Goal: Task Accomplishment & Management: Complete application form

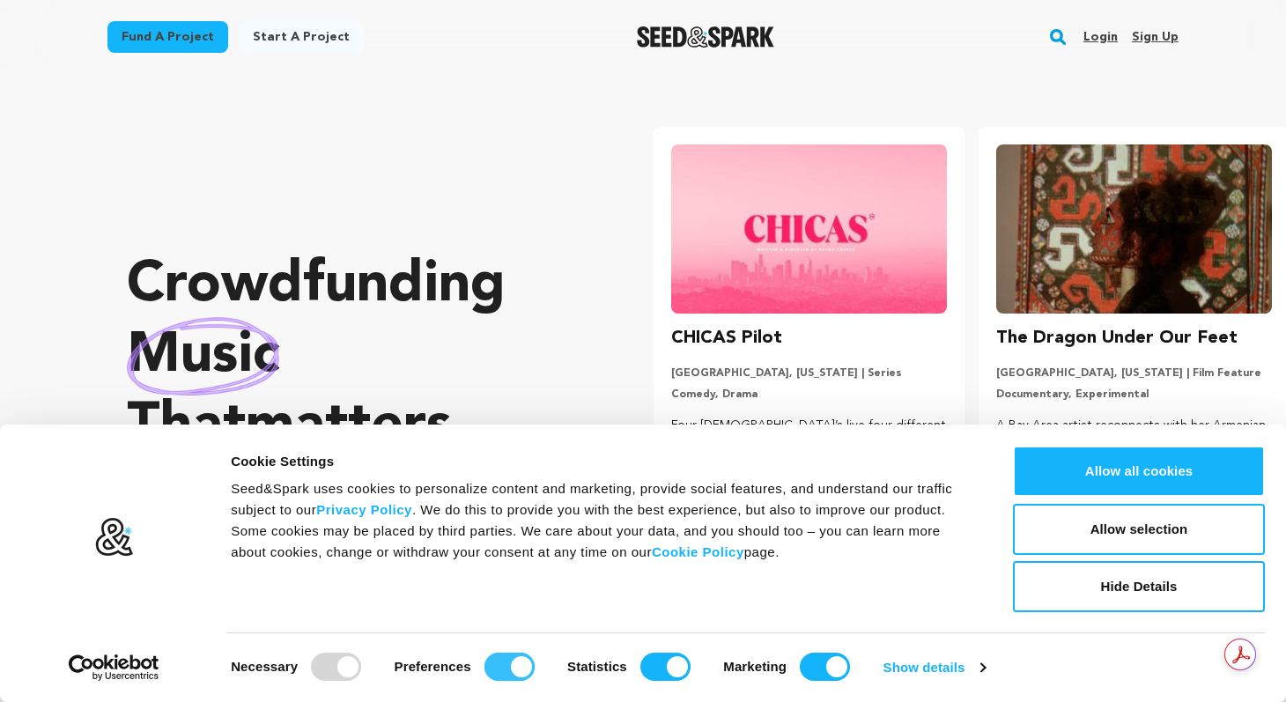
click at [525, 666] on input "Preferences" at bounding box center [510, 667] width 50 height 28
checkbox input "false"
click at [666, 672] on input "Statistics" at bounding box center [666, 667] width 50 height 28
checkbox input "false"
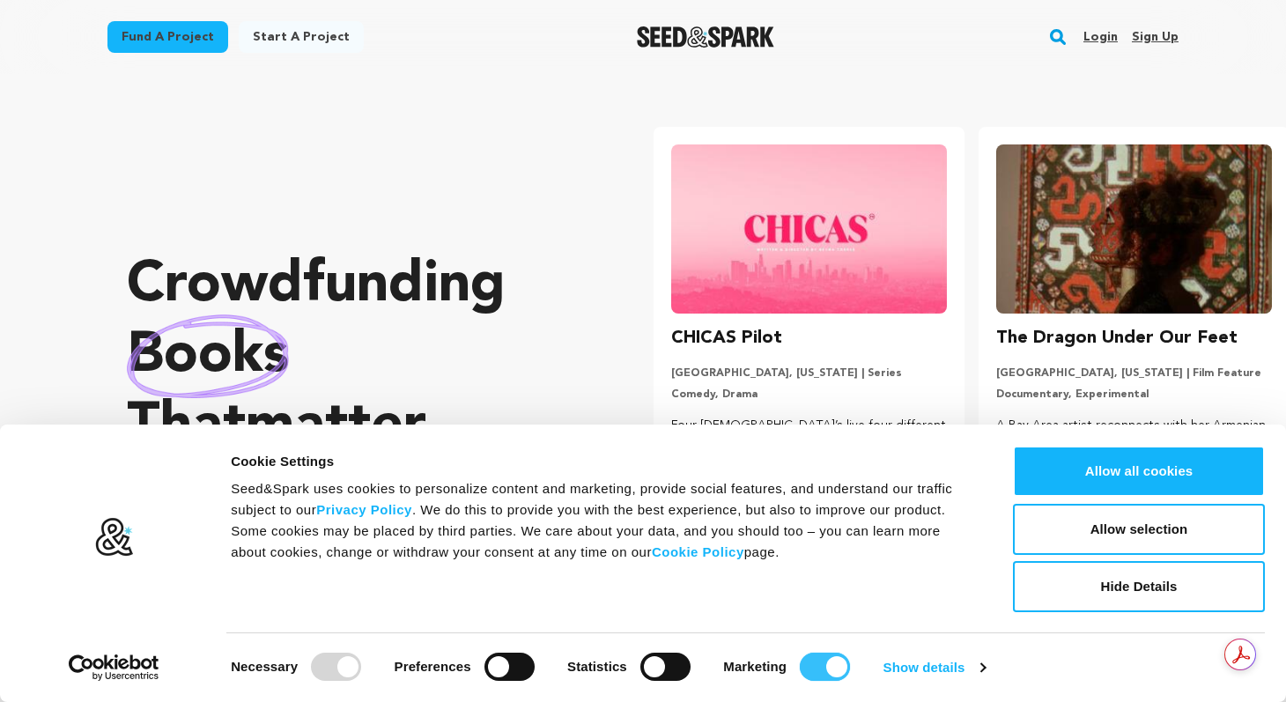
click at [813, 671] on input "Marketing" at bounding box center [825, 667] width 50 height 28
checkbox input "false"
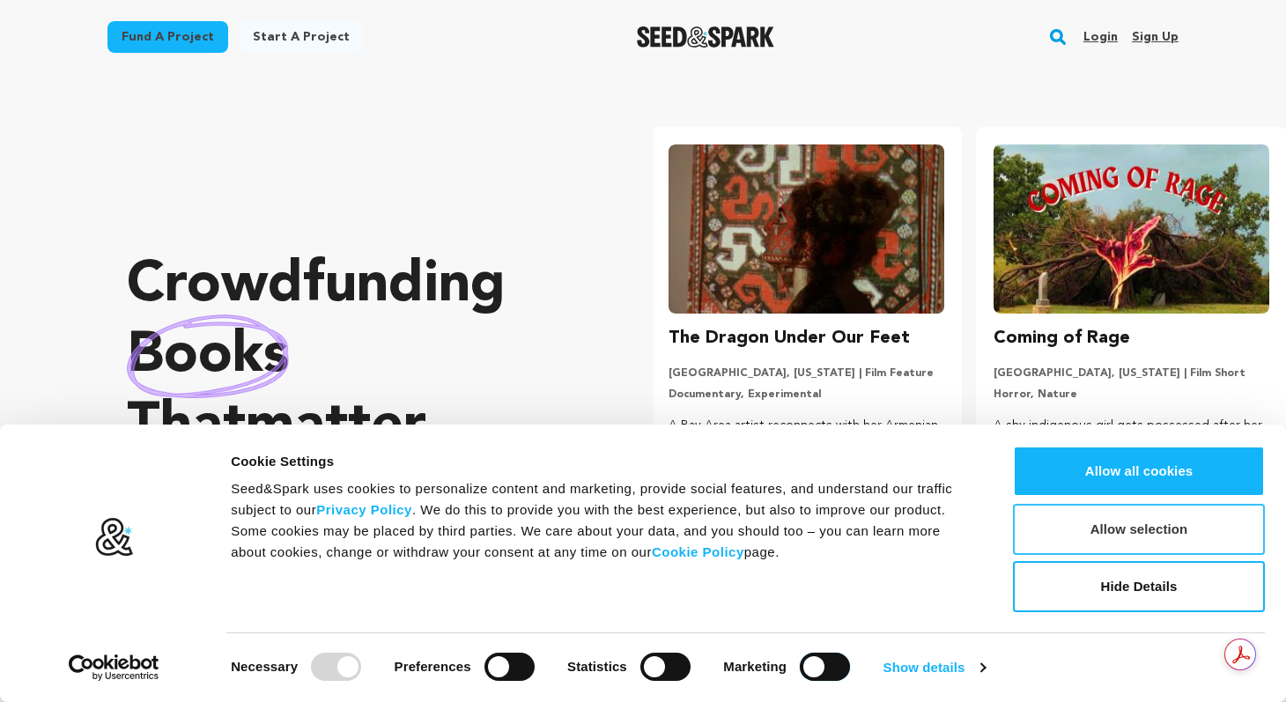
scroll to position [0, 339]
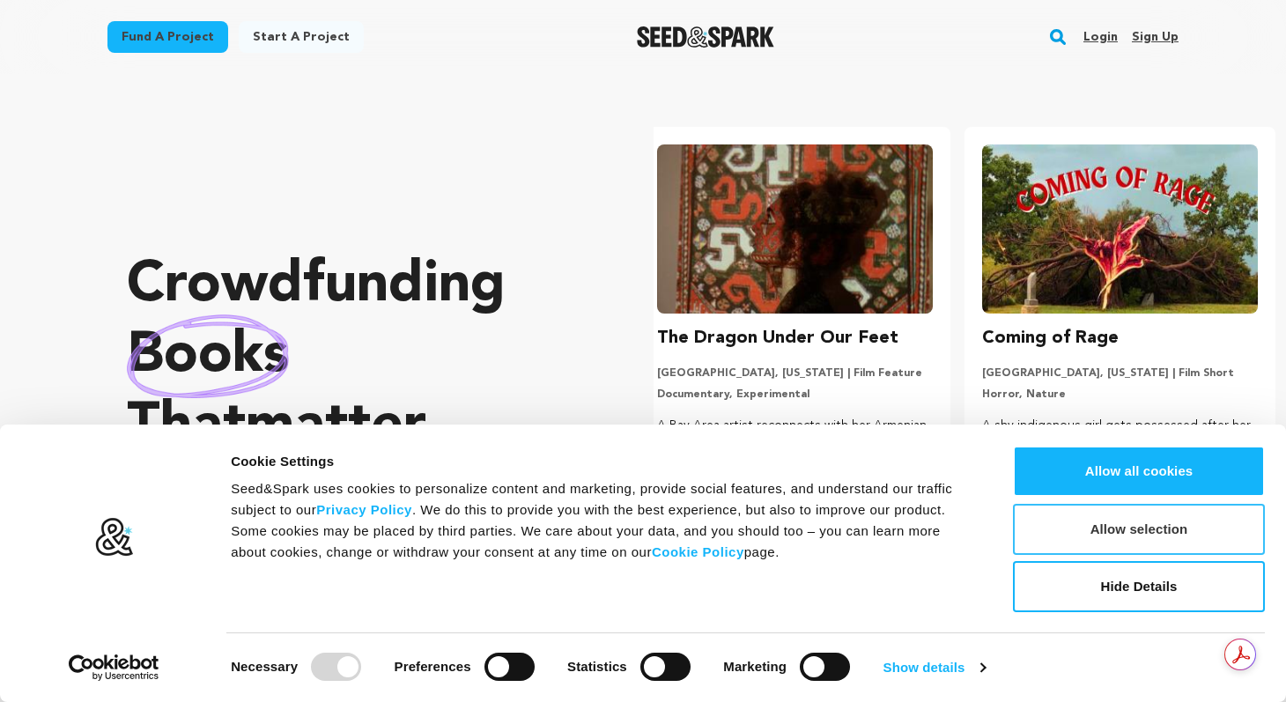
click at [1160, 520] on button "Allow selection" at bounding box center [1139, 529] width 252 height 51
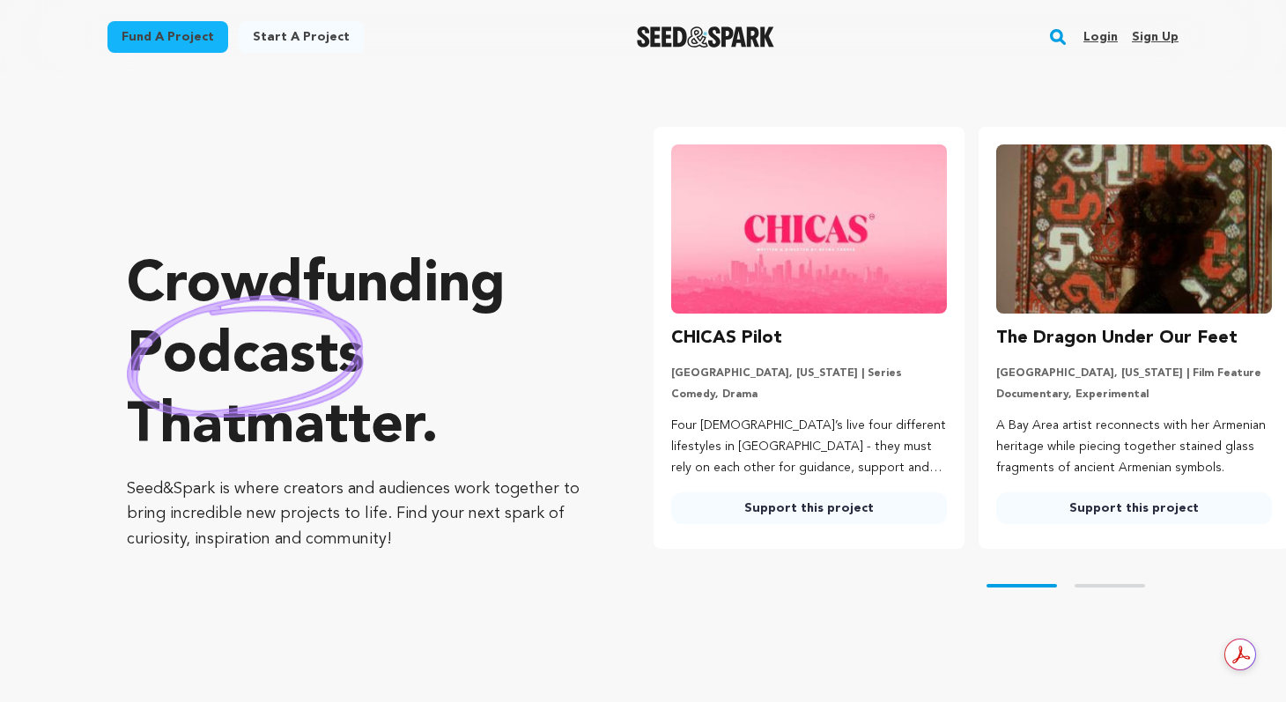
scroll to position [0, 0]
click at [272, 30] on link "Start a project" at bounding box center [301, 37] width 125 height 32
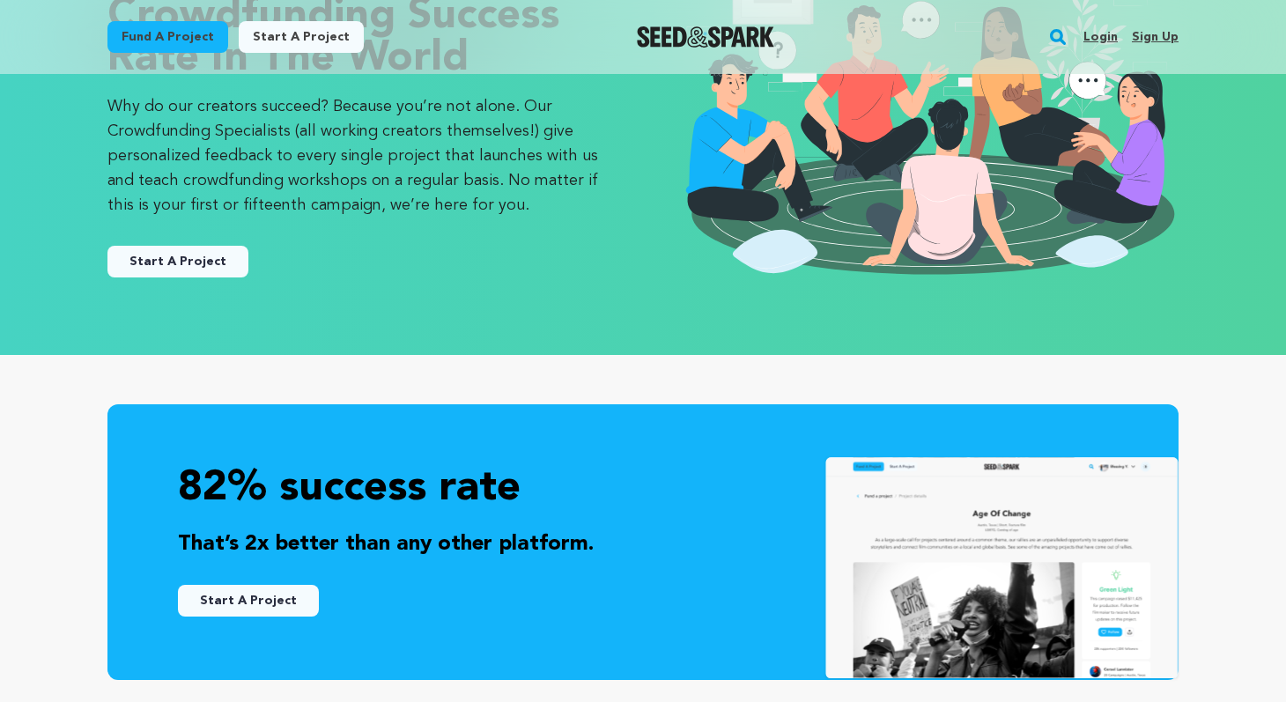
scroll to position [149, 0]
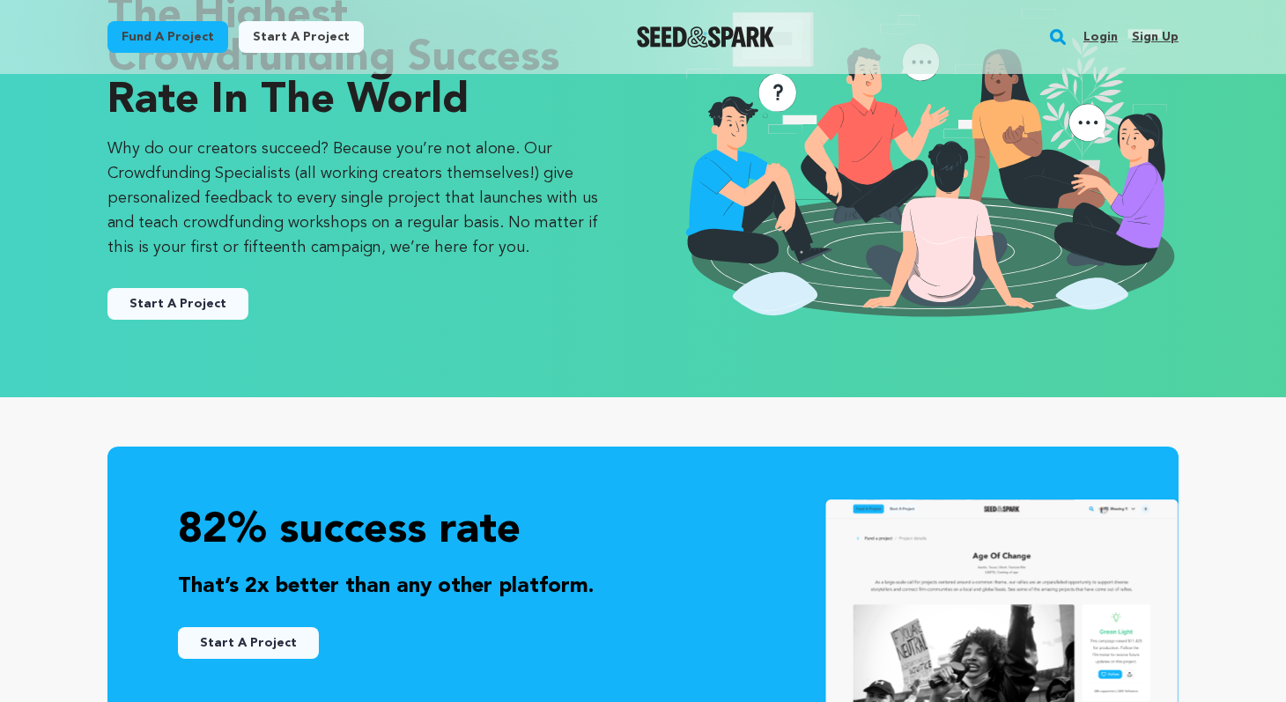
click at [199, 300] on link "Start A Project" at bounding box center [178, 304] width 141 height 32
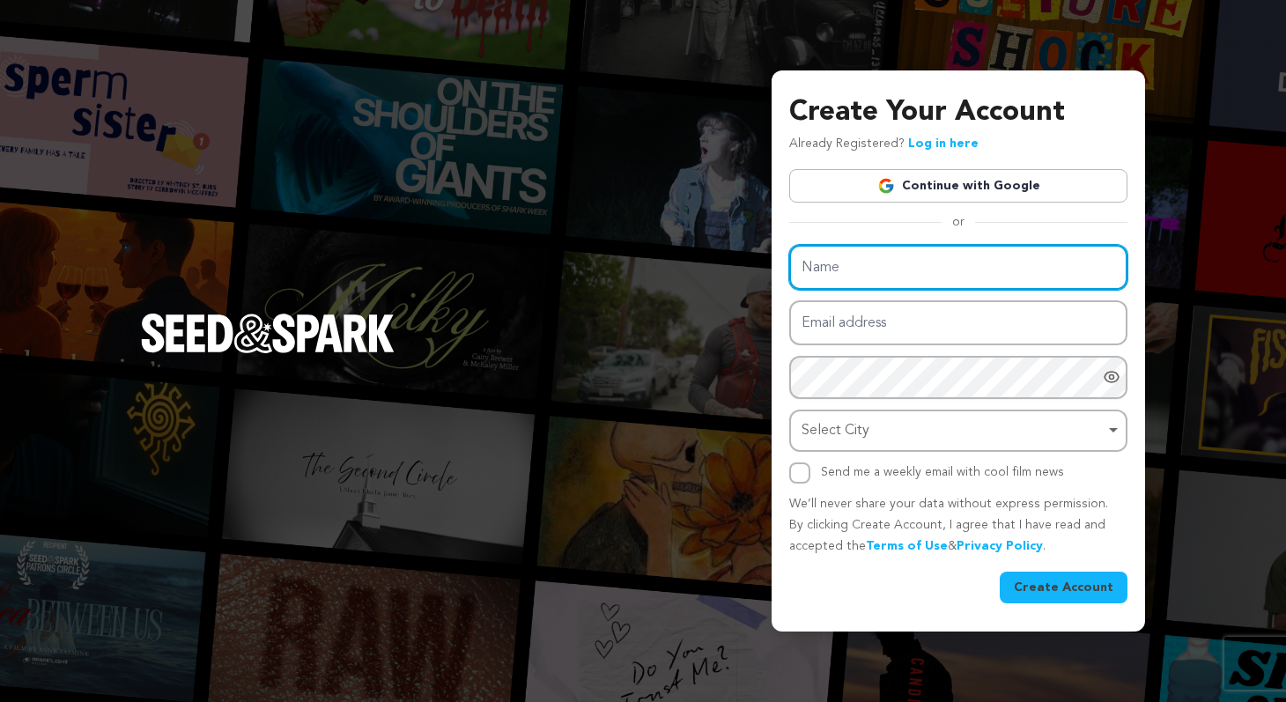
click at [901, 271] on input "Name" at bounding box center [959, 267] width 338 height 45
type input "Julien Martre"
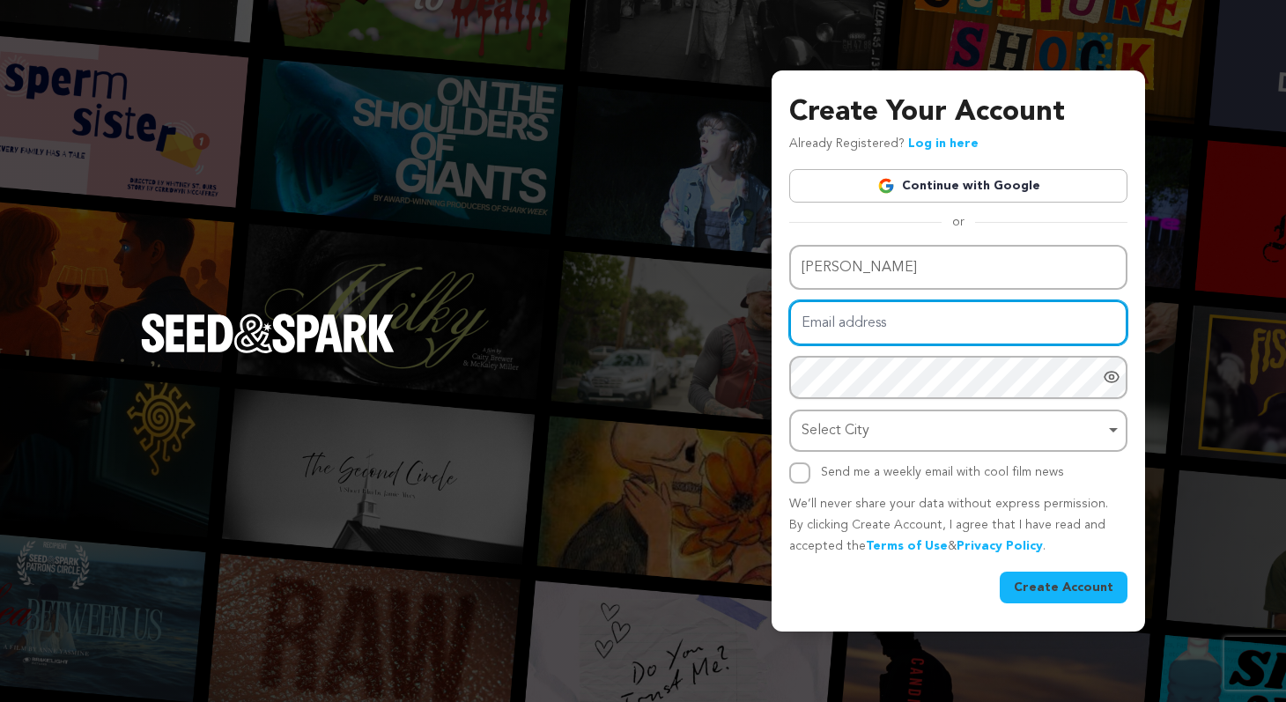
click at [914, 322] on input "Email address" at bounding box center [959, 322] width 338 height 45
type input "[PERSON_NAME][EMAIL_ADDRESS][DOMAIN_NAME]"
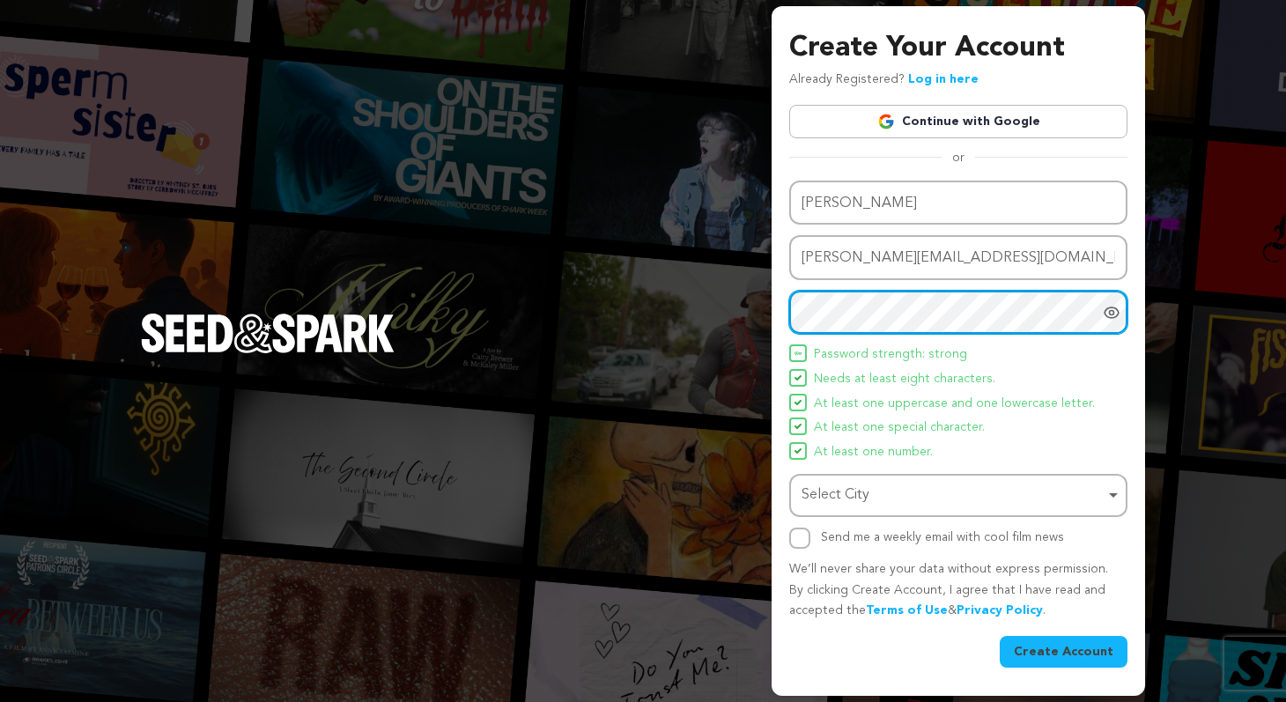
click at [927, 501] on div "Select City Remove item" at bounding box center [953, 496] width 303 height 26
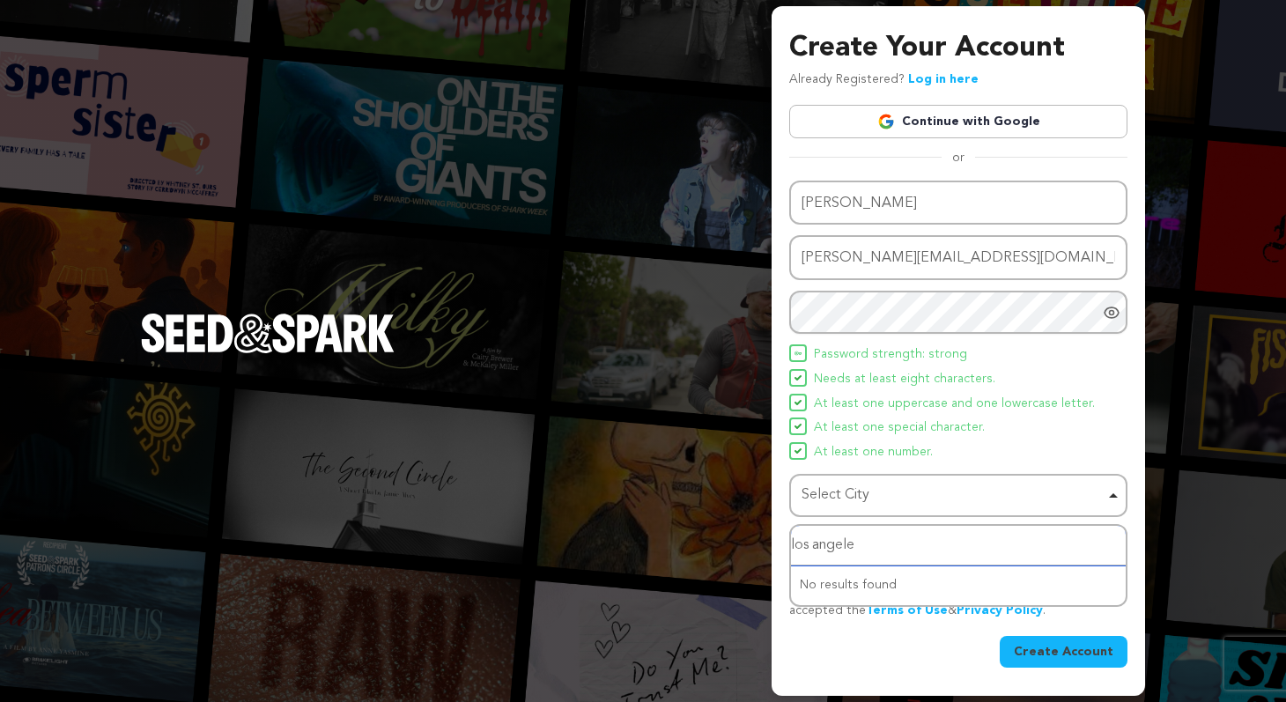
type input "los angeles"
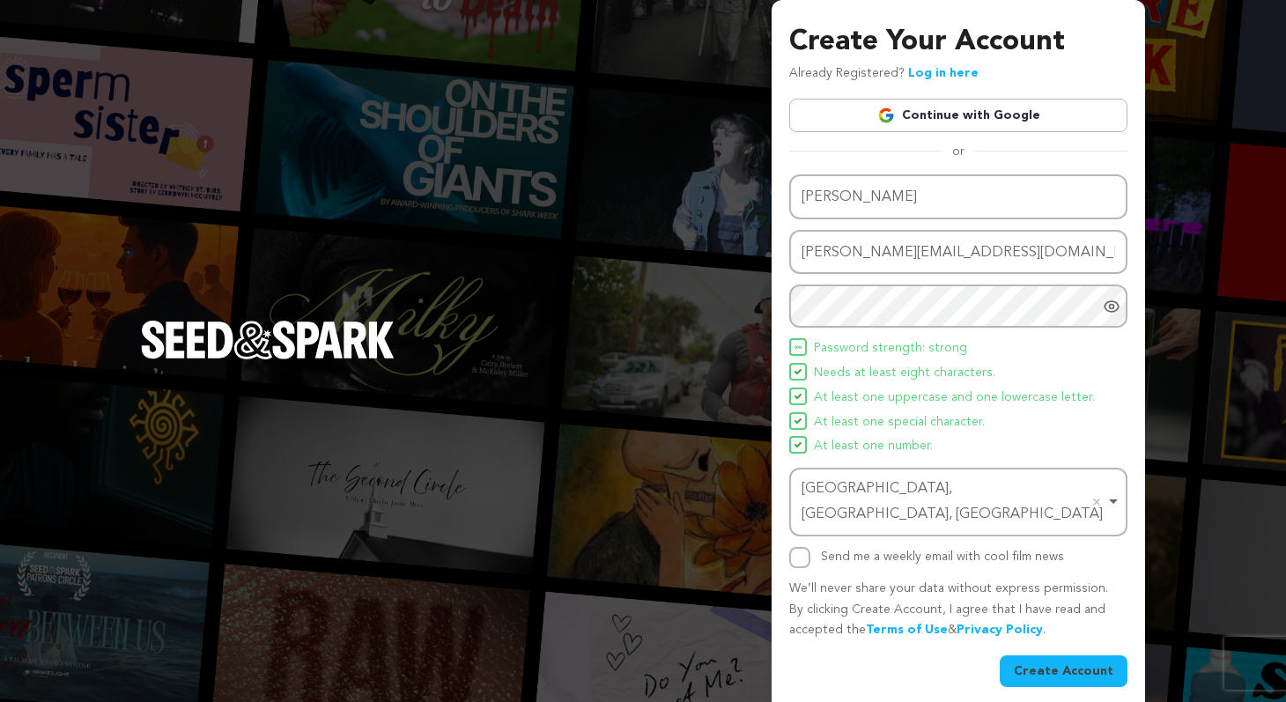
click at [1085, 656] on button "Create Account" at bounding box center [1064, 672] width 128 height 32
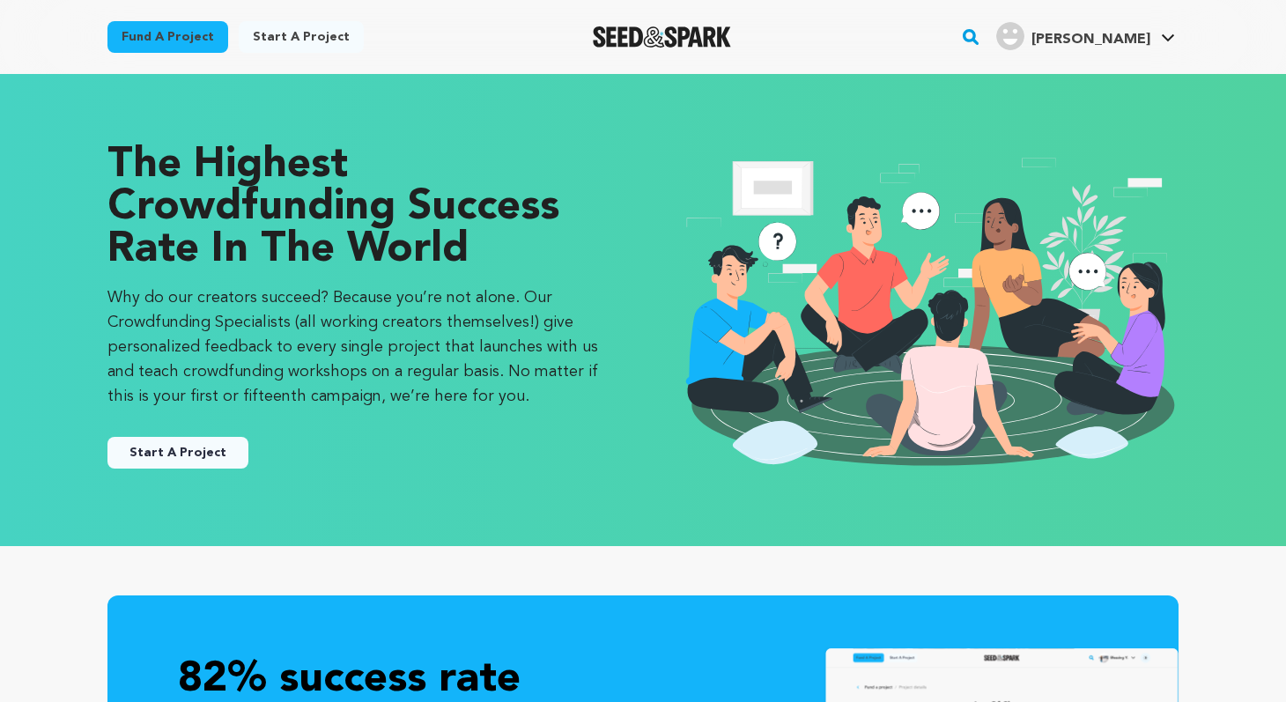
click at [196, 445] on button "Start A Project" at bounding box center [178, 453] width 141 height 32
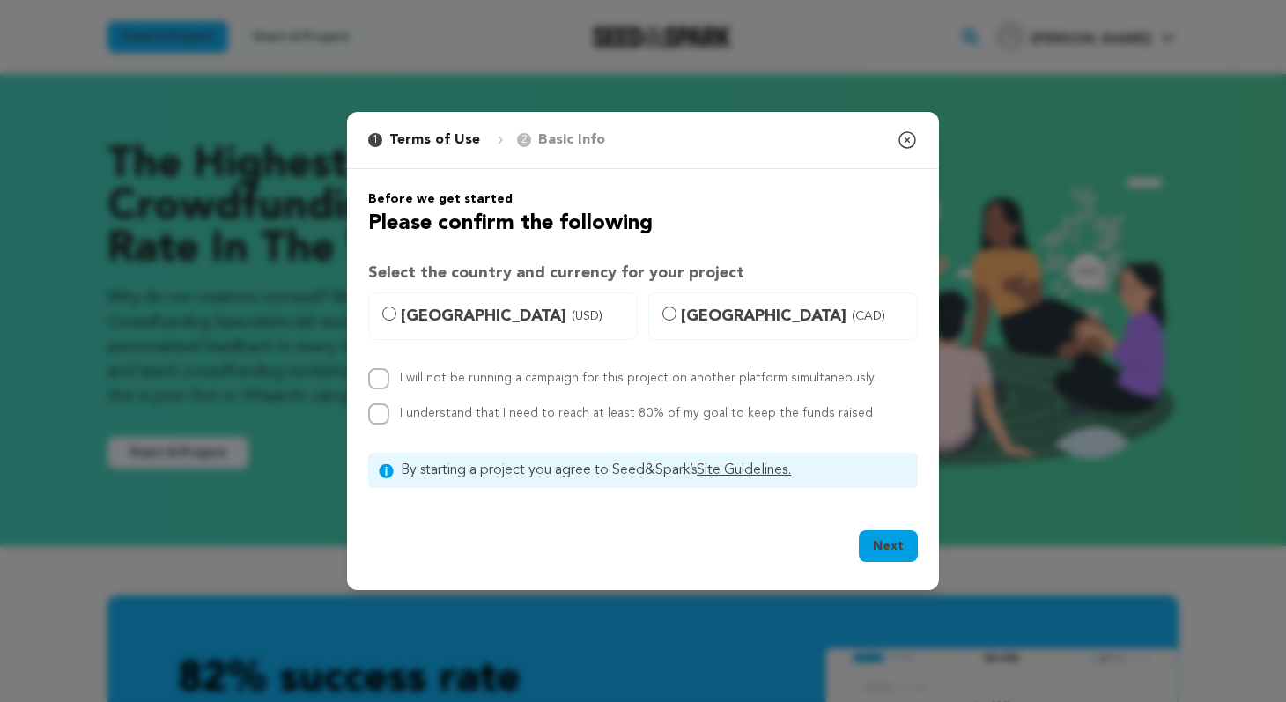
click at [466, 313] on span "United States (USD)" at bounding box center [514, 316] width 226 height 25
click at [397, 313] on input "United States (USD)" at bounding box center [389, 314] width 14 height 14
radio input "true"
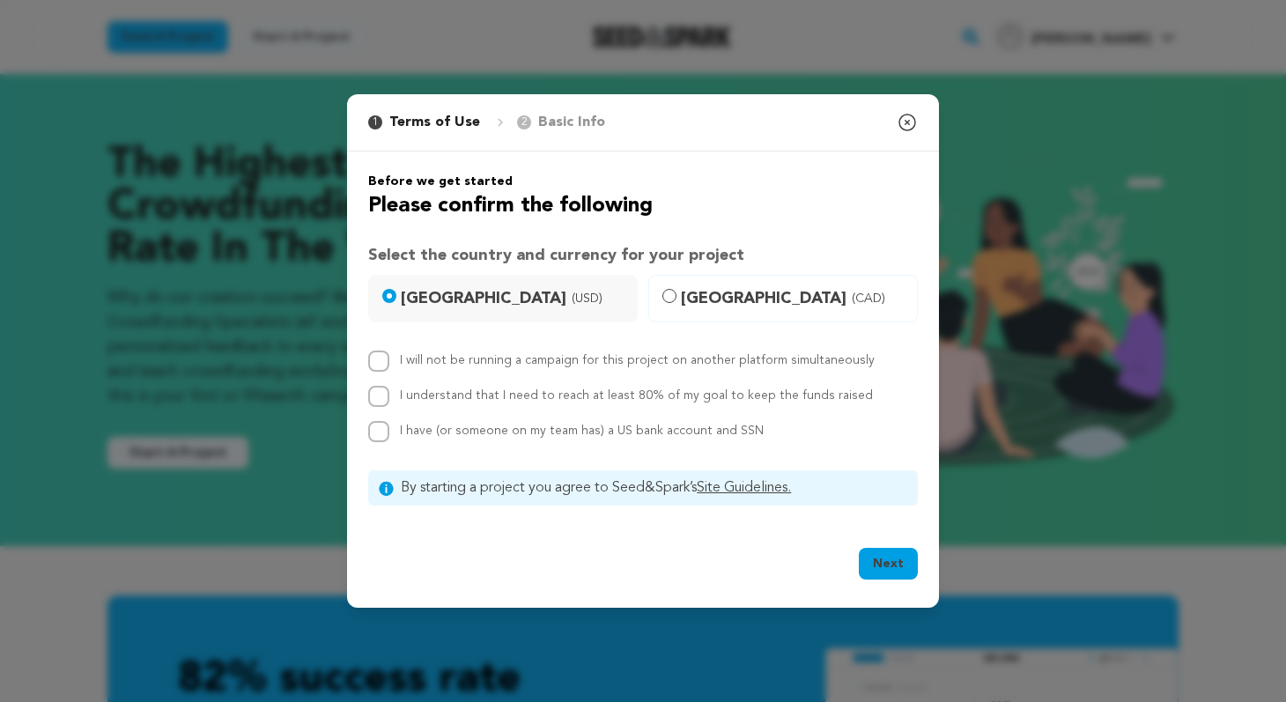
click at [405, 357] on label "I will not be running a campaign for this project on another platform simultane…" at bounding box center [637, 360] width 475 height 12
click at [389, 357] on input "I will not be running a campaign for this project on another platform simultane…" at bounding box center [378, 361] width 21 height 21
checkbox input "true"
click at [411, 388] on div "I understand that I need to reach at least 80% of my goal to keep the funds rai…" at bounding box center [636, 396] width 473 height 21
click at [381, 401] on input "I understand that I need to reach at least 80% of my goal to keep the funds rai…" at bounding box center [378, 396] width 21 height 21
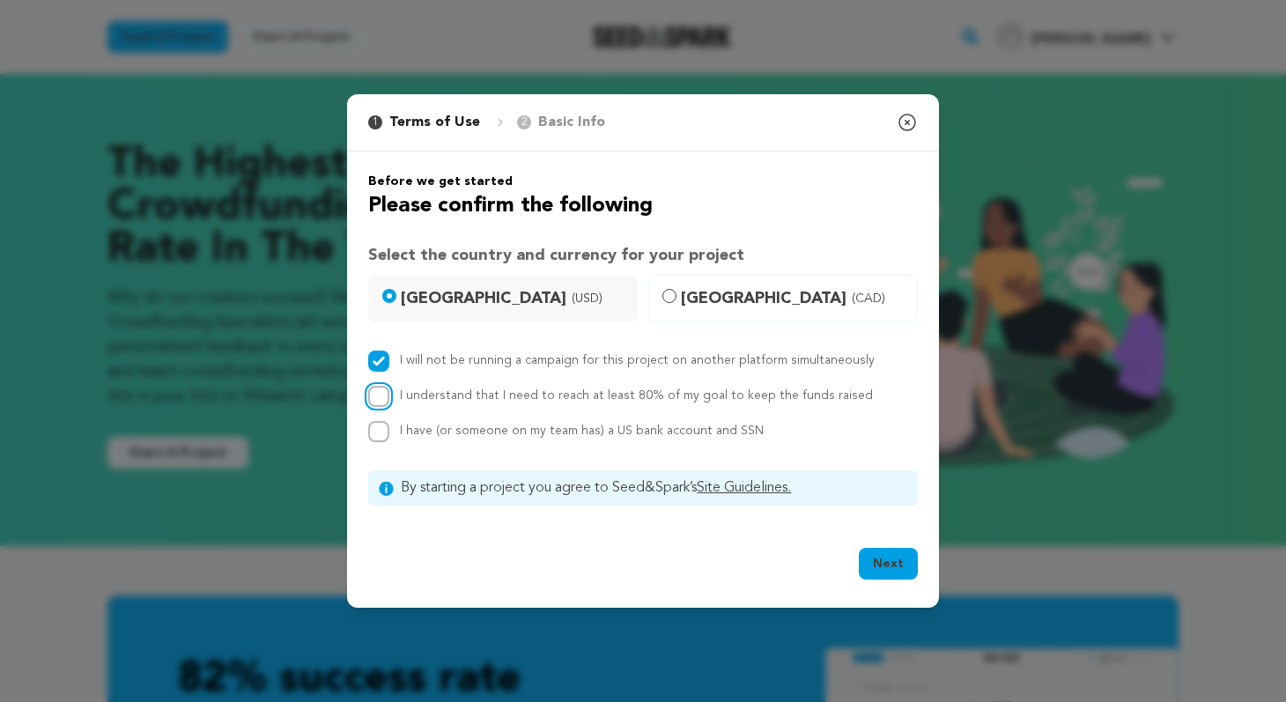
checkbox input "true"
click at [382, 435] on input "I have (or someone on my team has) a US bank account and SSN" at bounding box center [378, 431] width 21 height 21
checkbox input "true"
click at [385, 362] on input "I will not be running a campaign for this project on another platform simultane…" at bounding box center [378, 361] width 21 height 21
click at [383, 360] on input "I will not be running a campaign for this project on another platform simultane…" at bounding box center [378, 361] width 21 height 21
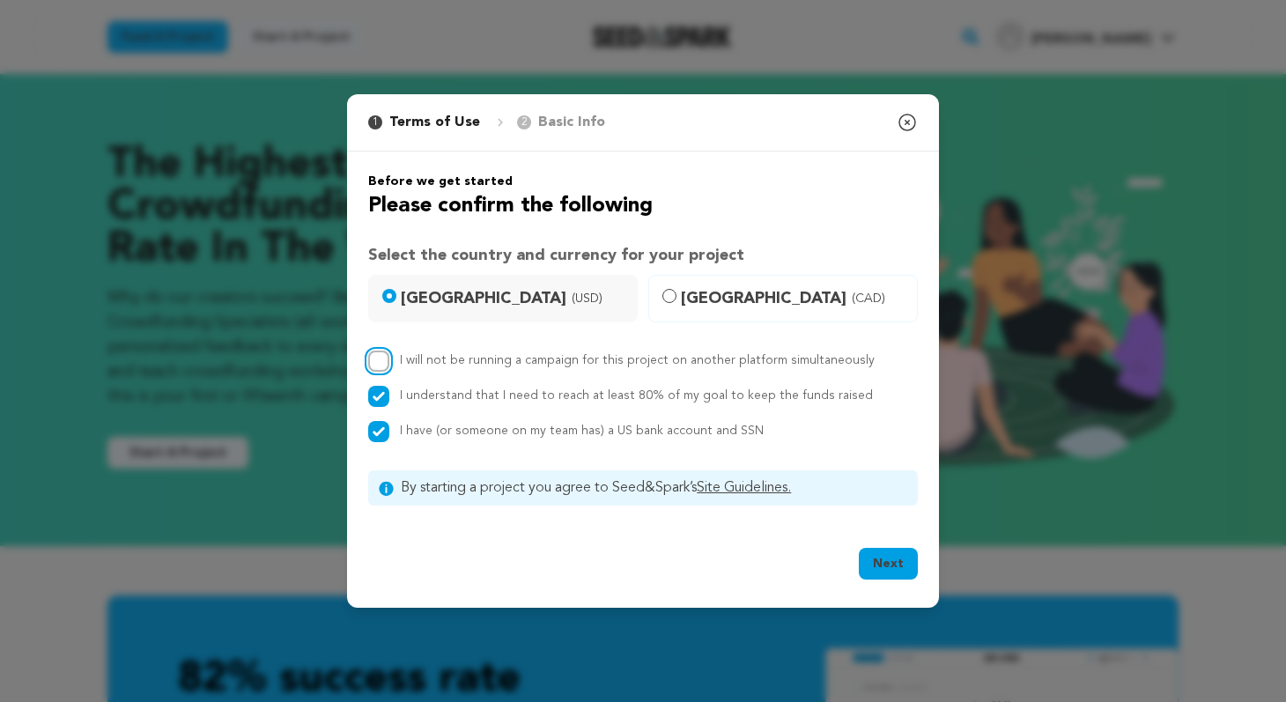
checkbox input "true"
click at [896, 560] on button "Next" at bounding box center [888, 564] width 59 height 32
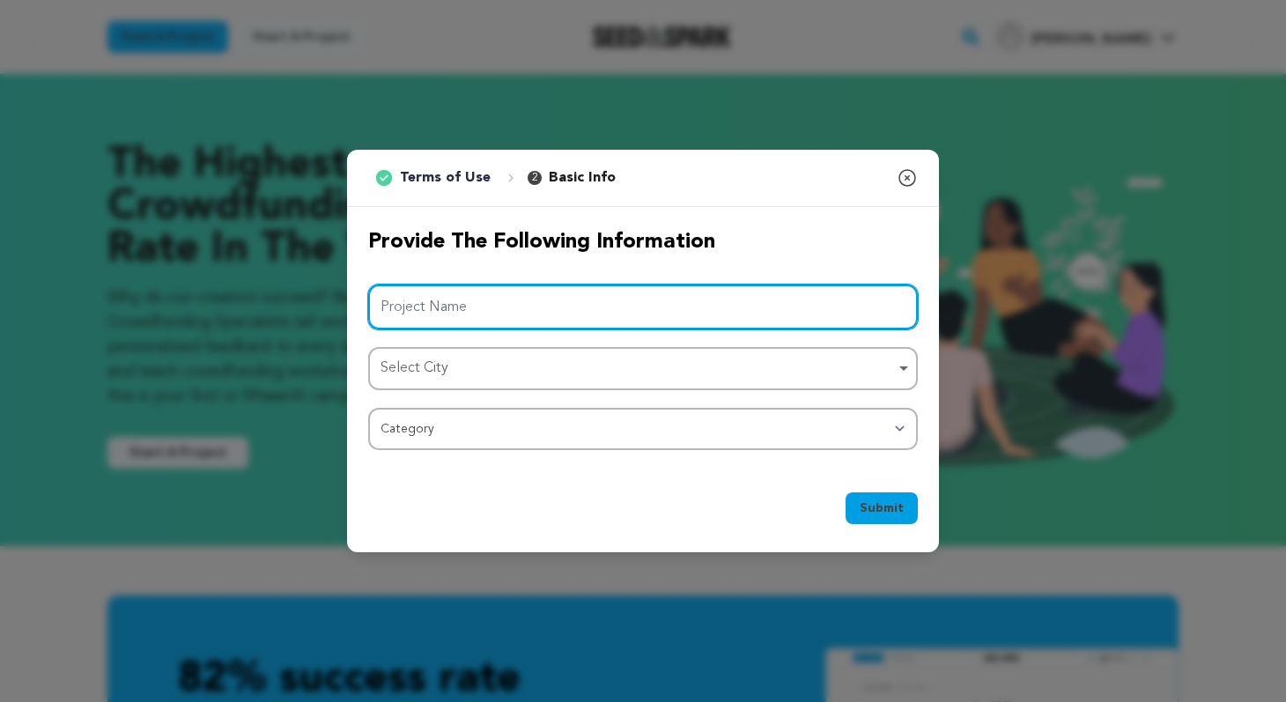
click at [634, 309] on input "Project Name" at bounding box center [643, 307] width 550 height 45
click at [447, 307] on input "Skin - A Short Neo-Noir Body-Horror" at bounding box center [643, 307] width 550 height 45
click at [604, 312] on input "Skin - A Neo-Noir Body-Horror" at bounding box center [643, 307] width 550 height 45
click at [613, 369] on div "Select City Remove item" at bounding box center [638, 369] width 515 height 26
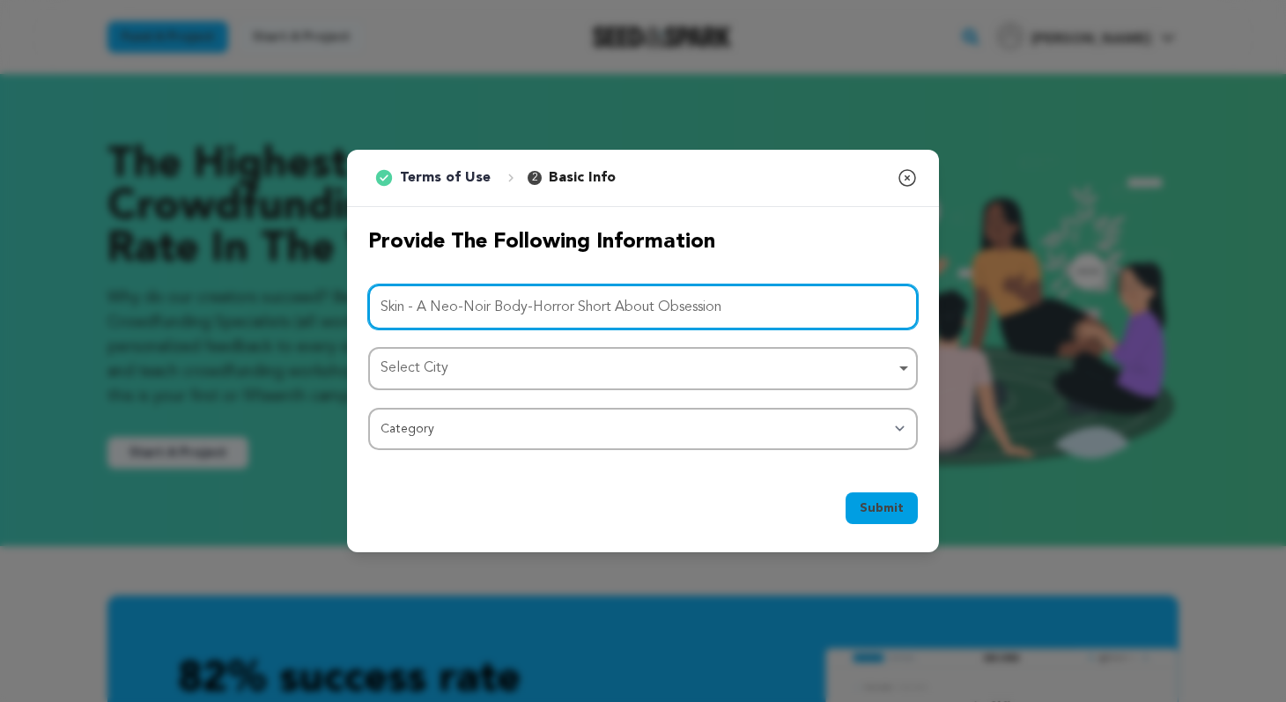
type input "Skin - A Neo-Noir Body-Horror Short About Obsession"
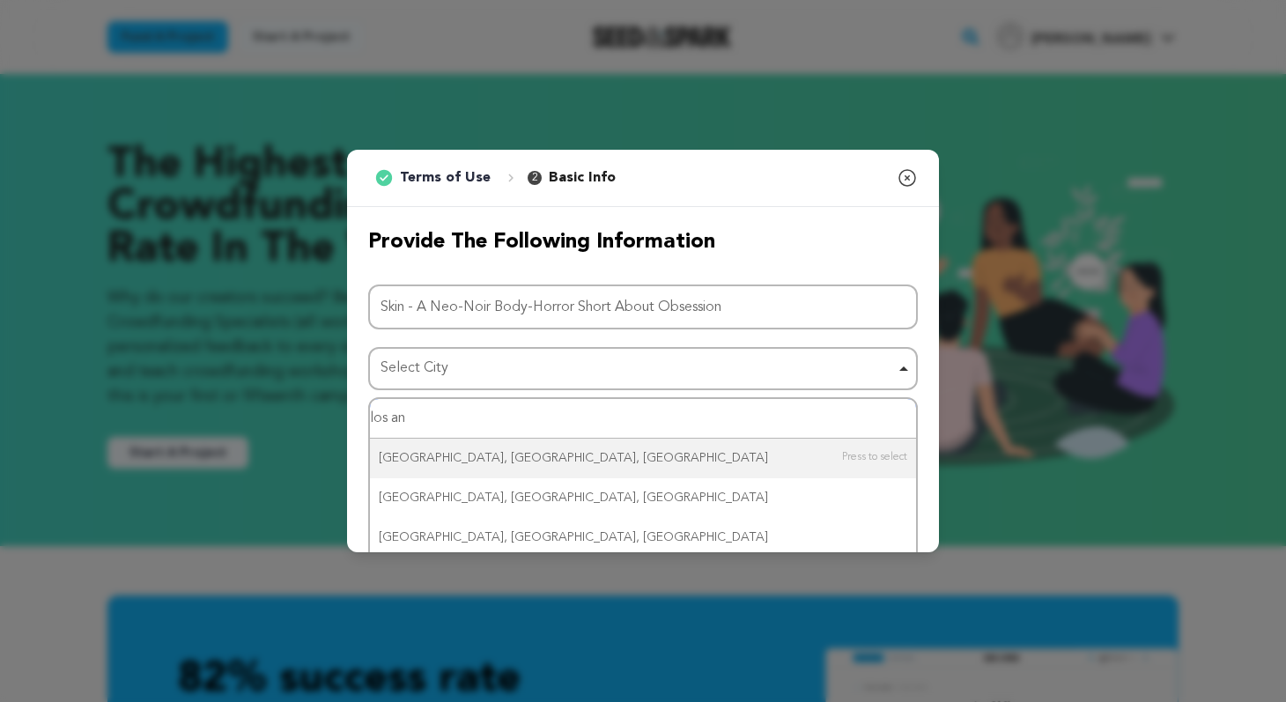
type input "los ang"
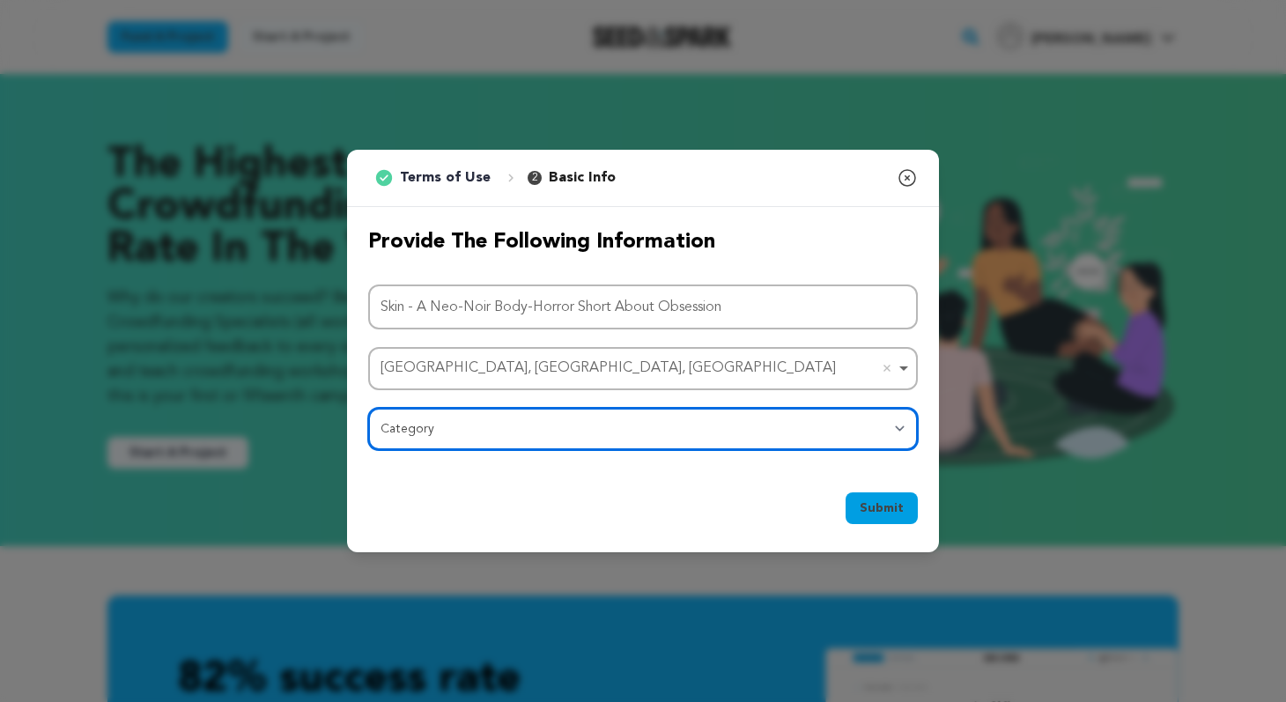
click at [589, 434] on select "Category Film Feature Film Short Series Film Festival Company Music Video VR Ex…" at bounding box center [643, 429] width 550 height 42
select select "383"
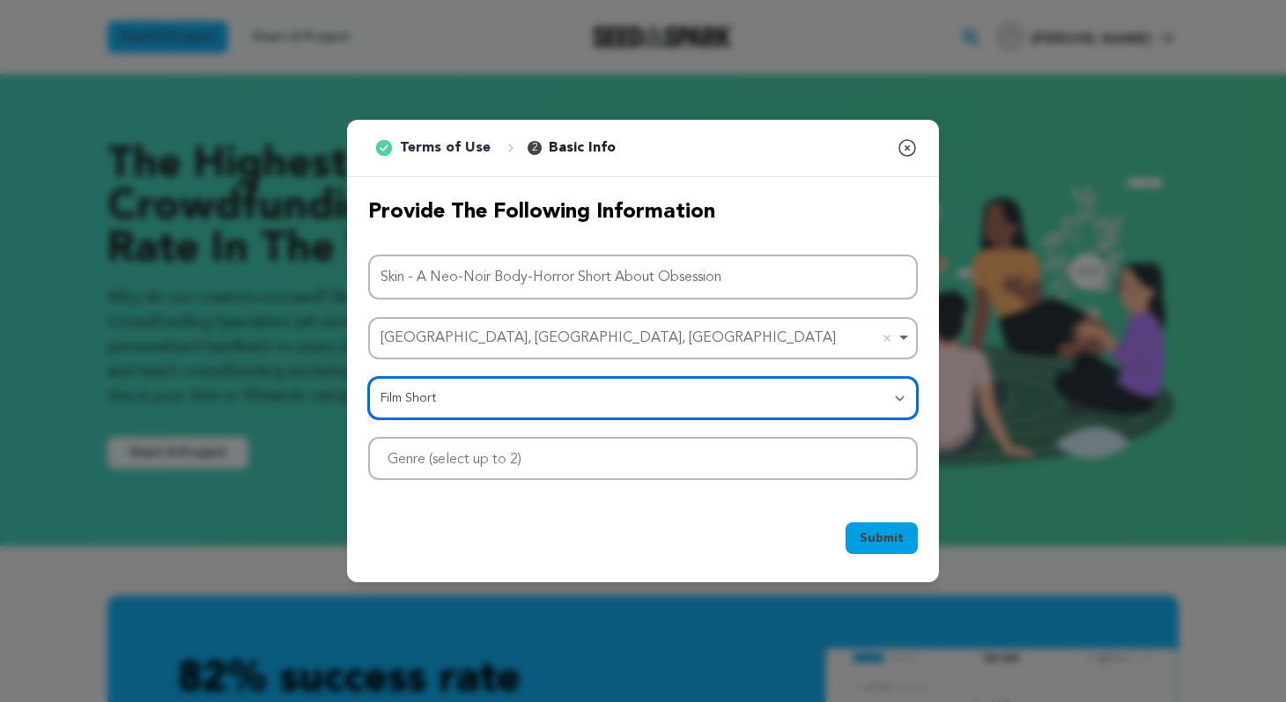
click at [802, 471] on div at bounding box center [643, 458] width 550 height 43
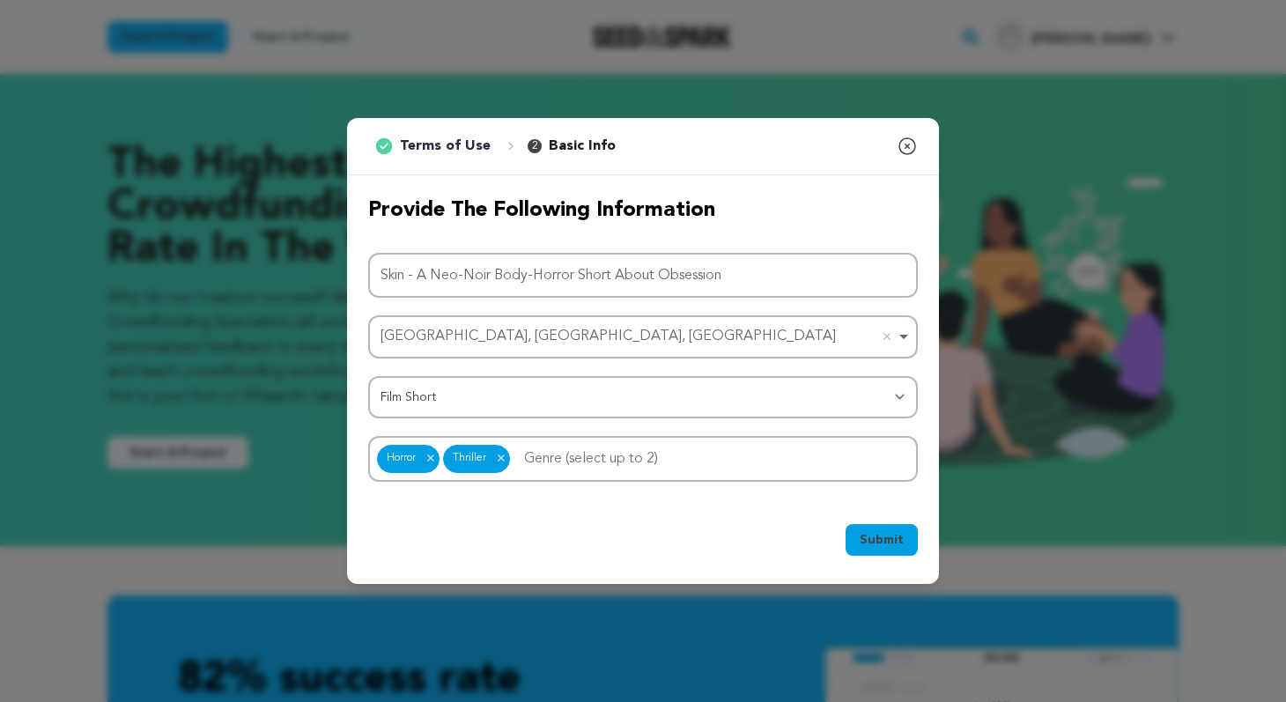
click at [900, 544] on span "Submit" at bounding box center [882, 540] width 44 height 18
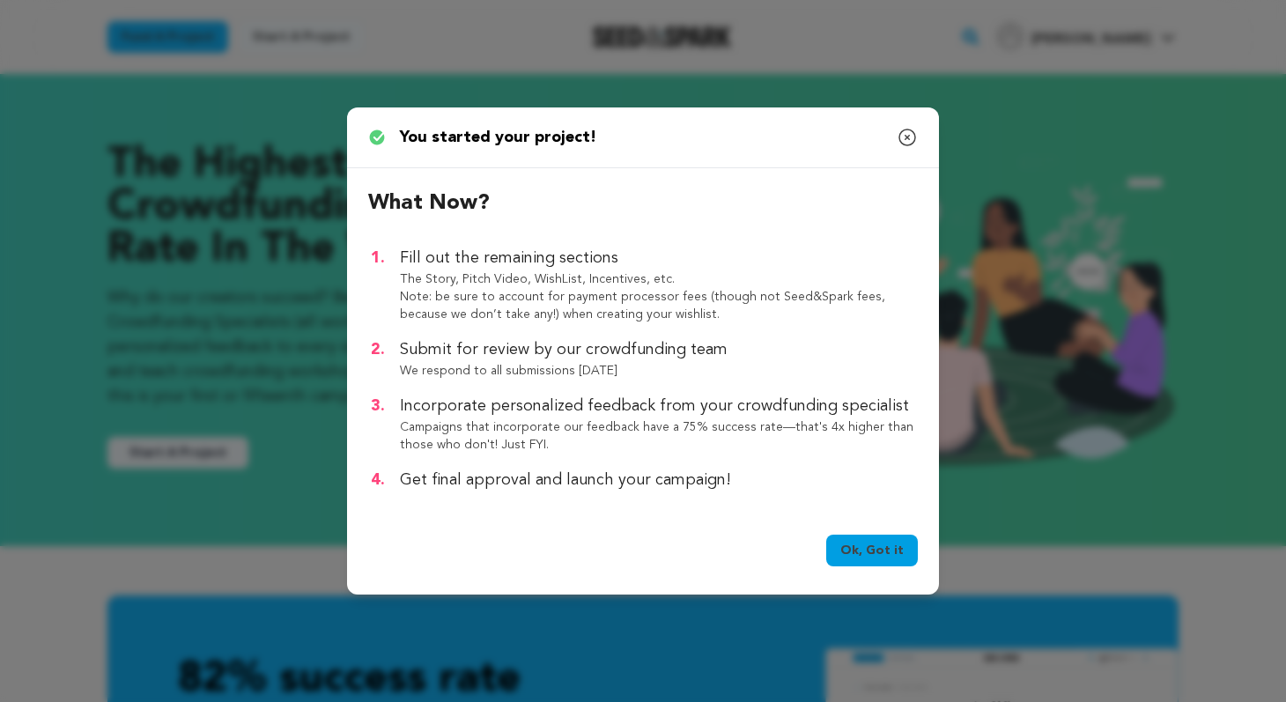
click at [888, 546] on link "Ok, Got it" at bounding box center [873, 551] width 92 height 32
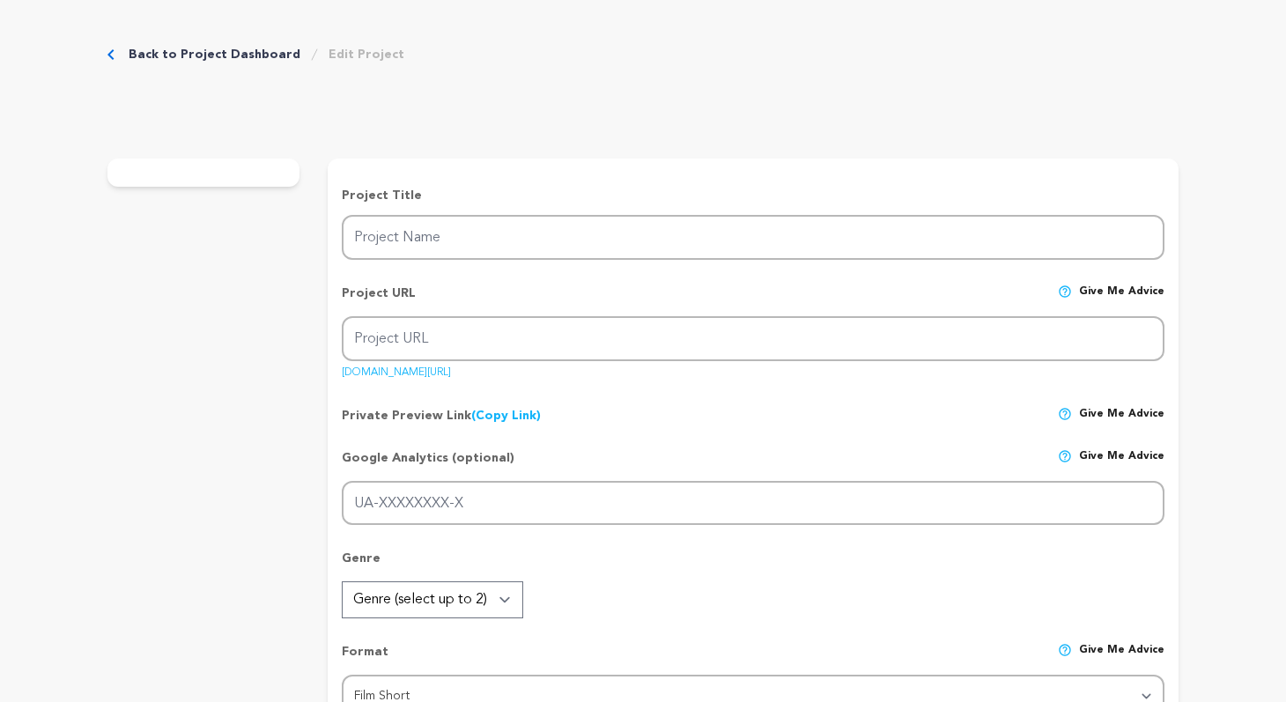
type input "Skin - A Neo-Noir Body-Horror Short About Obsession"
type input "skin-a-neo-noir-body-horror-short-about-obsession"
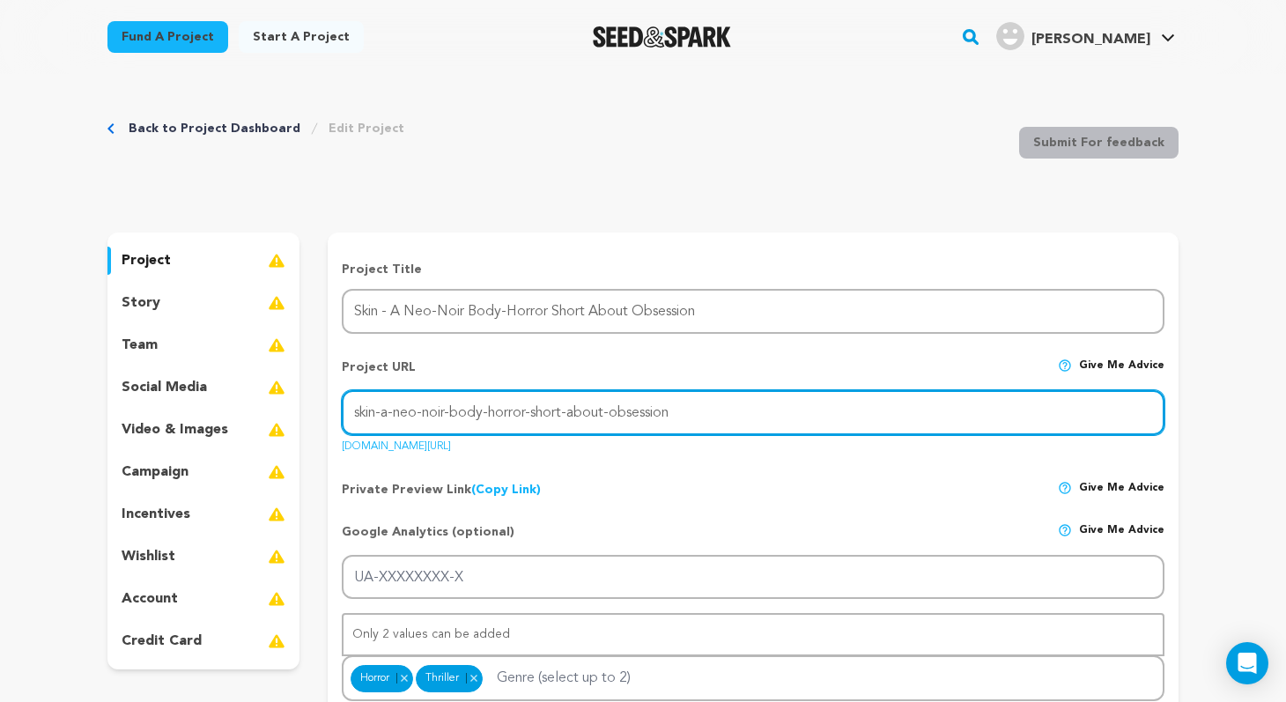
drag, startPoint x: 707, startPoint y: 410, endPoint x: 377, endPoint y: 412, distance: 329.6
click at [377, 412] on input "skin-a-neo-noir-body-horror-short-about-obsession" at bounding box center [753, 412] width 823 height 45
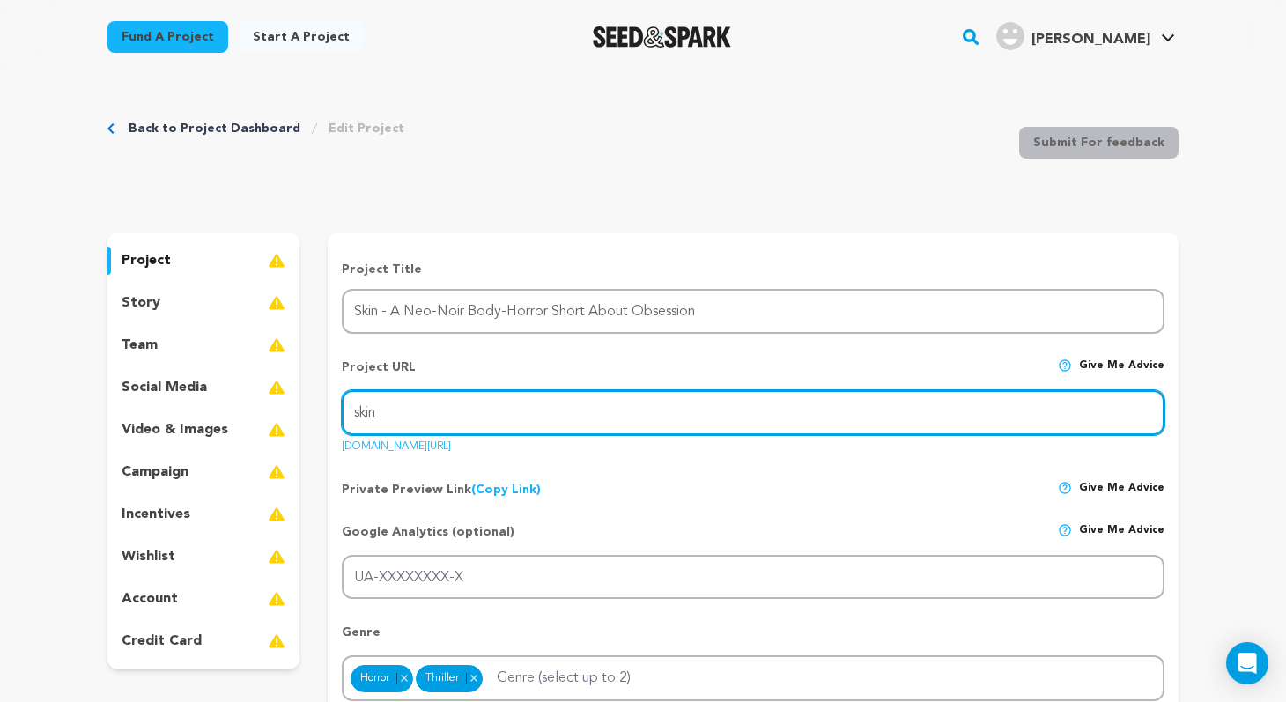
type input "skin"
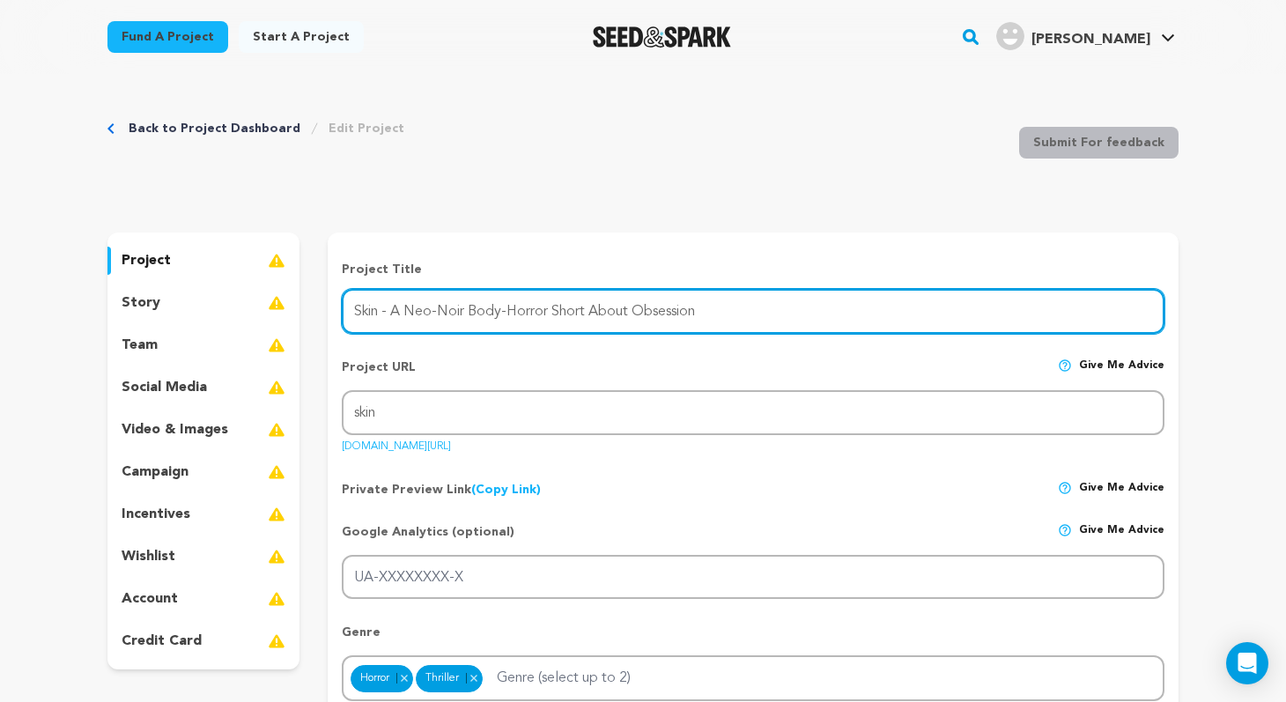
click at [785, 307] on input "Skin - A Neo-Noir Body-Horror Short About Obsession" at bounding box center [753, 311] width 823 height 45
drag, startPoint x: 729, startPoint y: 307, endPoint x: 382, endPoint y: 308, distance: 346.3
click at [382, 308] on input "Skin - A Neo-Noir Body-Horror Short About Obsession" at bounding box center [753, 311] width 823 height 45
type input "Skin"
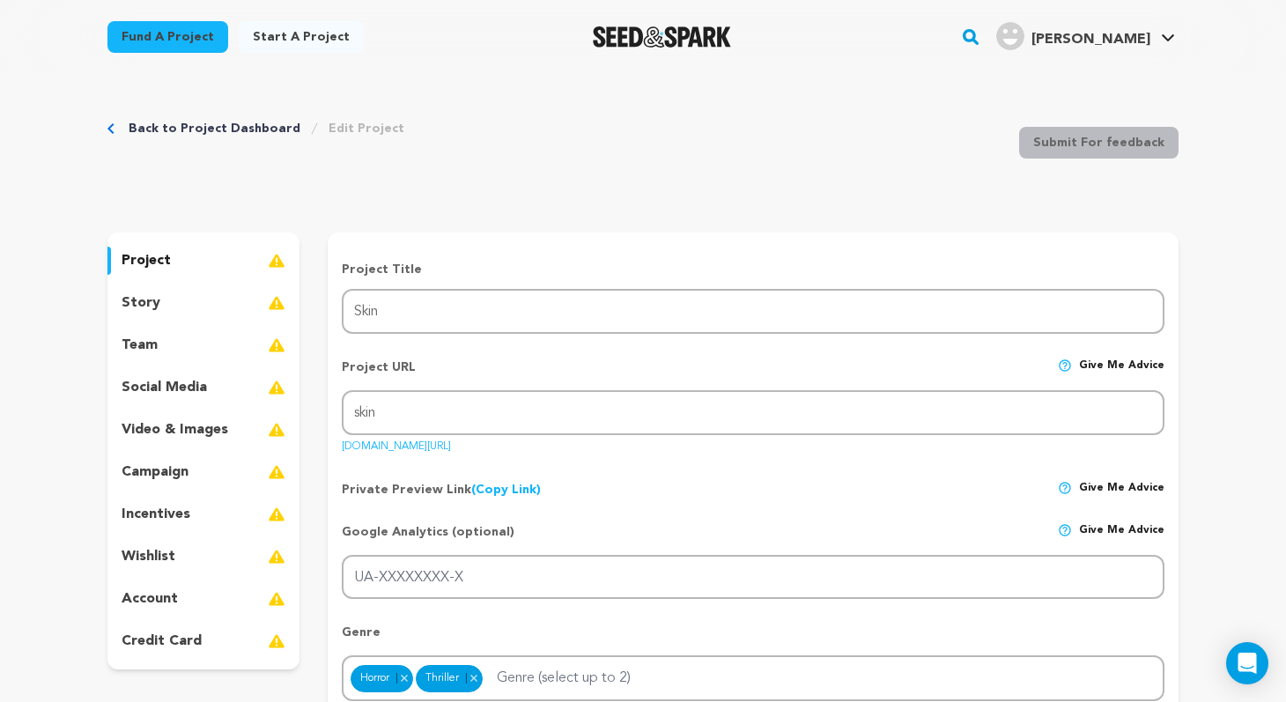
click at [746, 510] on div "Google Analytics (optional) Give me advice UA-XXXXXXXX-X" at bounding box center [753, 554] width 823 height 91
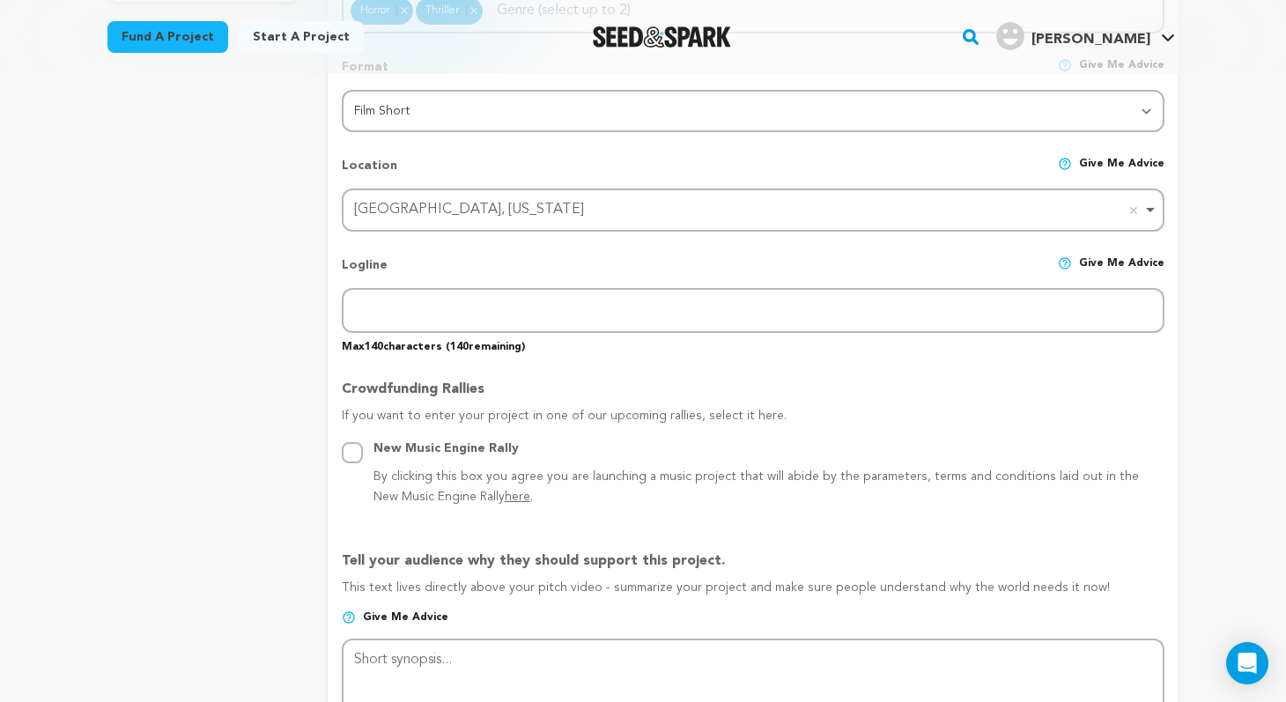
scroll to position [674, 0]
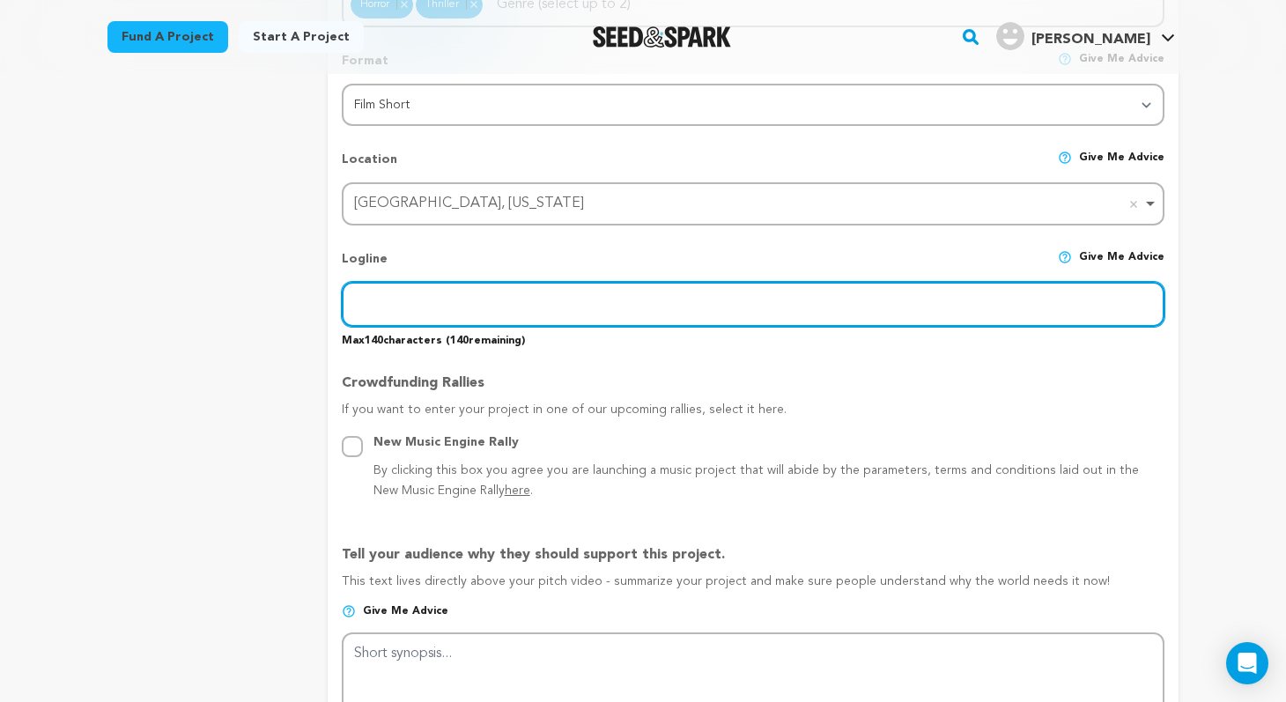
click at [524, 307] on input "text" at bounding box center [753, 304] width 823 height 45
paste input "An obsessed fan infiltrates the life of an actress, as admiration curdles into …"
type input "An obsessed fan infiltrates the life of an actress, as admiration curdles into …"
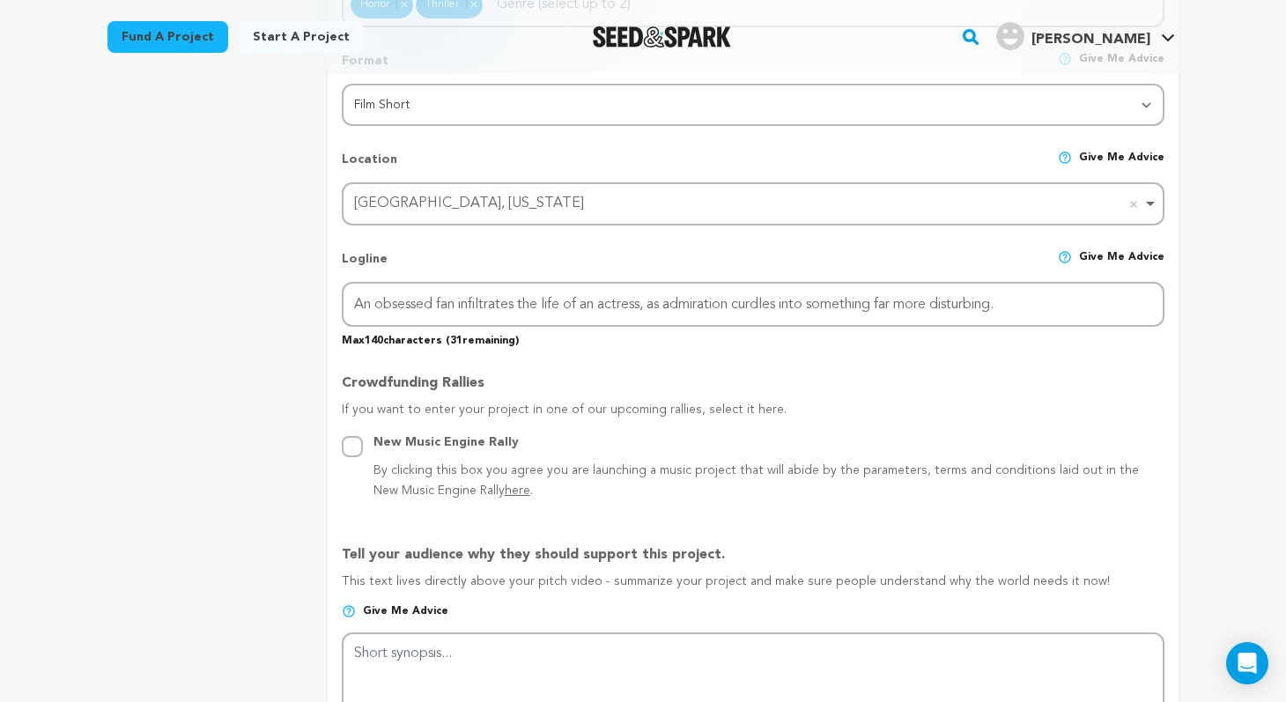
click at [730, 388] on p "Crowdfunding Rallies" at bounding box center [753, 387] width 823 height 28
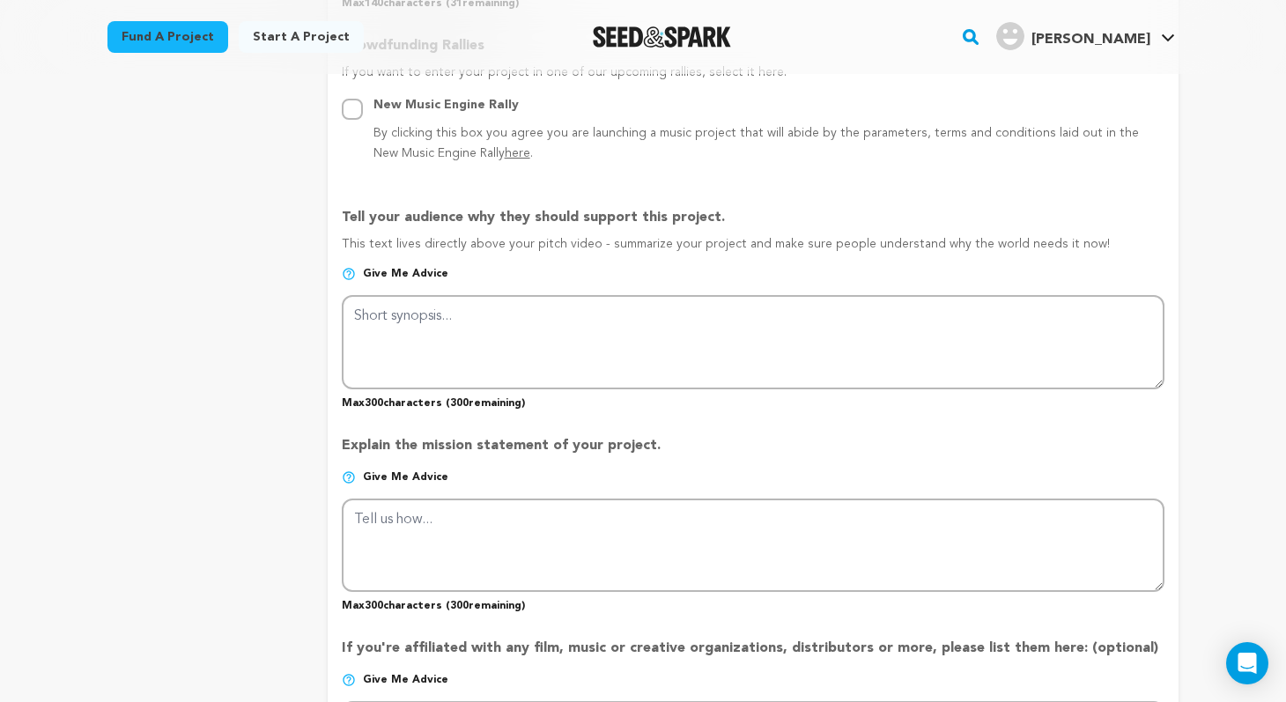
scroll to position [1012, 0]
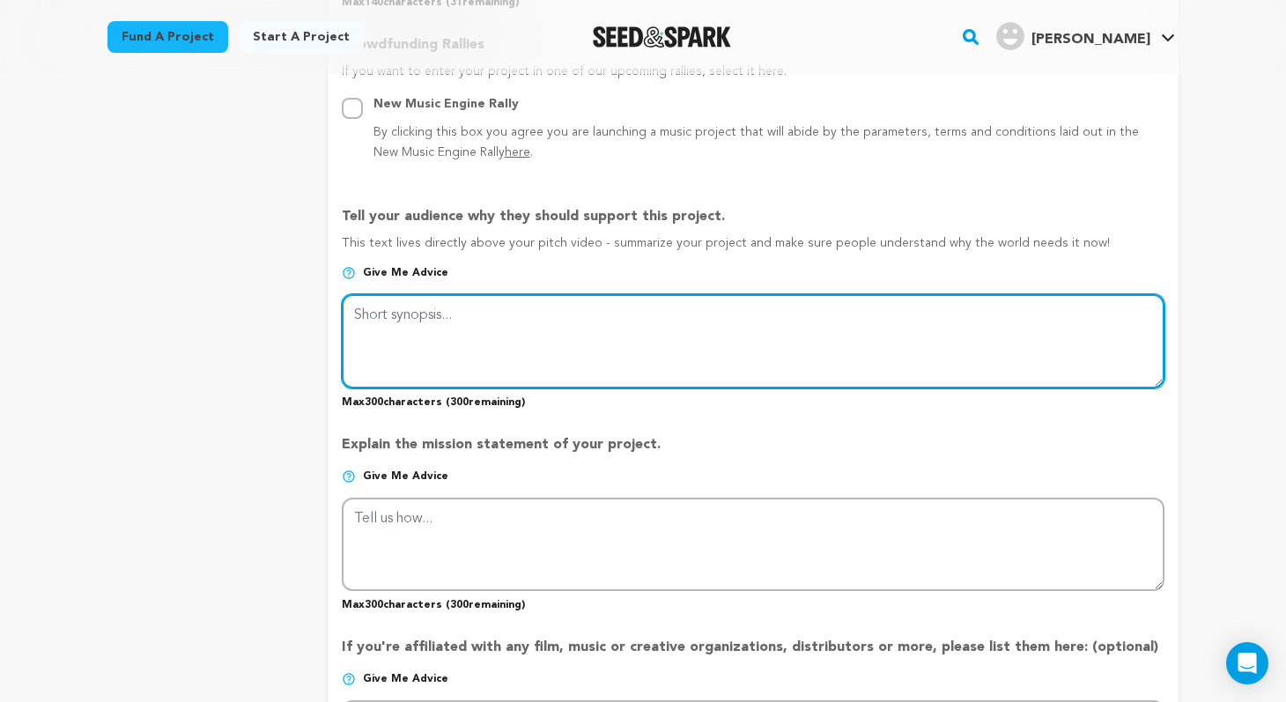
click at [499, 325] on textarea at bounding box center [753, 340] width 823 height 93
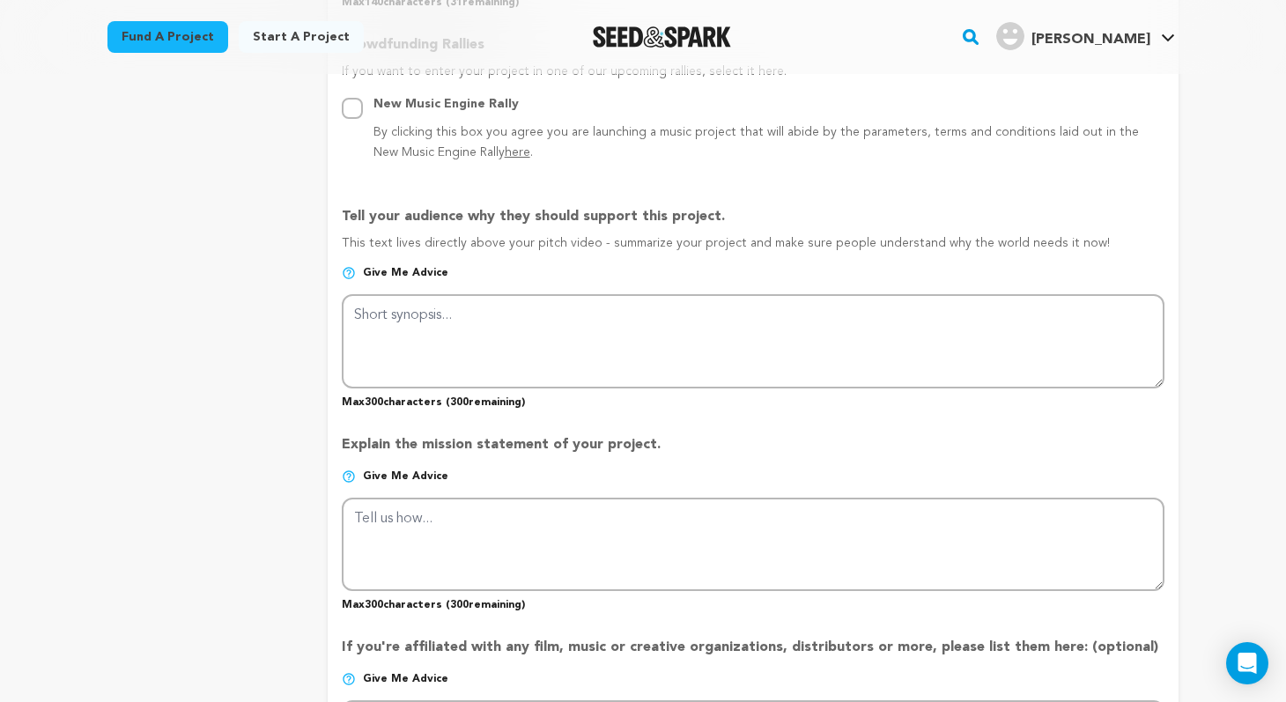
drag, startPoint x: 337, startPoint y: 215, endPoint x: 1086, endPoint y: 246, distance: 748.7
click at [1086, 246] on form "Project Title Project Name Skin Project URL Give me advice Project URL skin see…" at bounding box center [753, 241] width 851 height 1986
copy div "Tell your audience why they should support this project. This text lives direct…"
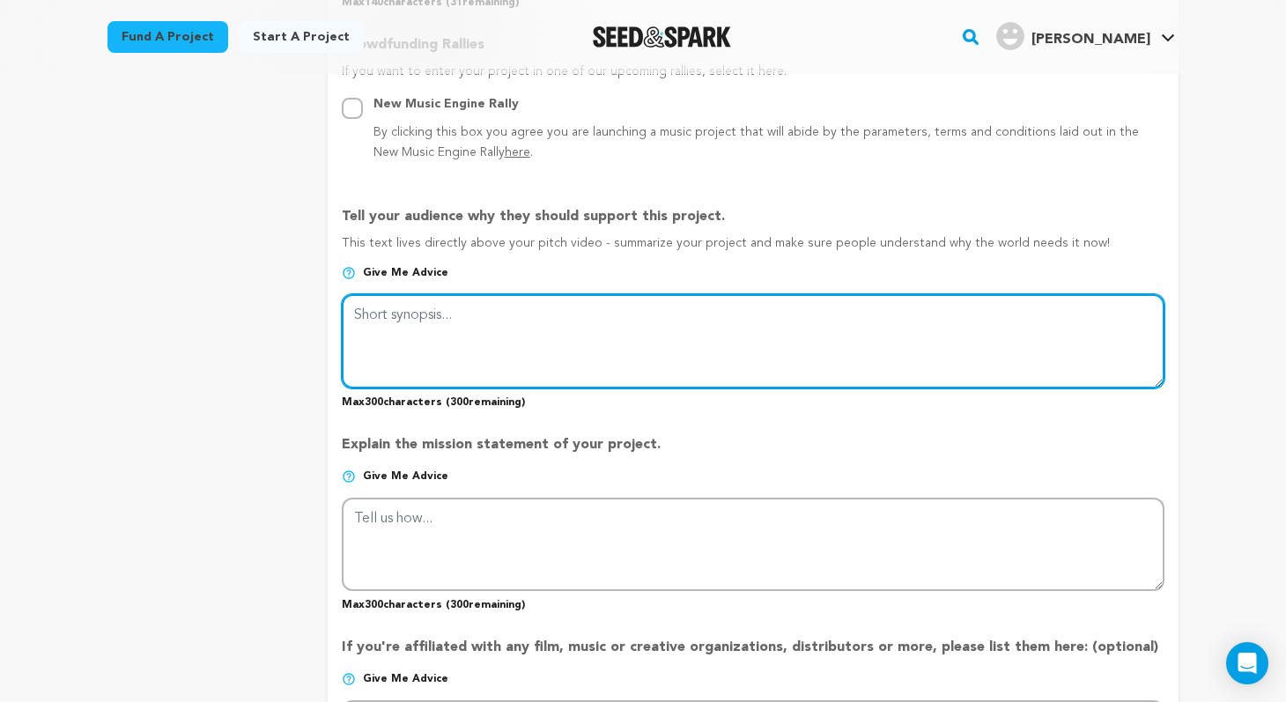
click at [693, 321] on textarea at bounding box center [753, 340] width 823 height 93
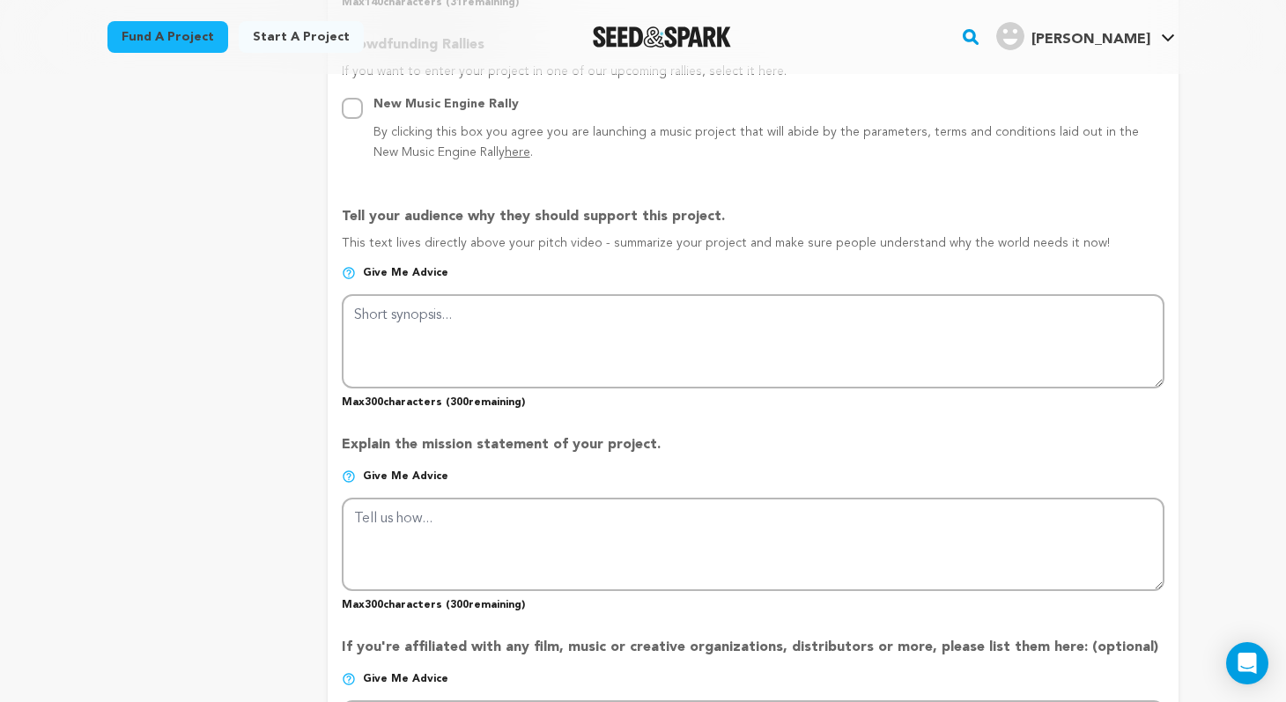
drag, startPoint x: 655, startPoint y: 443, endPoint x: 341, endPoint y: 434, distance: 313.8
click at [342, 434] on p "Explain the mission statement of your project." at bounding box center [753, 451] width 823 height 35
copy p "Explain the mission statement of your project."
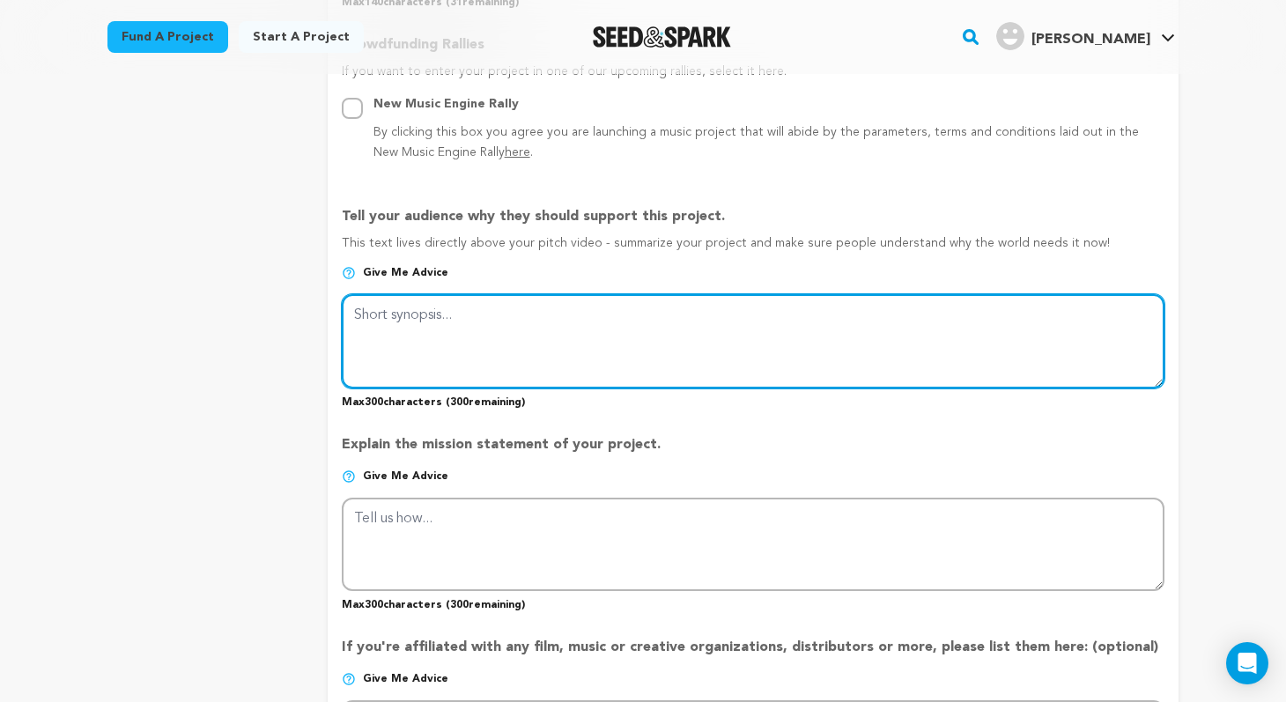
click at [465, 332] on textarea at bounding box center [753, 340] width 823 height 93
paste textarea "Skin is a psychological horror where obsession turns deadly, even worse, she ki…"
type textarea "Skin is a psychological horror where obsession turns deadly, even worse, she ki…"
click at [497, 318] on textarea at bounding box center [753, 340] width 823 height 93
paste textarea "A twisted portrait of obsession and identity, Skin follows a fan who takes devo…"
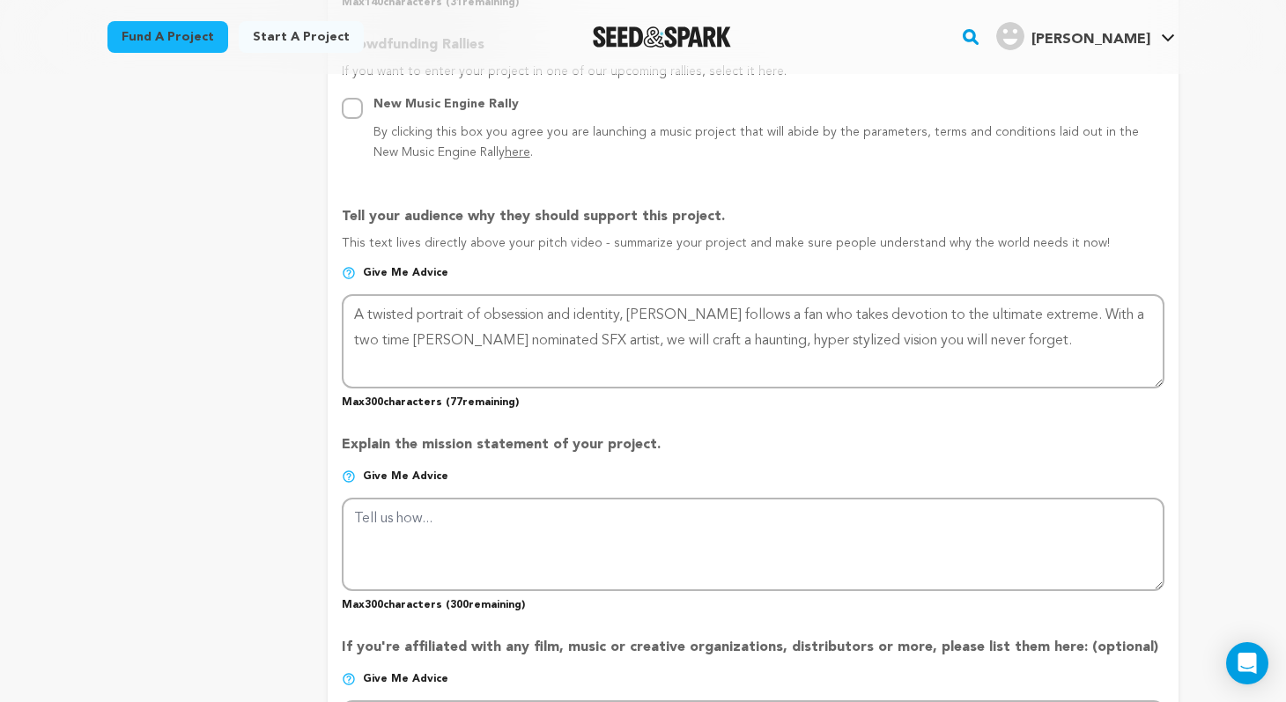
click at [690, 435] on p "Explain the mission statement of your project." at bounding box center [753, 451] width 823 height 35
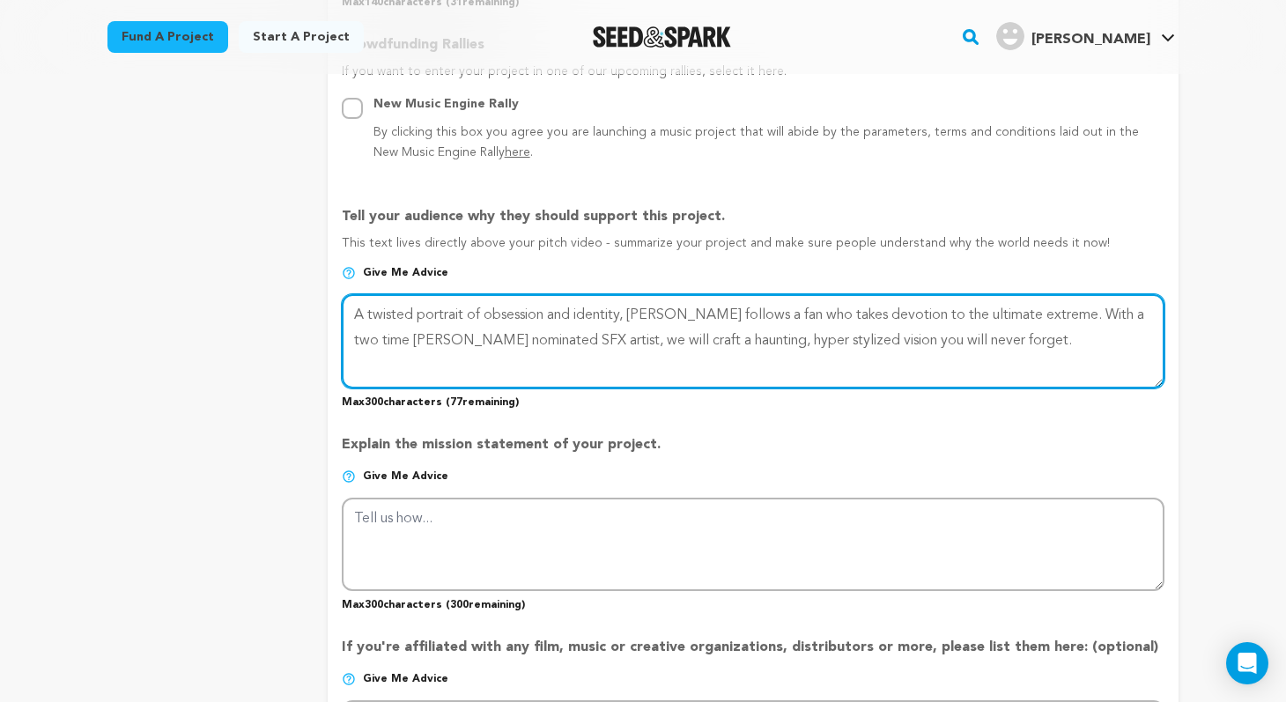
click at [1020, 315] on textarea at bounding box center [753, 340] width 823 height 93
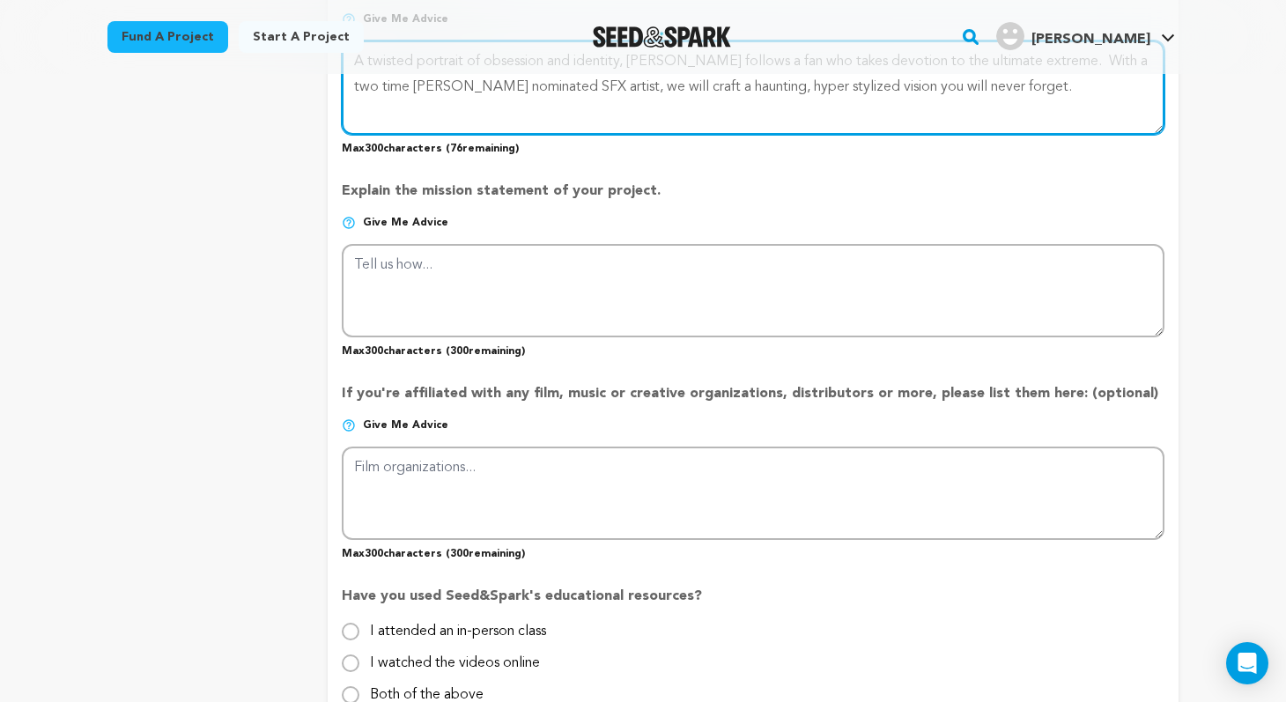
scroll to position [1269, 0]
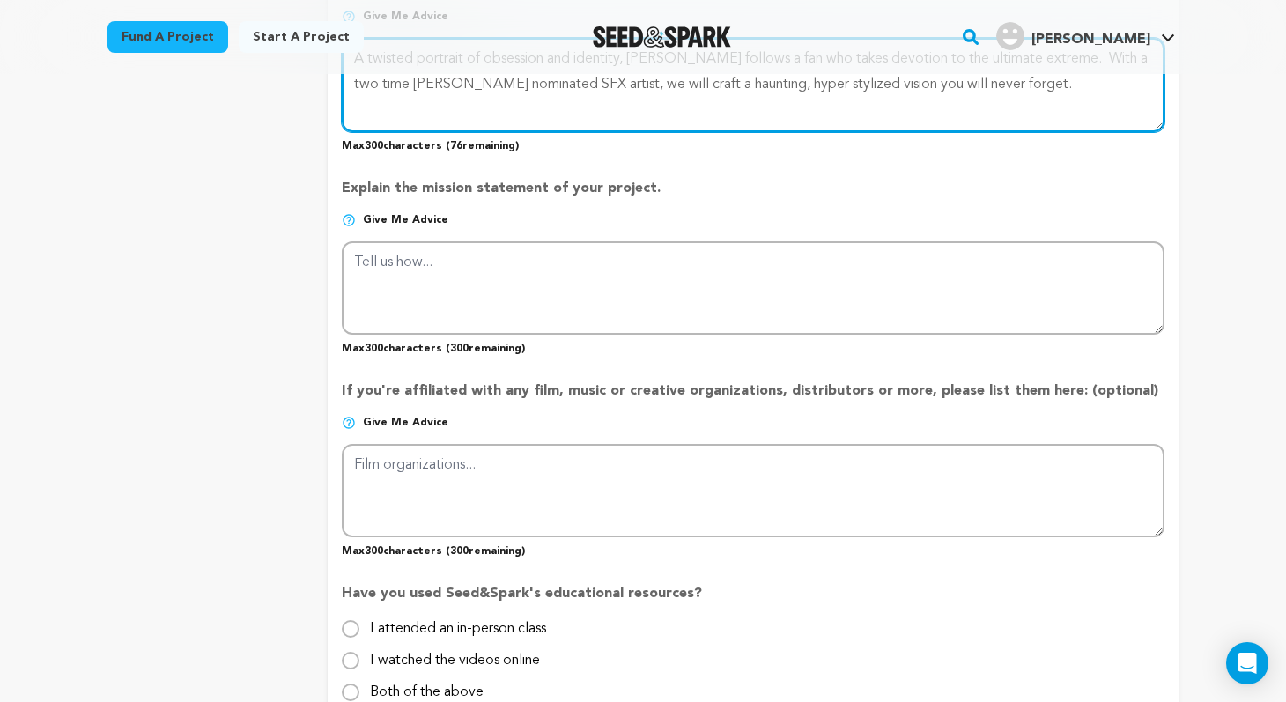
type textarea "A twisted portrait of obsession and identity, [PERSON_NAME] follows a fan who t…"
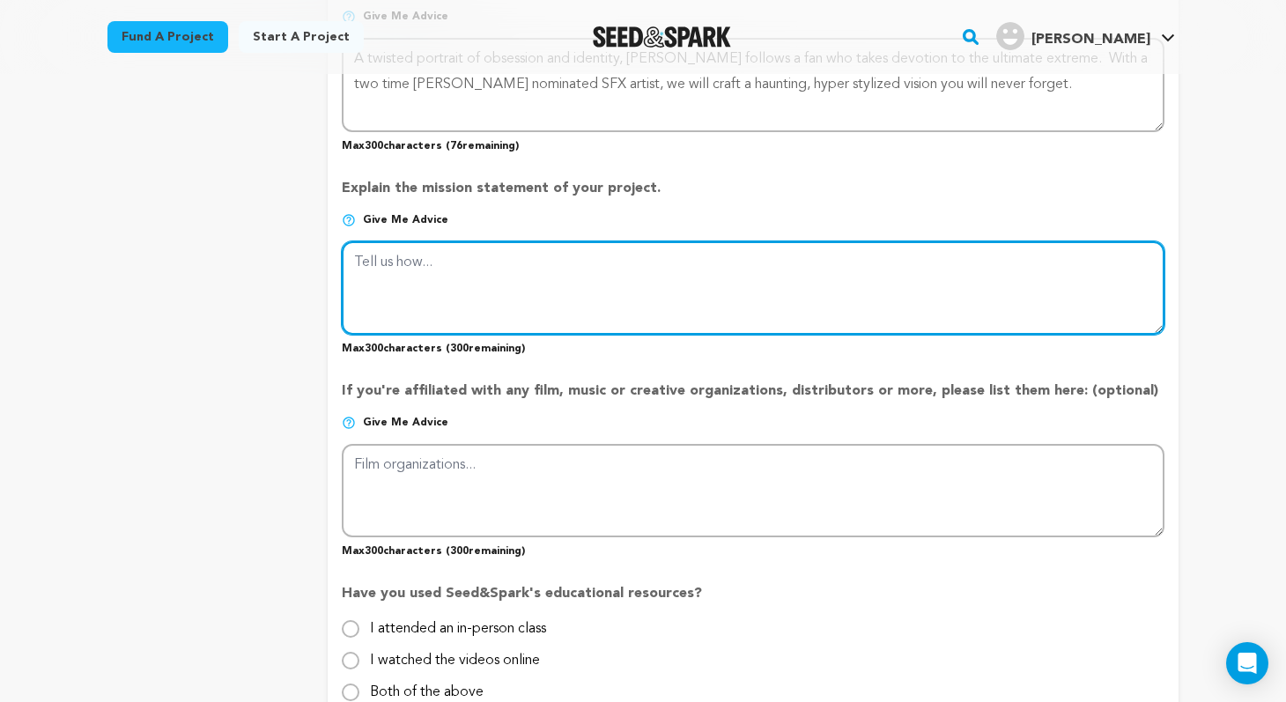
click at [712, 273] on textarea at bounding box center [753, 287] width 823 height 93
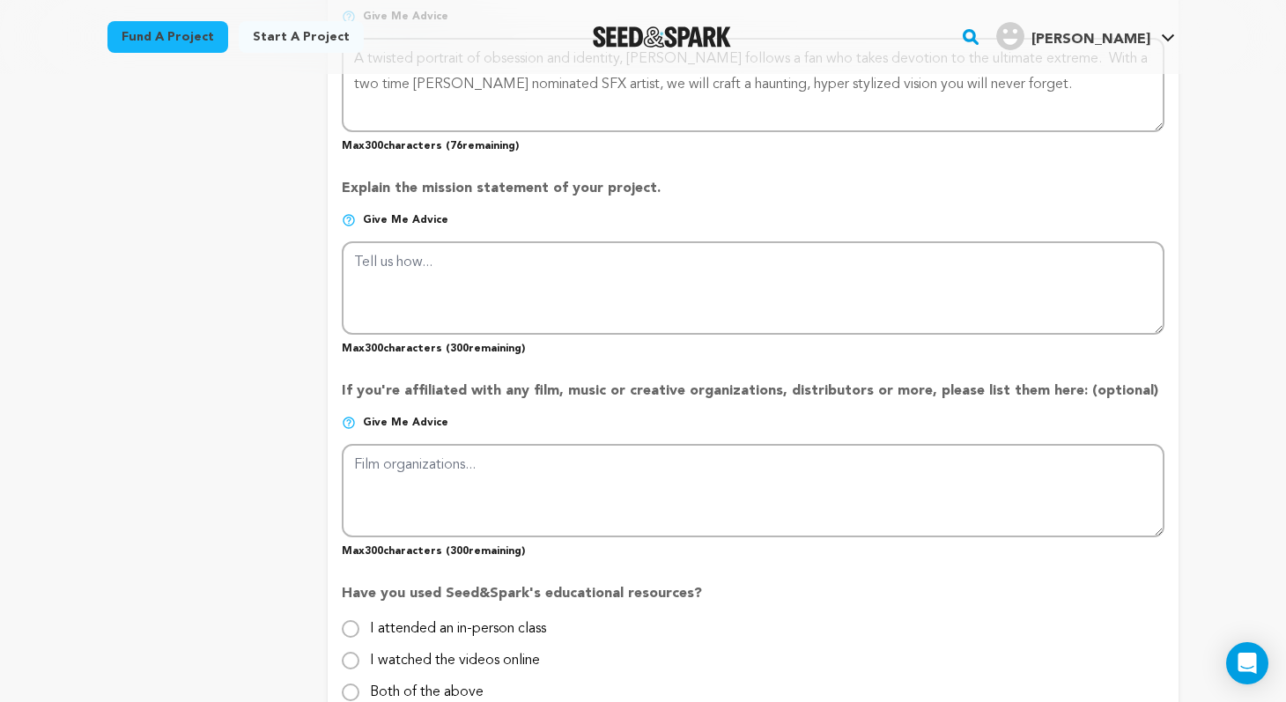
drag, startPoint x: 666, startPoint y: 186, endPoint x: 334, endPoint y: 179, distance: 332.3
copy p "Explain the mission statement of your project."
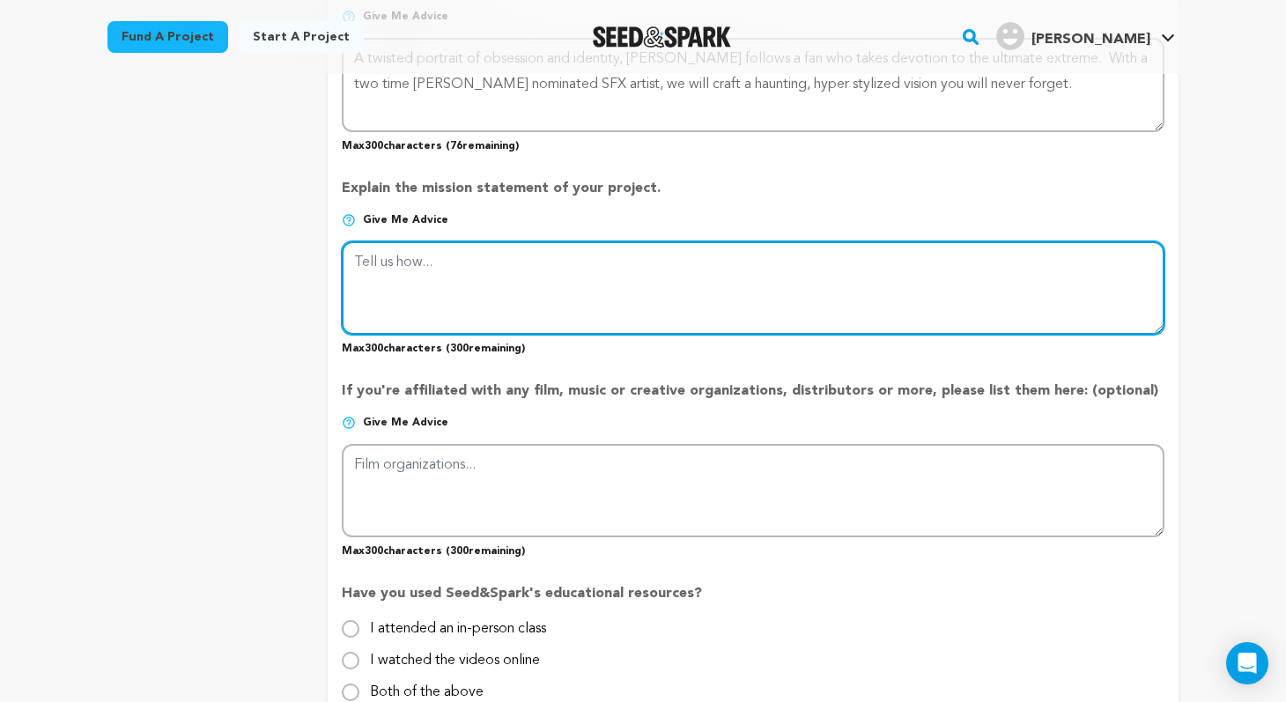
click at [484, 276] on textarea at bounding box center [753, 287] width 823 height 93
paste textarea "Our mission with Skin is to craft a bold psychological horror that explores obs…"
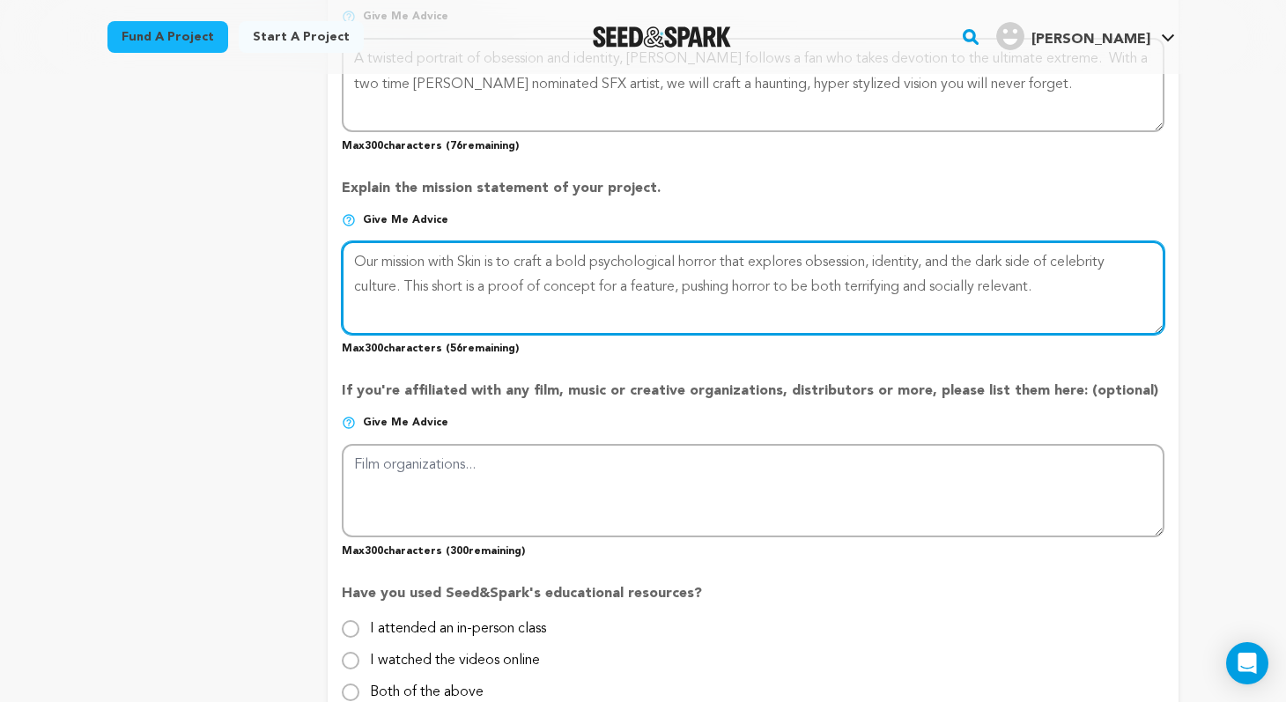
type textarea "Our mission with Skin is to craft a bold psychological horror that explores obs…"
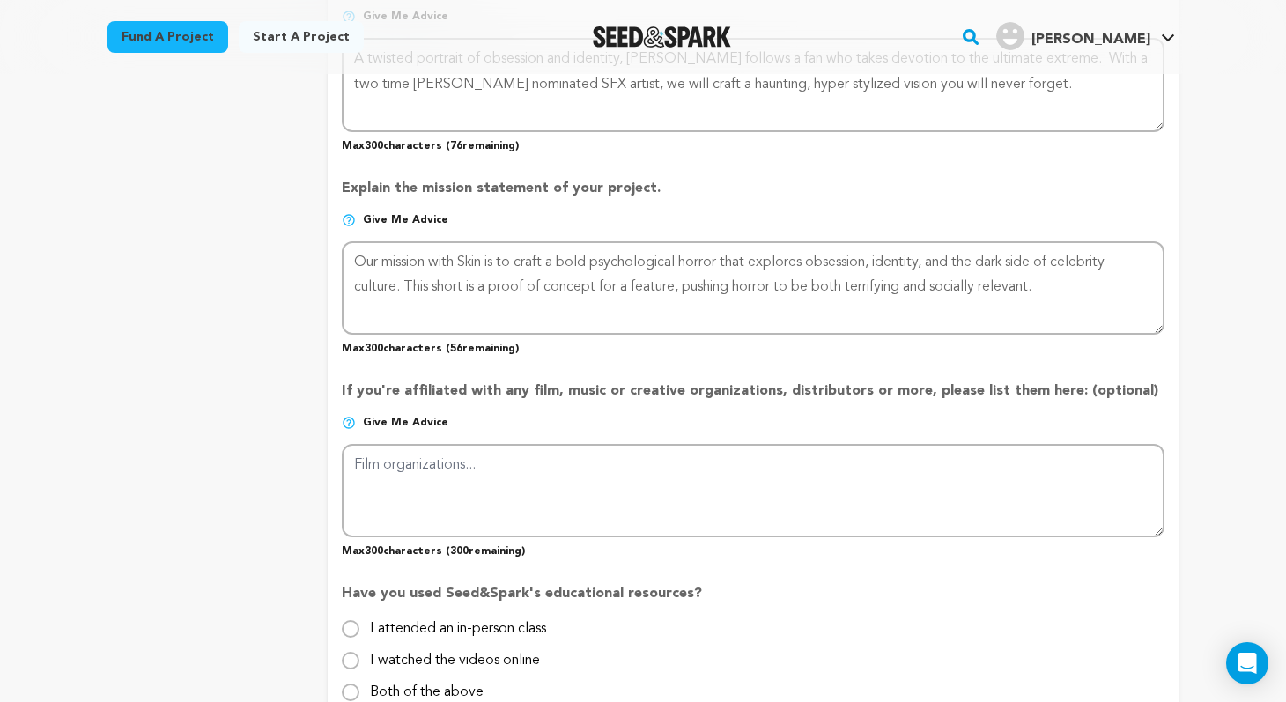
click at [584, 428] on p "Give me advice" at bounding box center [753, 430] width 823 height 28
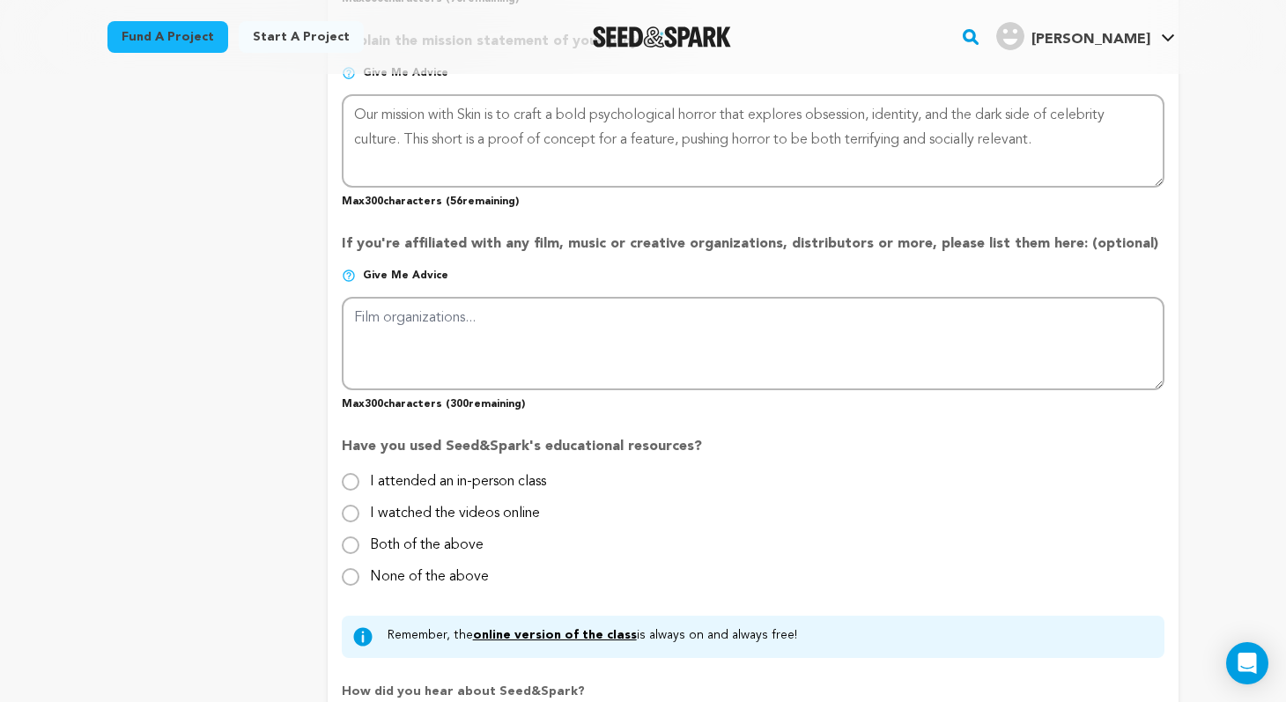
scroll to position [1418, 0]
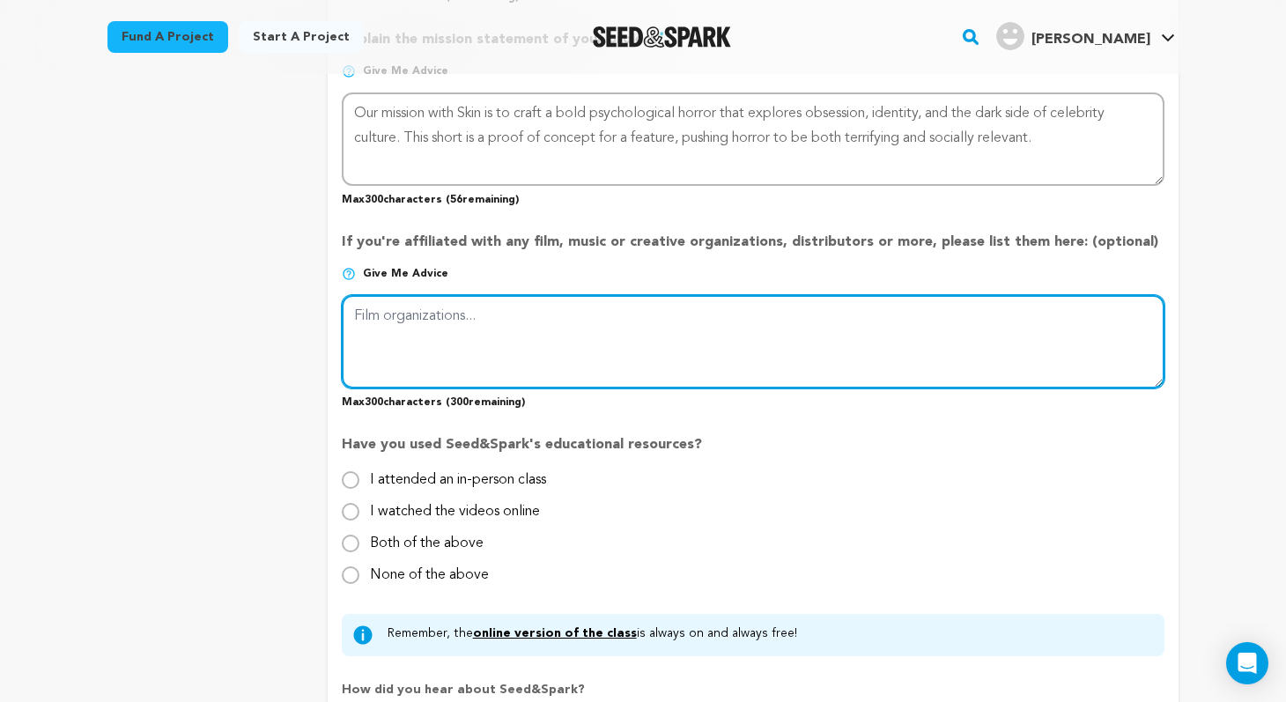
click at [471, 330] on textarea at bounding box center [753, 341] width 823 height 93
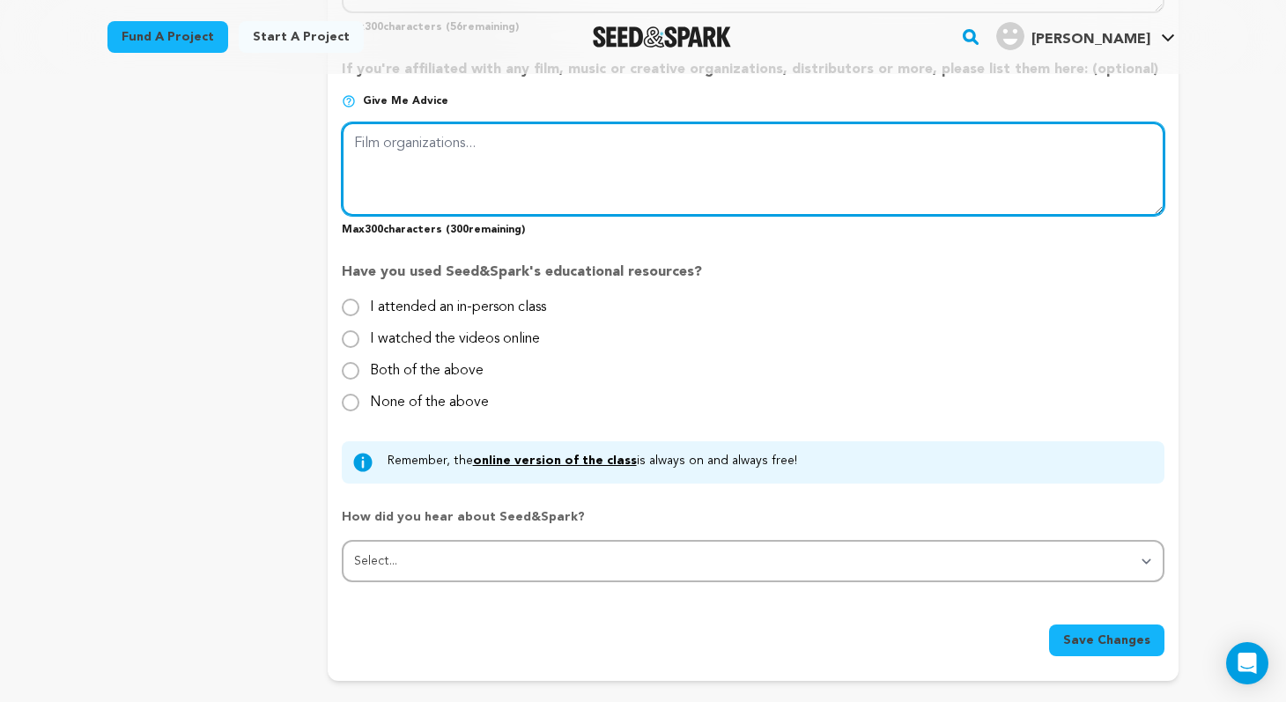
scroll to position [1597, 0]
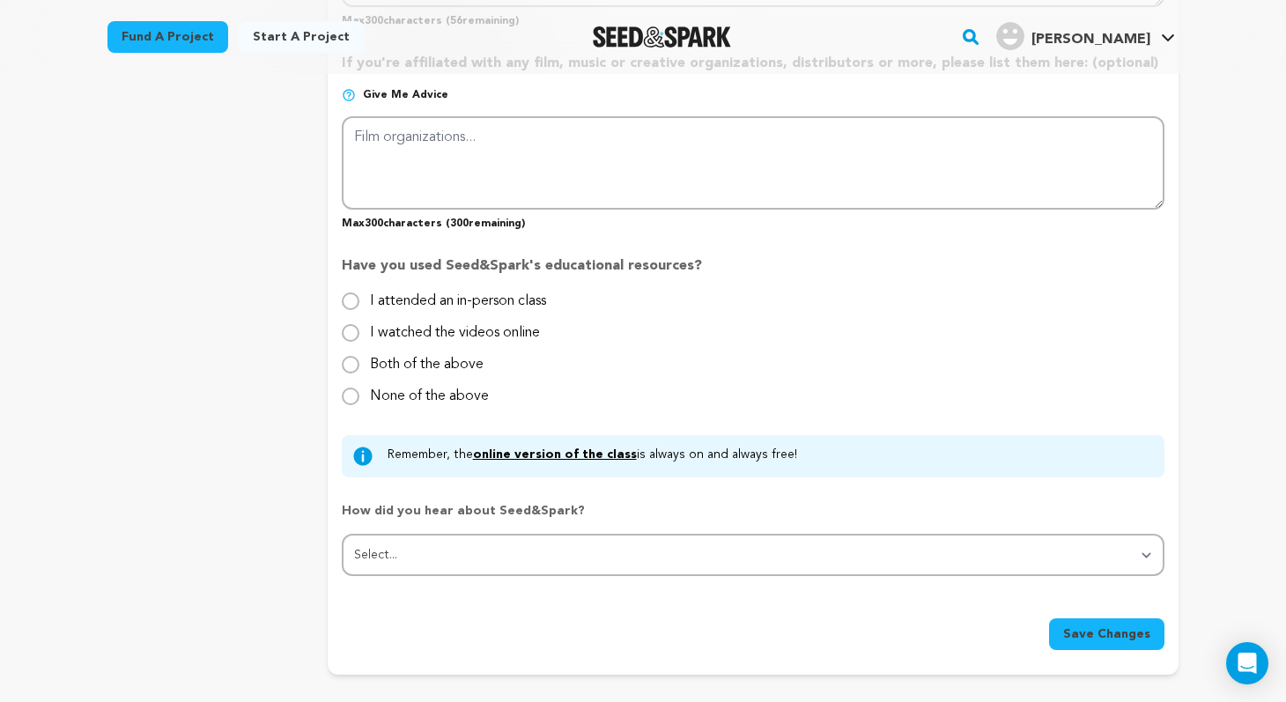
click at [382, 392] on label "None of the above" at bounding box center [429, 389] width 119 height 28
click at [360, 392] on input "None of the above" at bounding box center [351, 397] width 18 height 18
radio input "true"
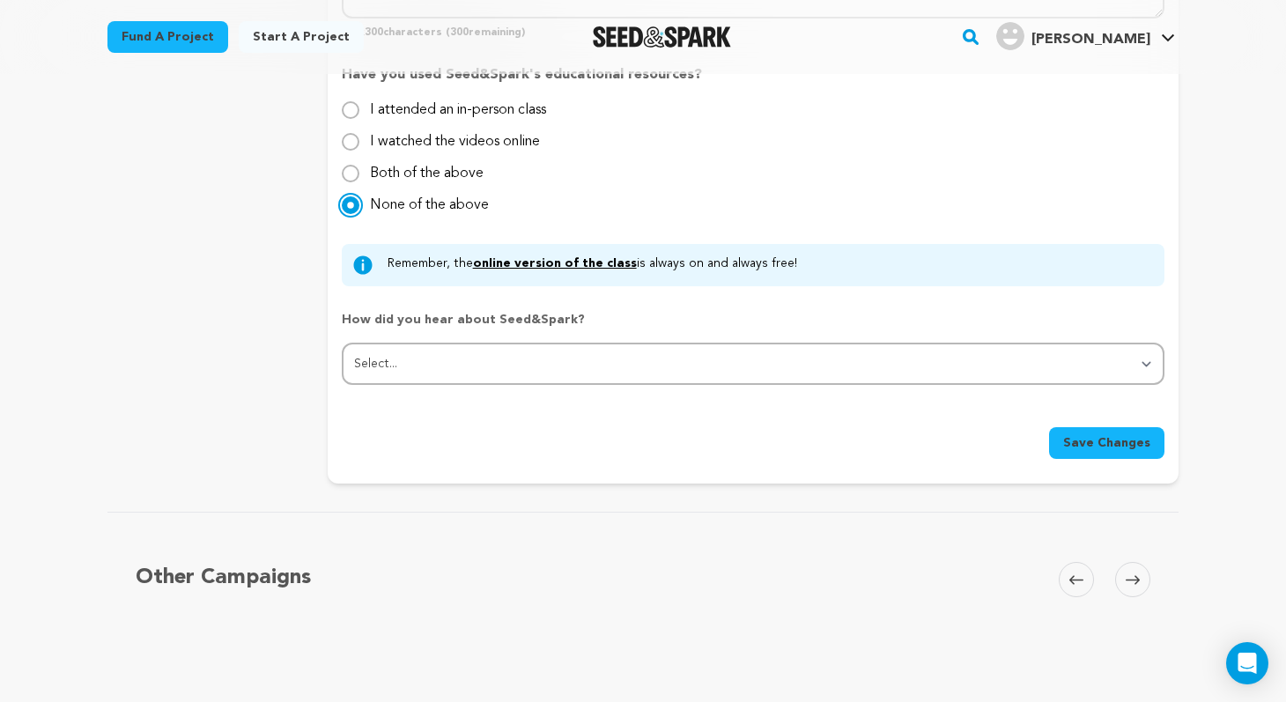
scroll to position [1791, 0]
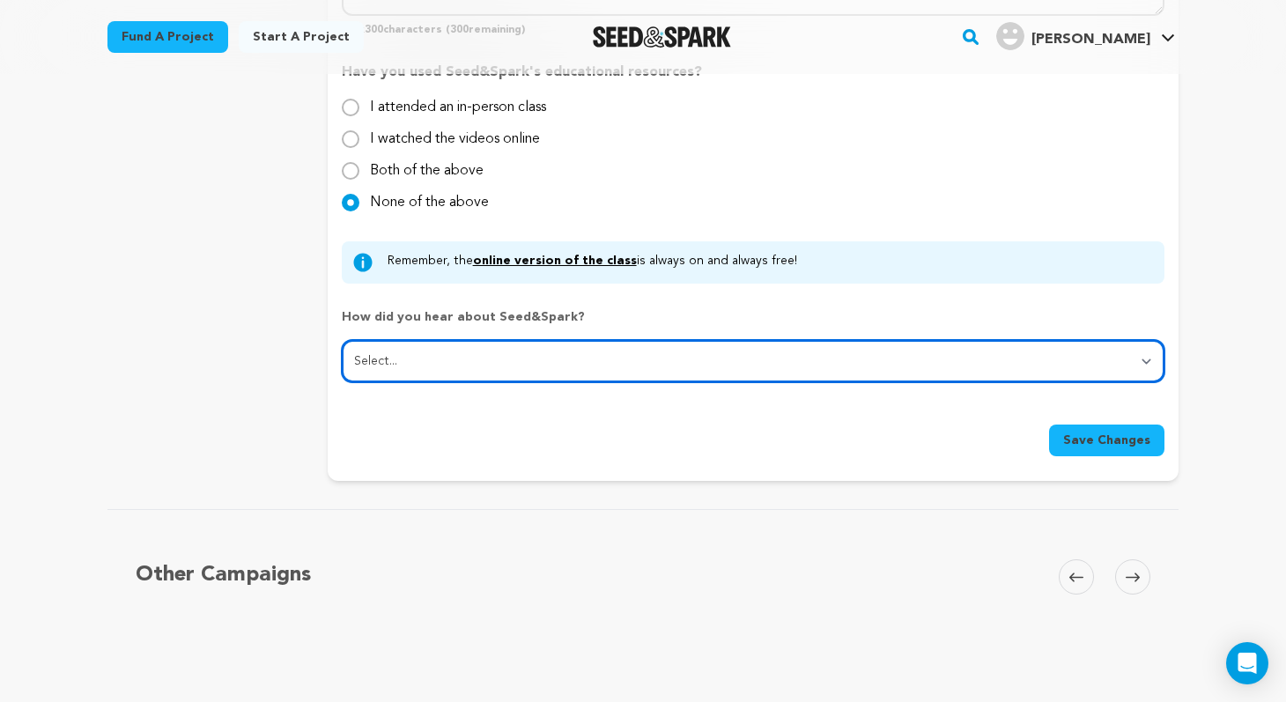
click at [478, 365] on select "Select... From a friend Social media Film festival or film organization Took an…" at bounding box center [753, 361] width 823 height 42
select select "0"
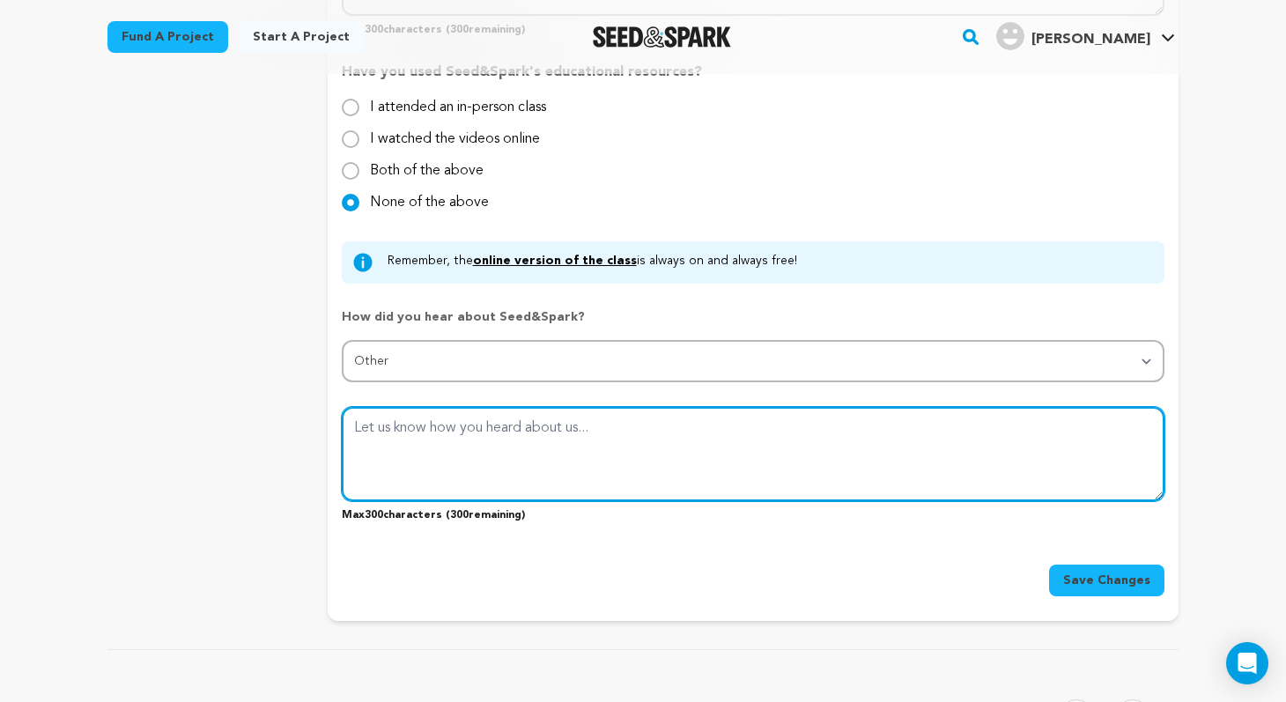
click at [479, 432] on textarea at bounding box center [753, 453] width 823 height 93
type textarea "chat gpt"
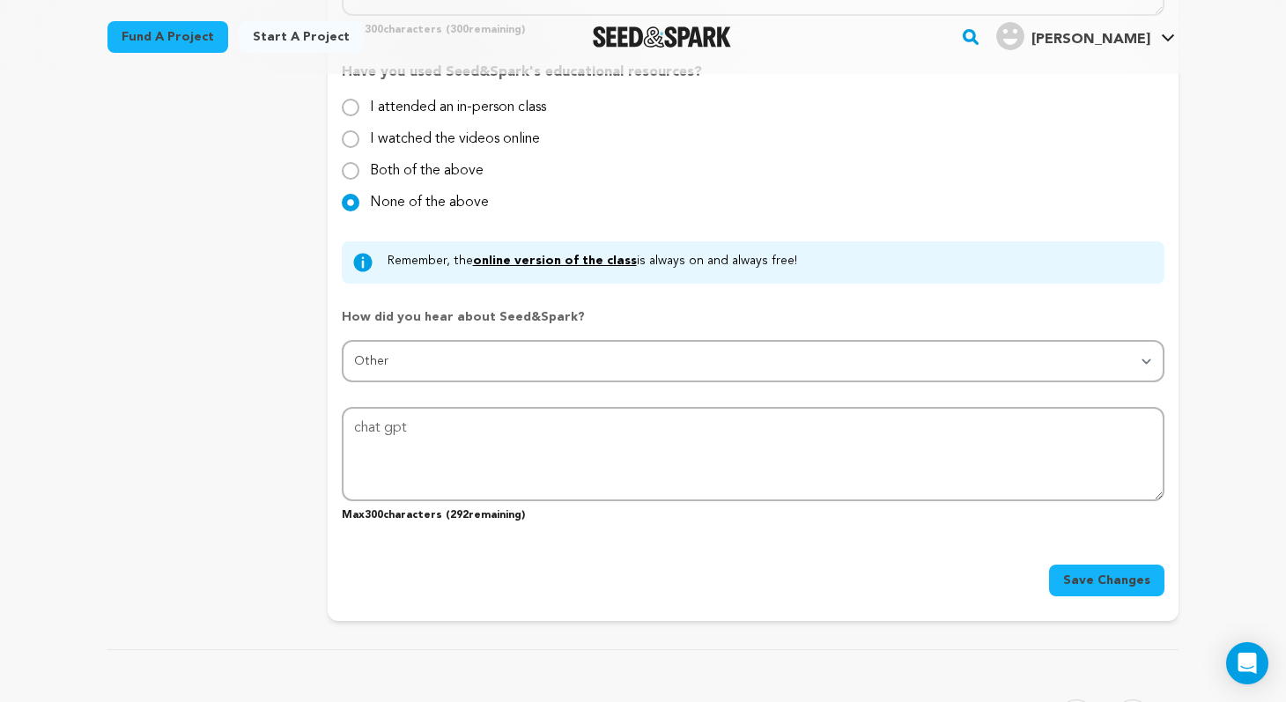
click at [1125, 587] on span "Save Changes" at bounding box center [1107, 581] width 87 height 18
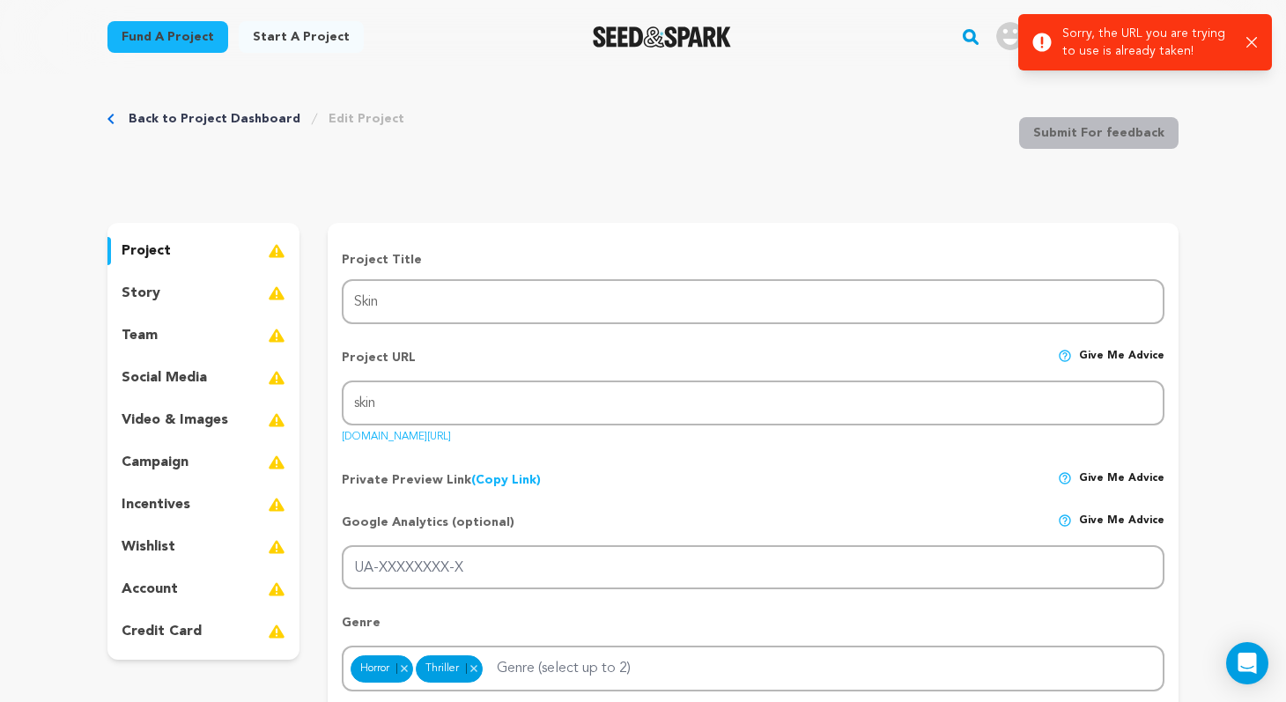
scroll to position [0, 0]
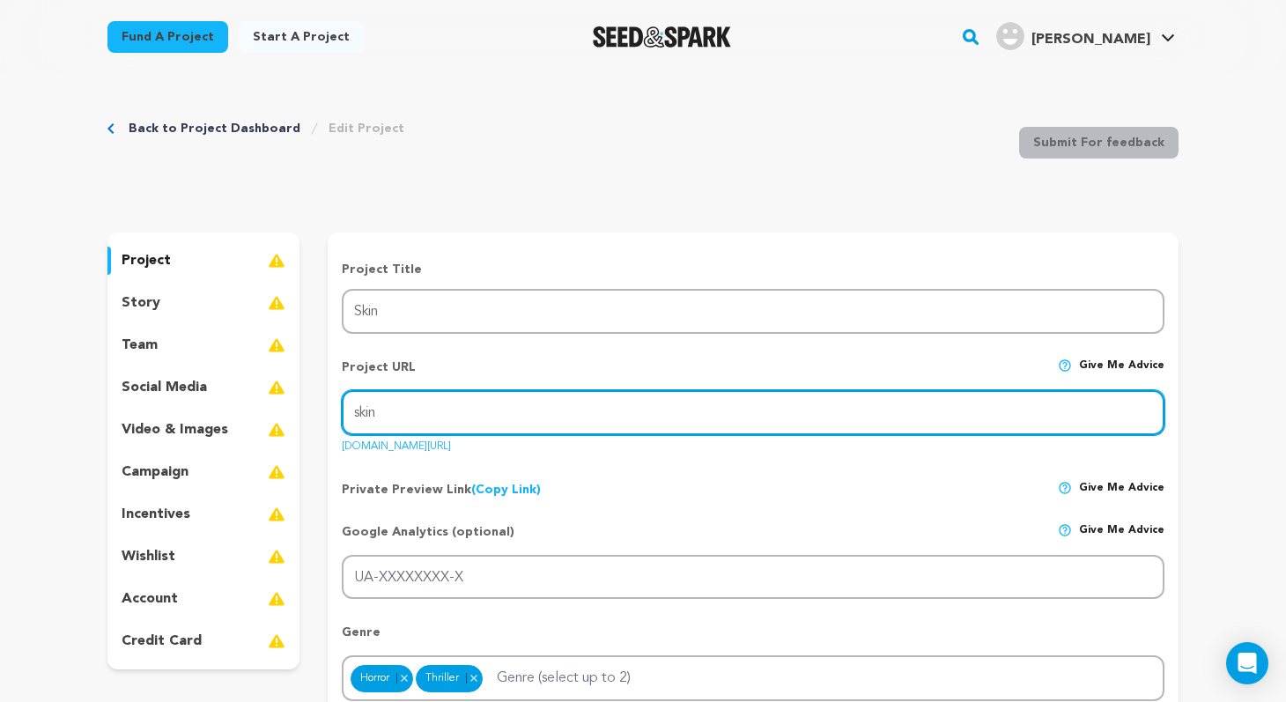
click at [434, 415] on input "skin" at bounding box center [753, 412] width 823 height 45
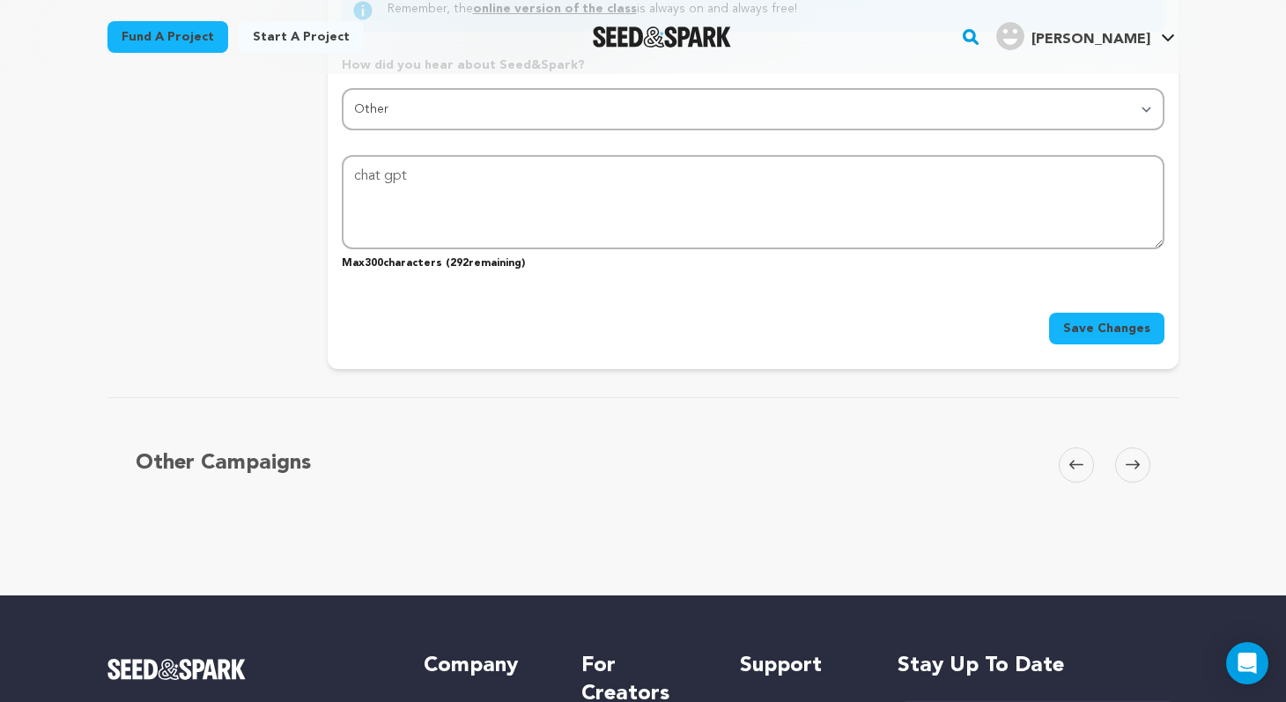
scroll to position [1846, 0]
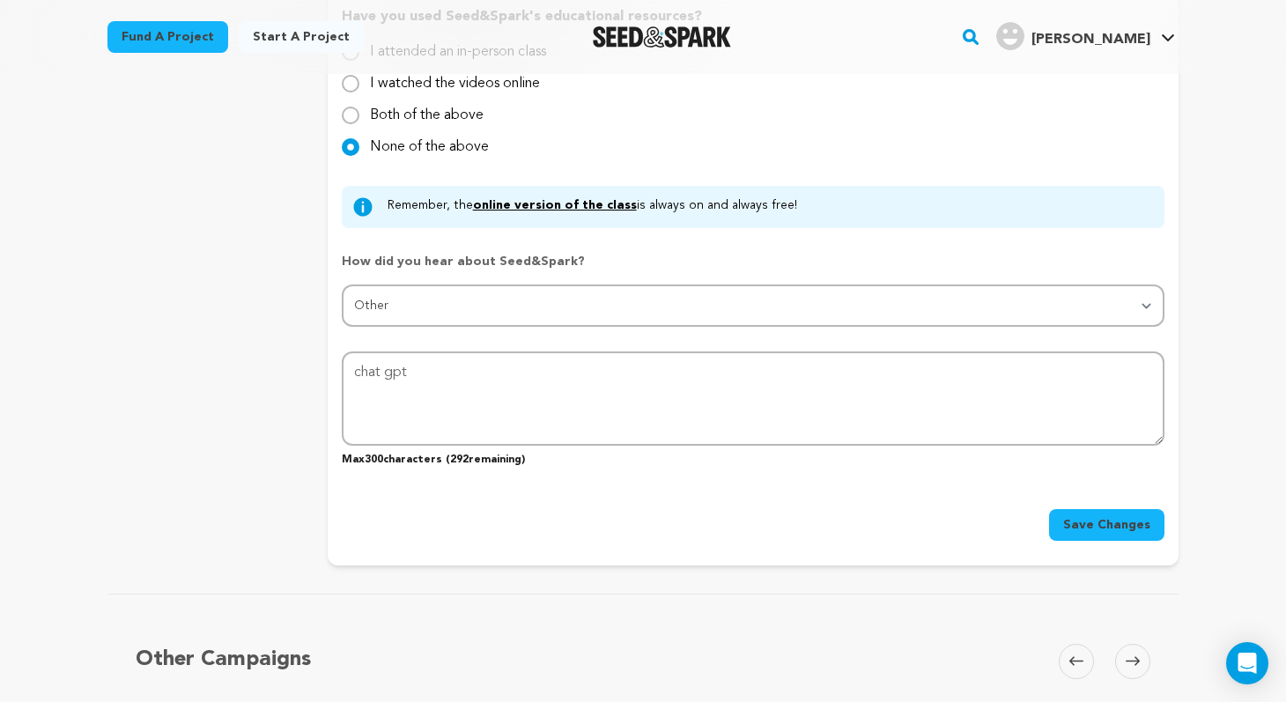
type input "skinfilm"
click at [1109, 529] on span "Save Changes" at bounding box center [1107, 525] width 87 height 18
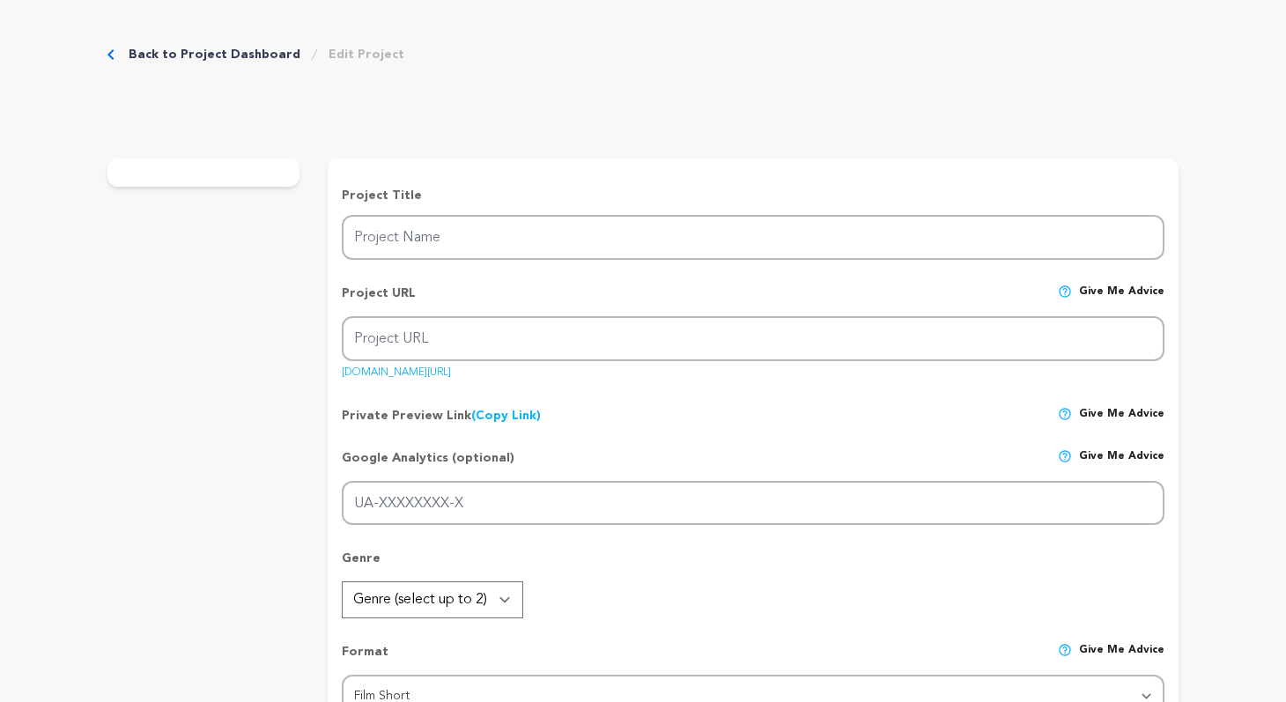
type input "Skin"
type input "skinfilm"
type input "An obsessed fan infiltrates the life of an actress, as admiration curdles into …"
type textarea "A twisted portrait of obsession and identity, [PERSON_NAME] follows a fan who t…"
type textarea "Our mission with Skin is to craft a bold psychological horror that explores obs…"
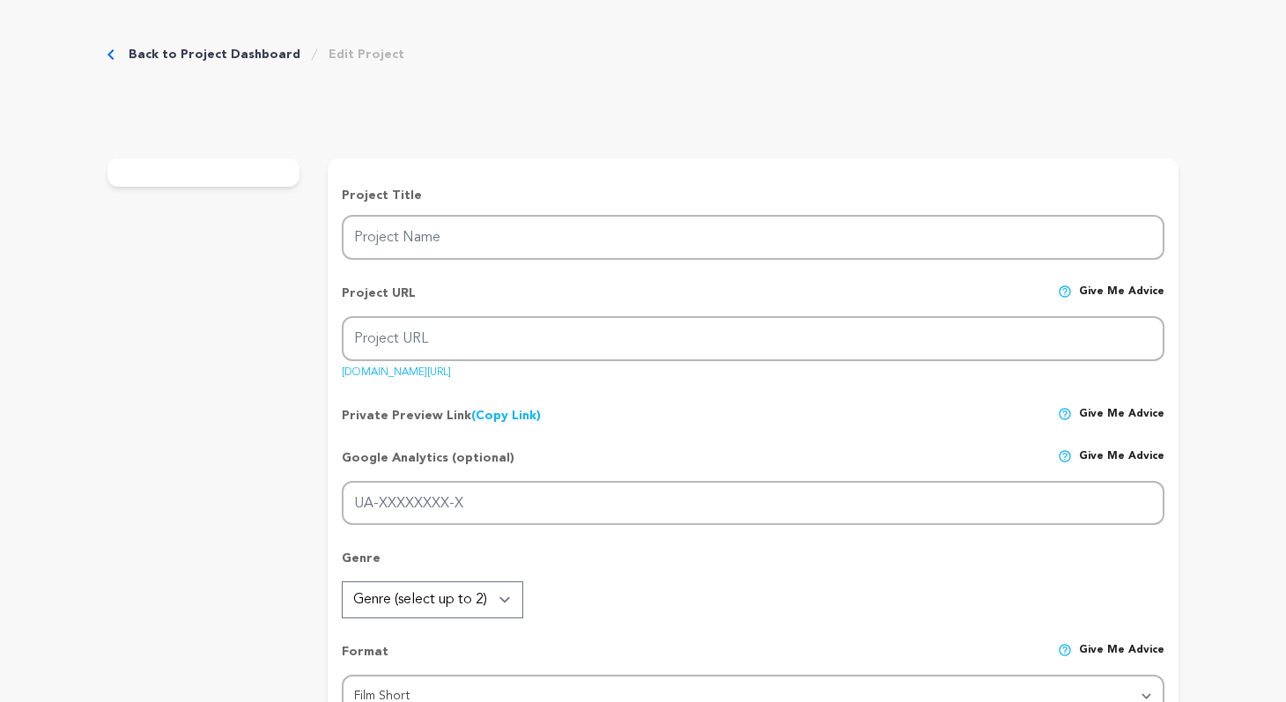
radio input "true"
type textarea "chat gpt"
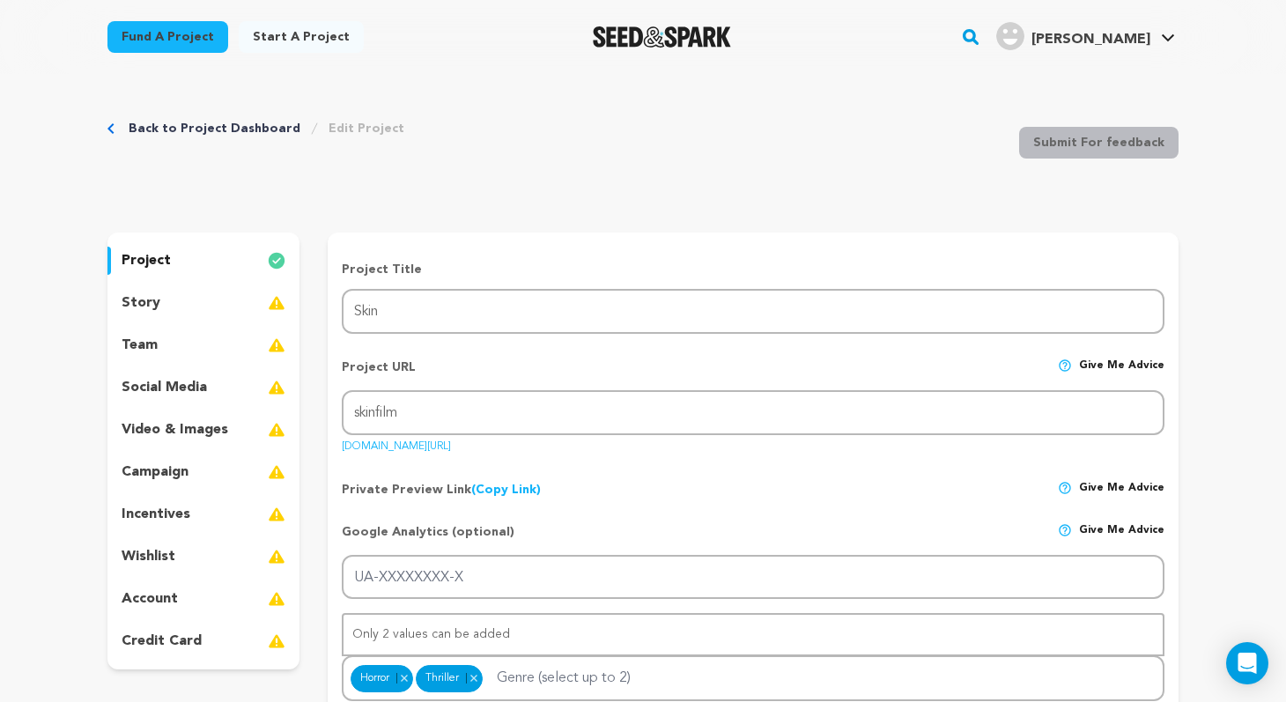
click at [236, 302] on div "story" at bounding box center [204, 303] width 192 height 28
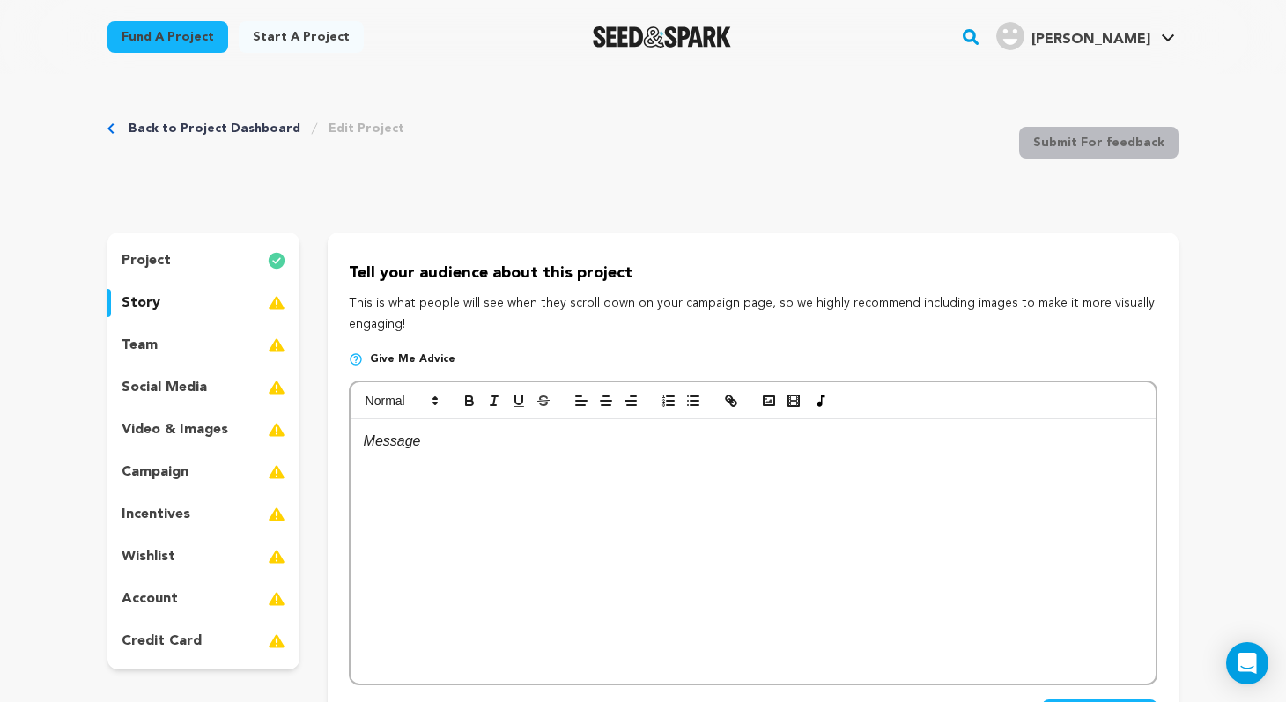
click at [496, 456] on div at bounding box center [753, 551] width 805 height 264
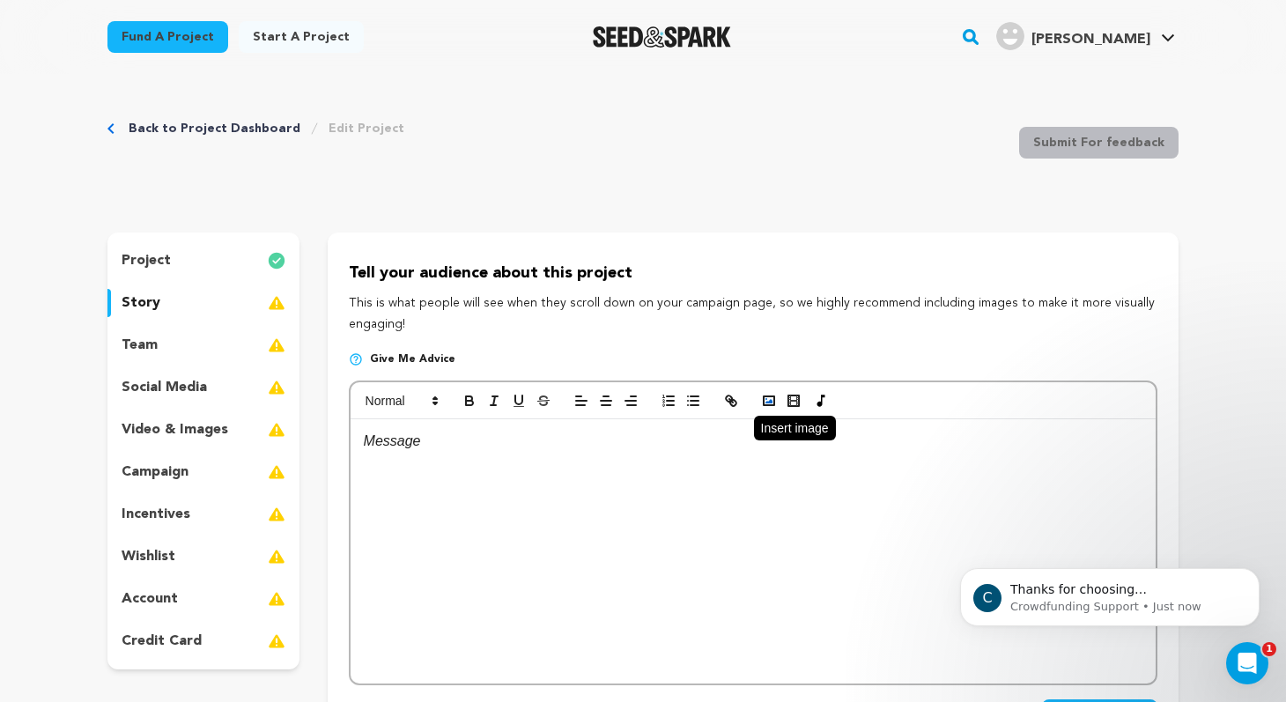
click at [767, 400] on icon "button" at bounding box center [769, 401] width 16 height 16
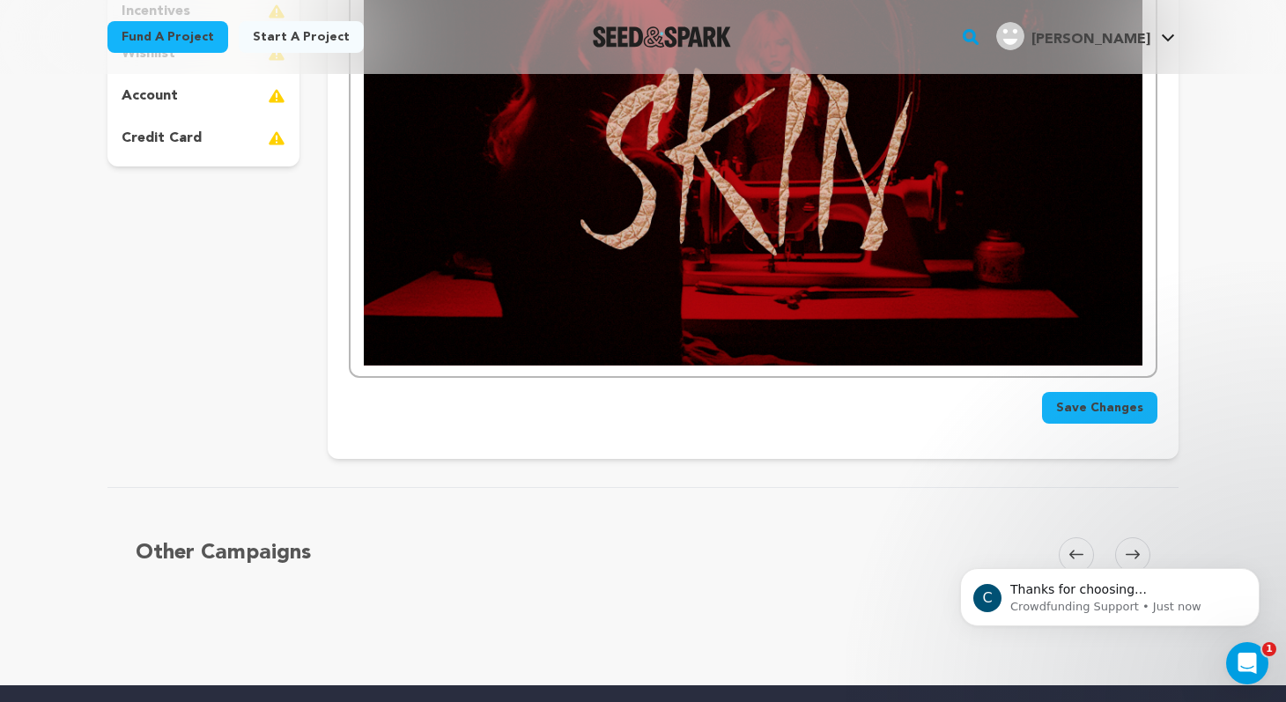
scroll to position [527, 0]
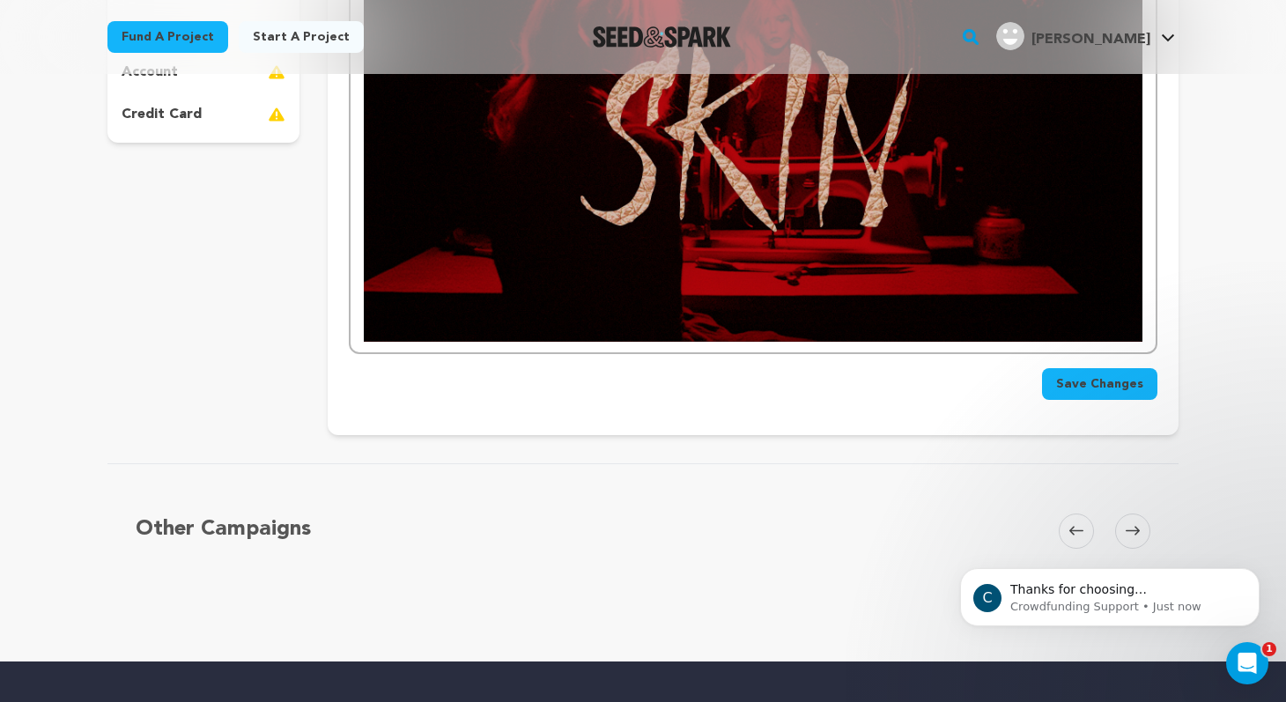
click at [1150, 343] on div at bounding box center [753, 121] width 805 height 459
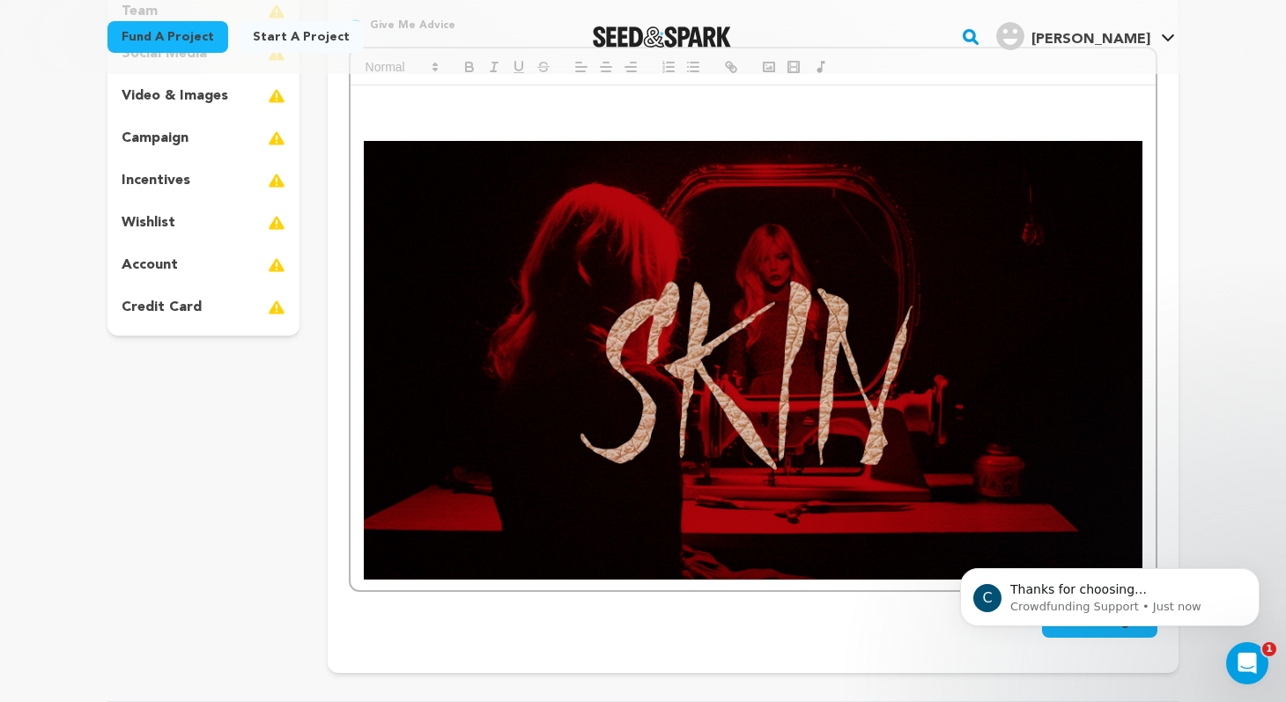
scroll to position [243, 0]
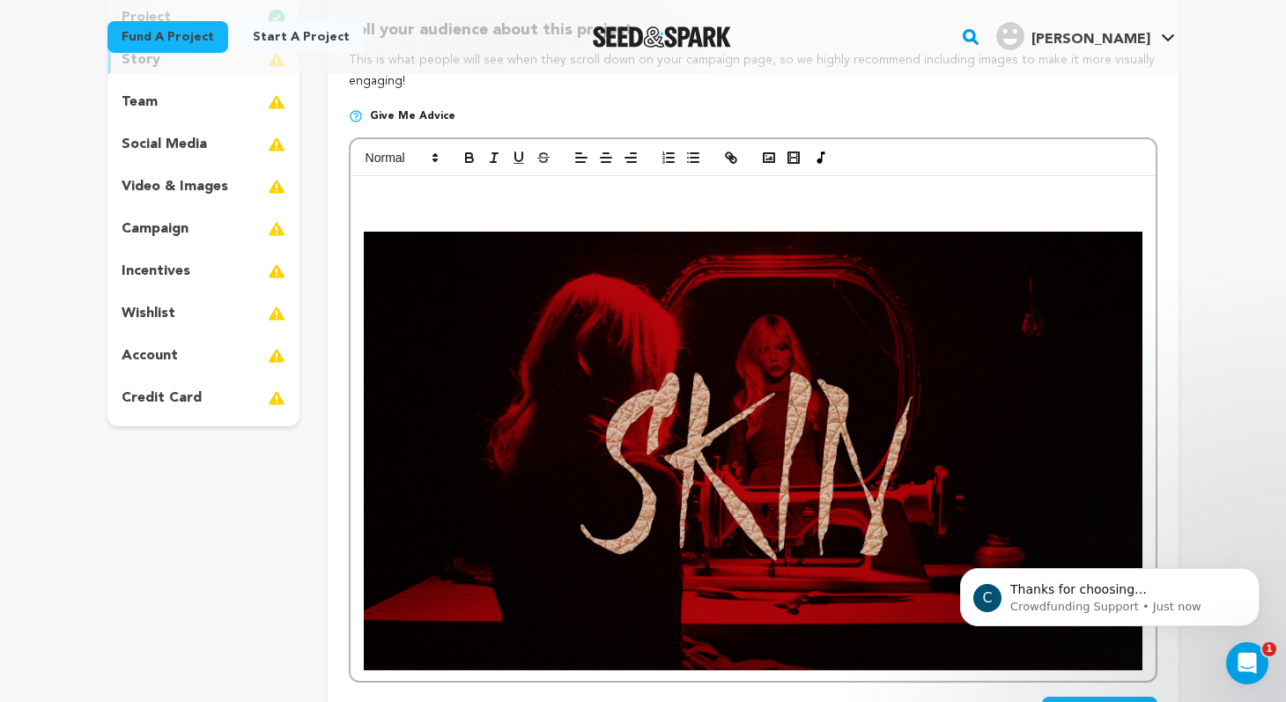
click at [372, 219] on p at bounding box center [753, 221] width 779 height 23
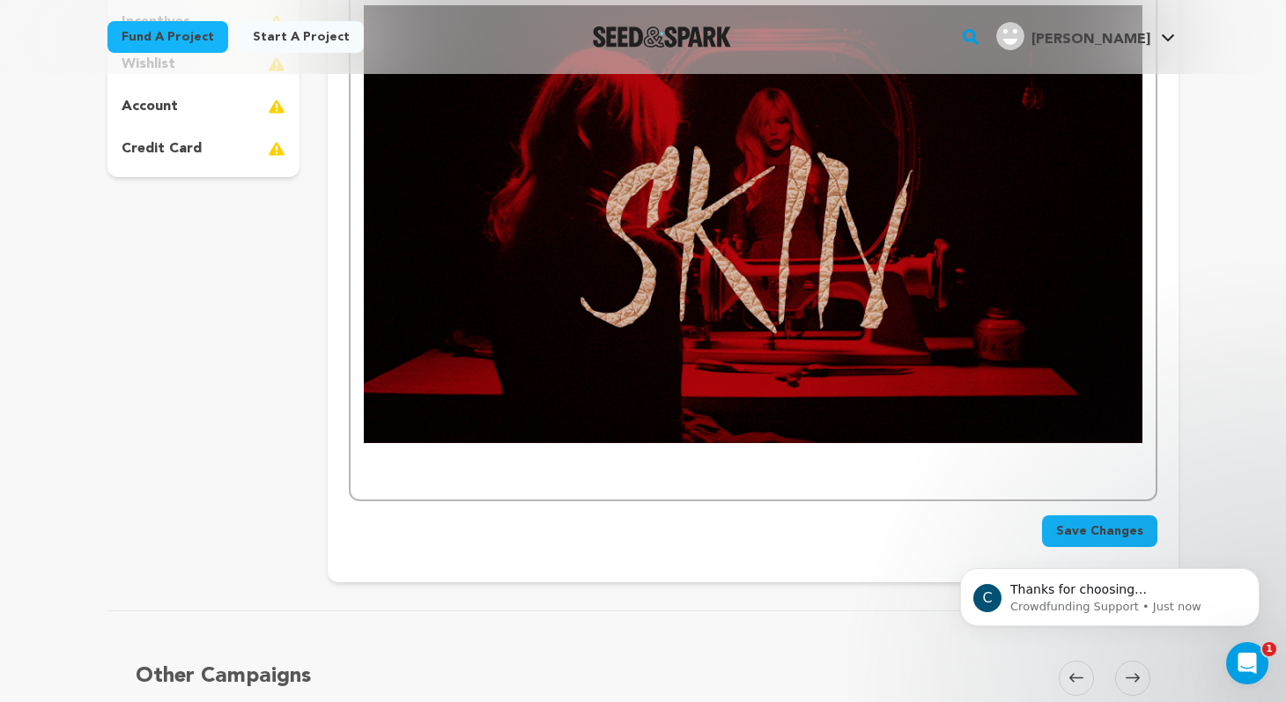
scroll to position [567, 0]
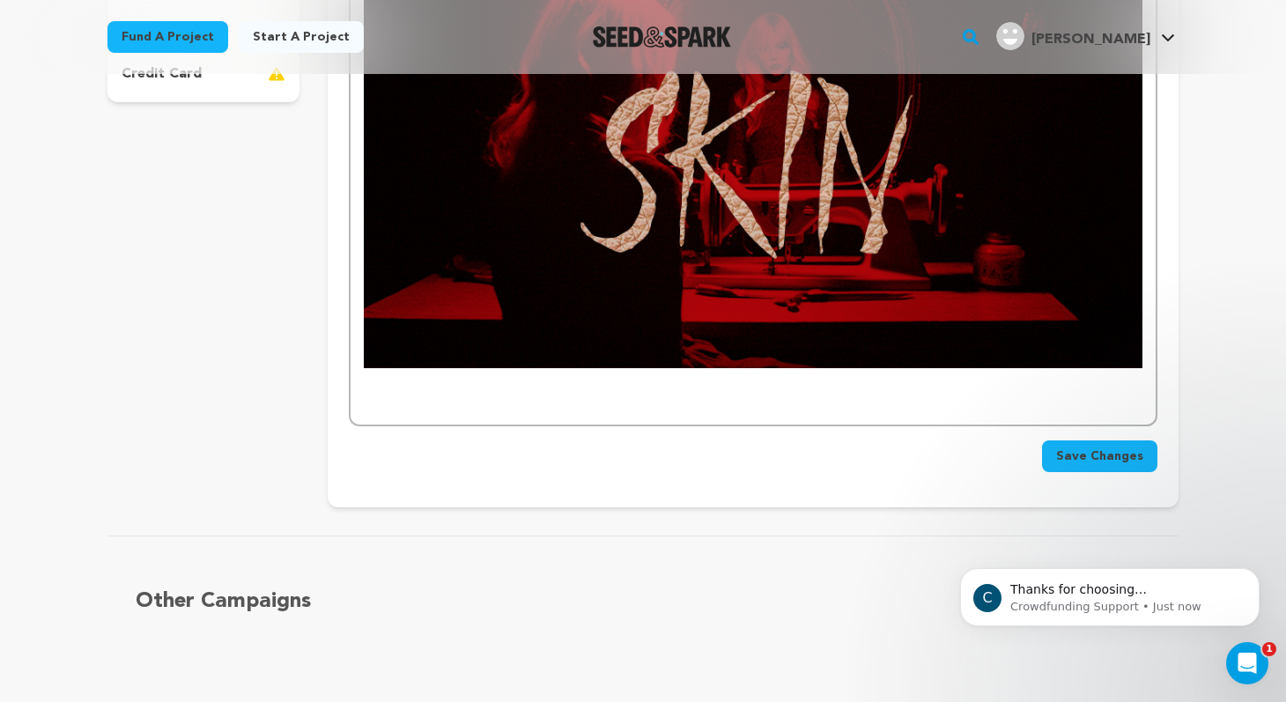
click at [684, 270] on img at bounding box center [753, 149] width 779 height 438
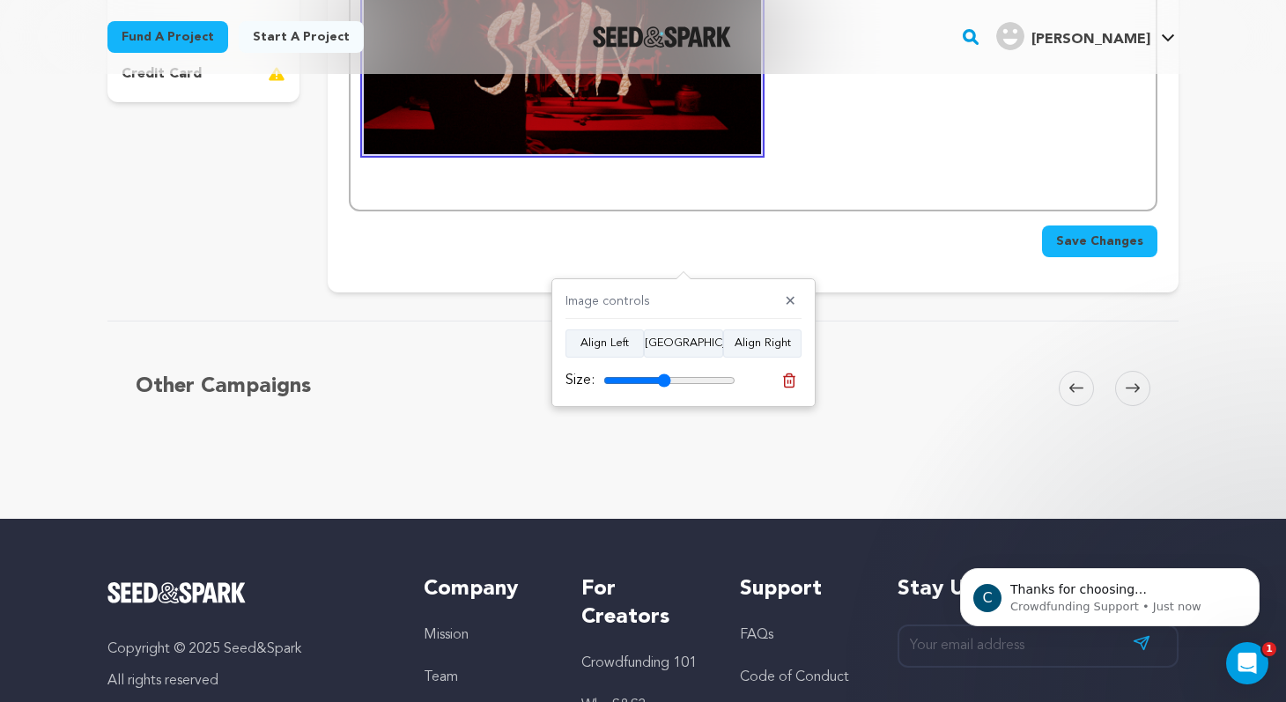
drag, startPoint x: 717, startPoint y: 383, endPoint x: 664, endPoint y: 377, distance: 53.2
type input "51"
click at [664, 377] on input "range" at bounding box center [670, 381] width 132 height 14
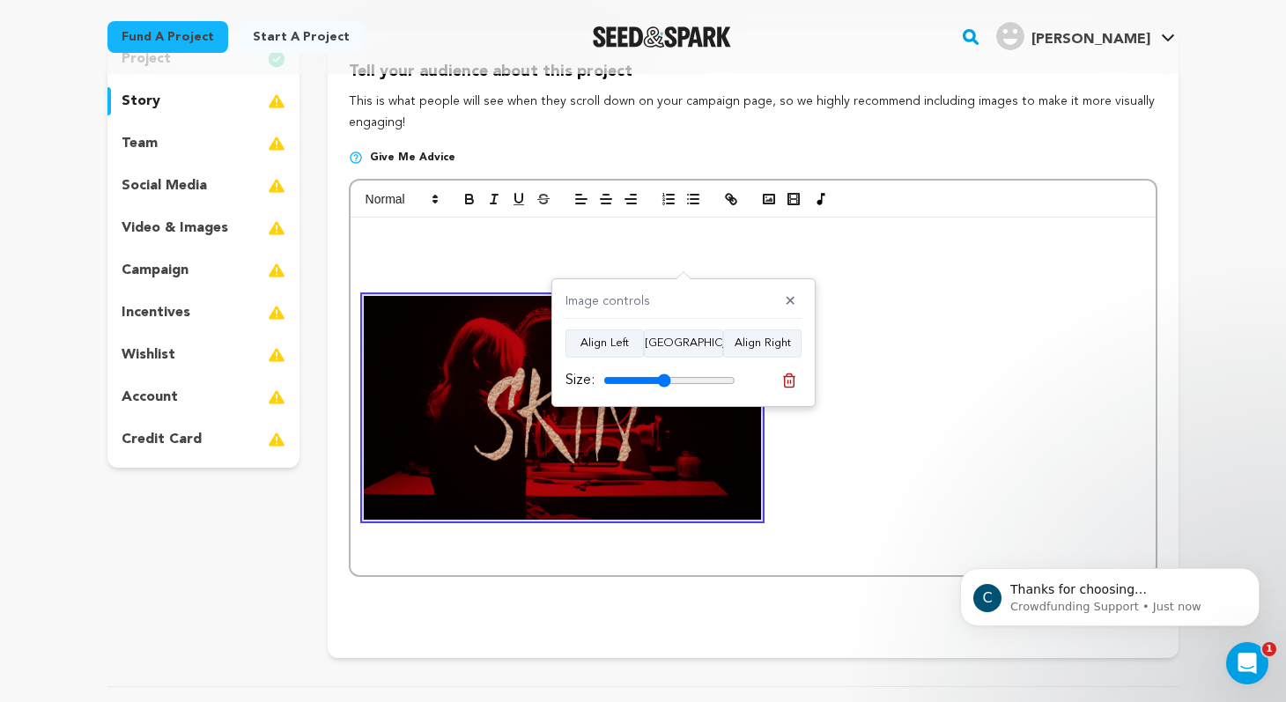
scroll to position [201, 0]
click at [694, 342] on button "[GEOGRAPHIC_DATA]" at bounding box center [683, 344] width 79 height 28
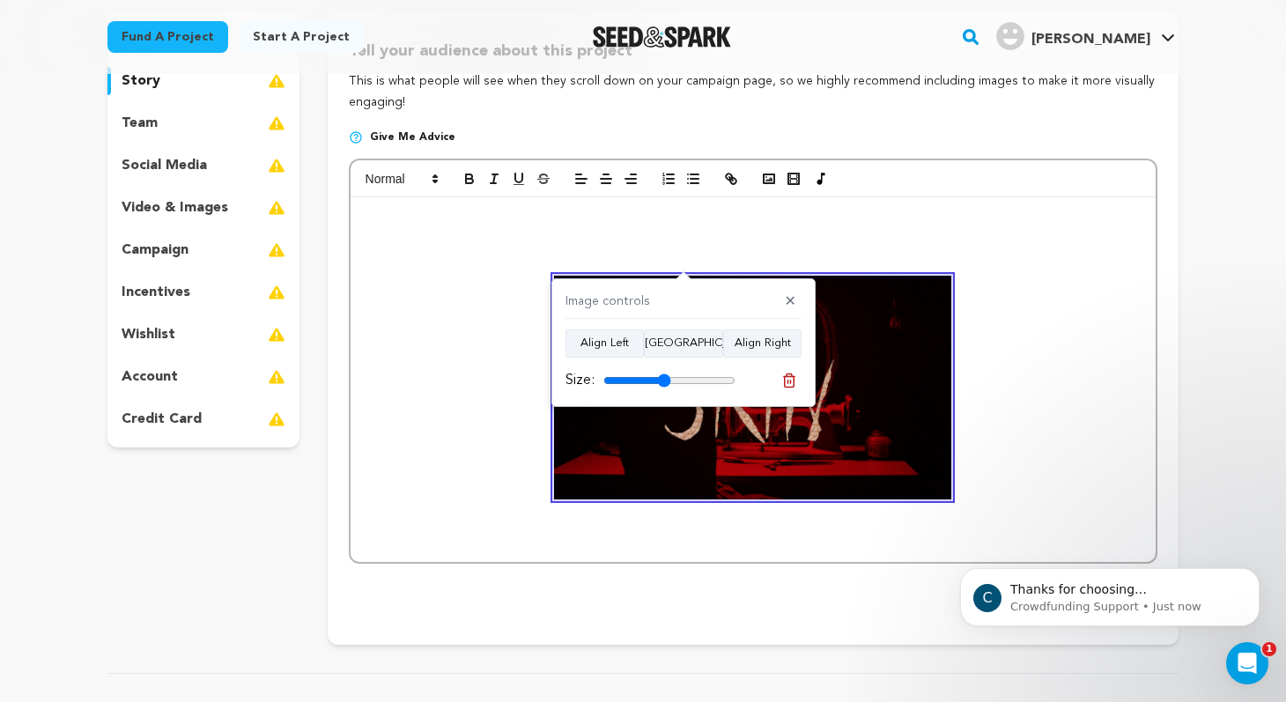
scroll to position [226, 0]
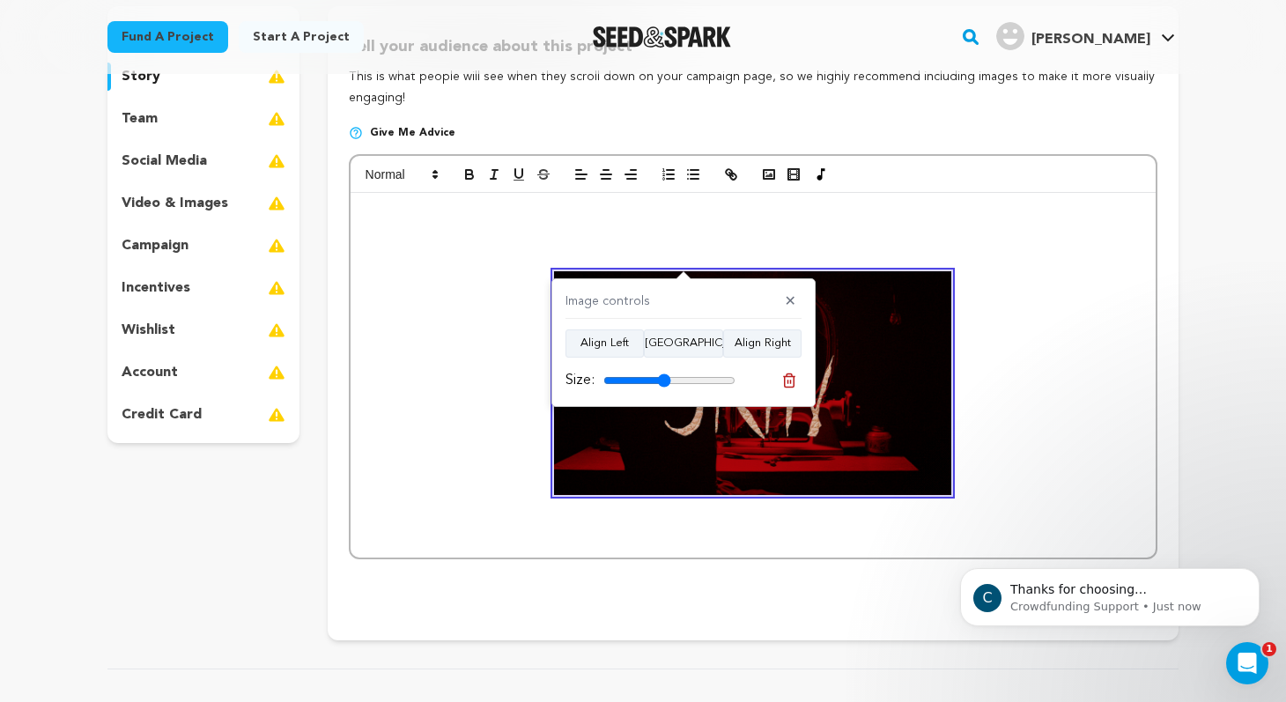
click at [472, 238] on p at bounding box center [753, 237] width 779 height 23
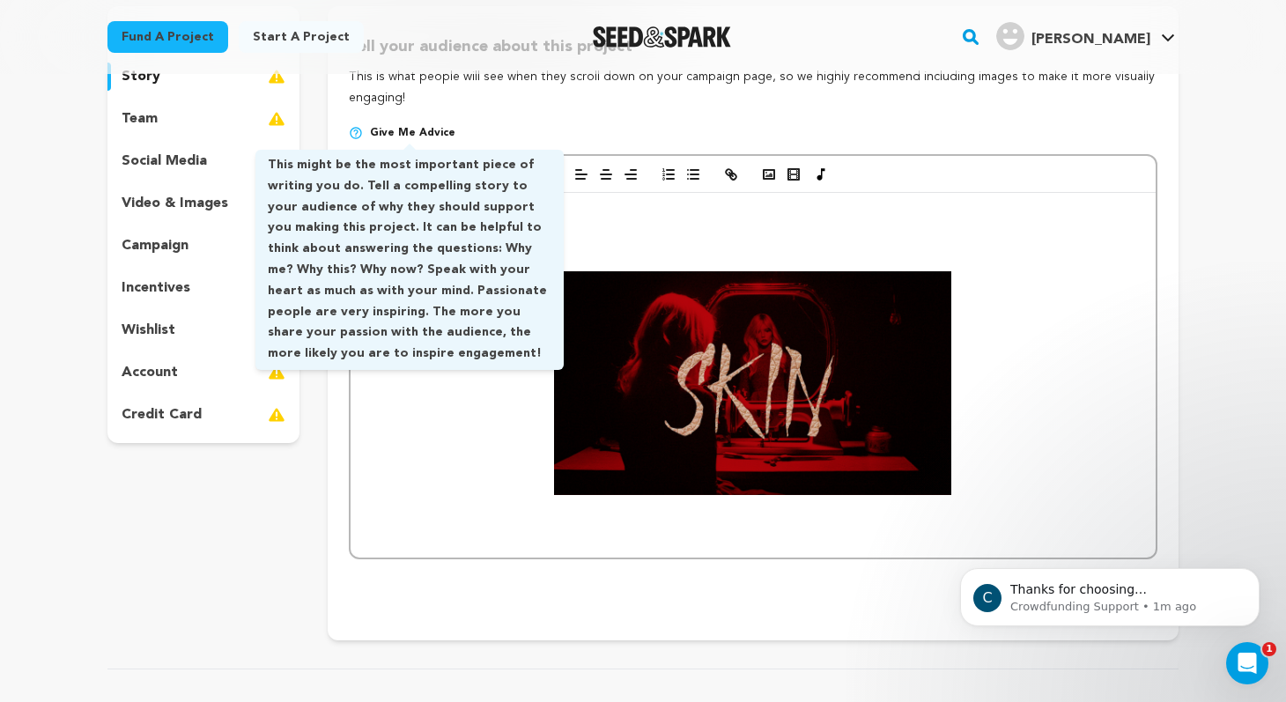
click at [412, 135] on span "Give me advice" at bounding box center [412, 133] width 85 height 14
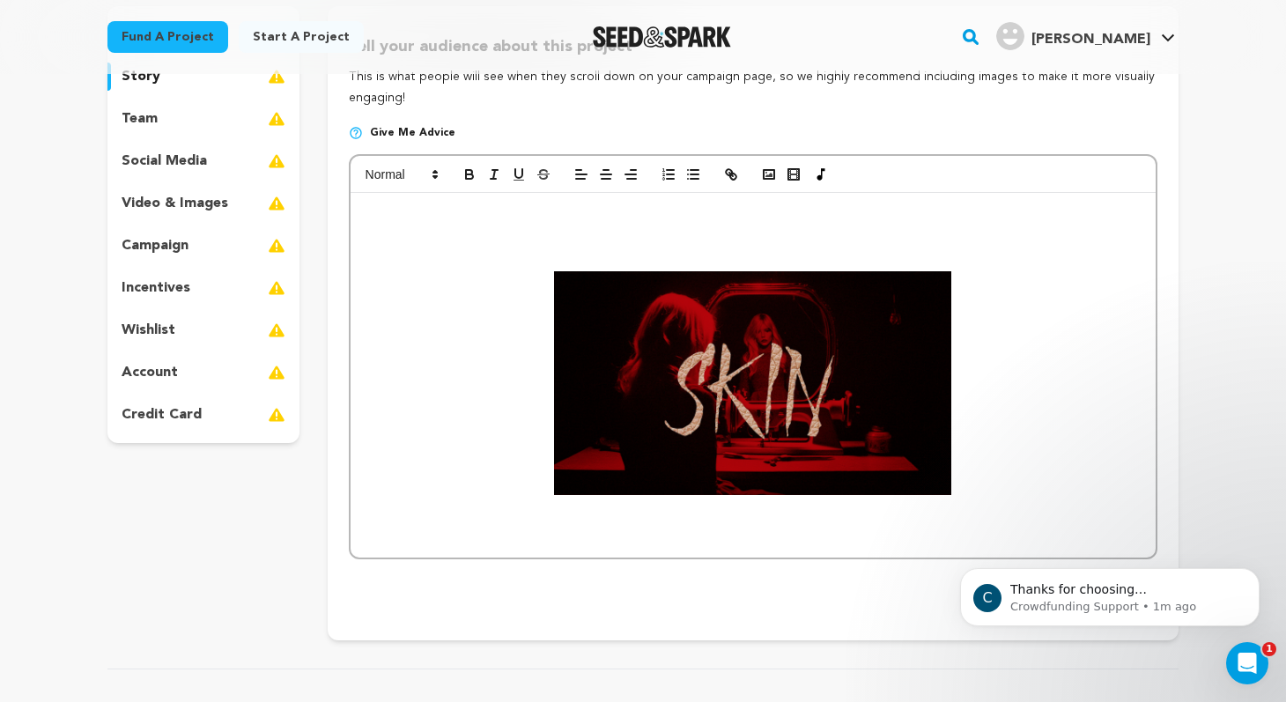
click at [400, 131] on span "Give me advice" at bounding box center [412, 133] width 85 height 14
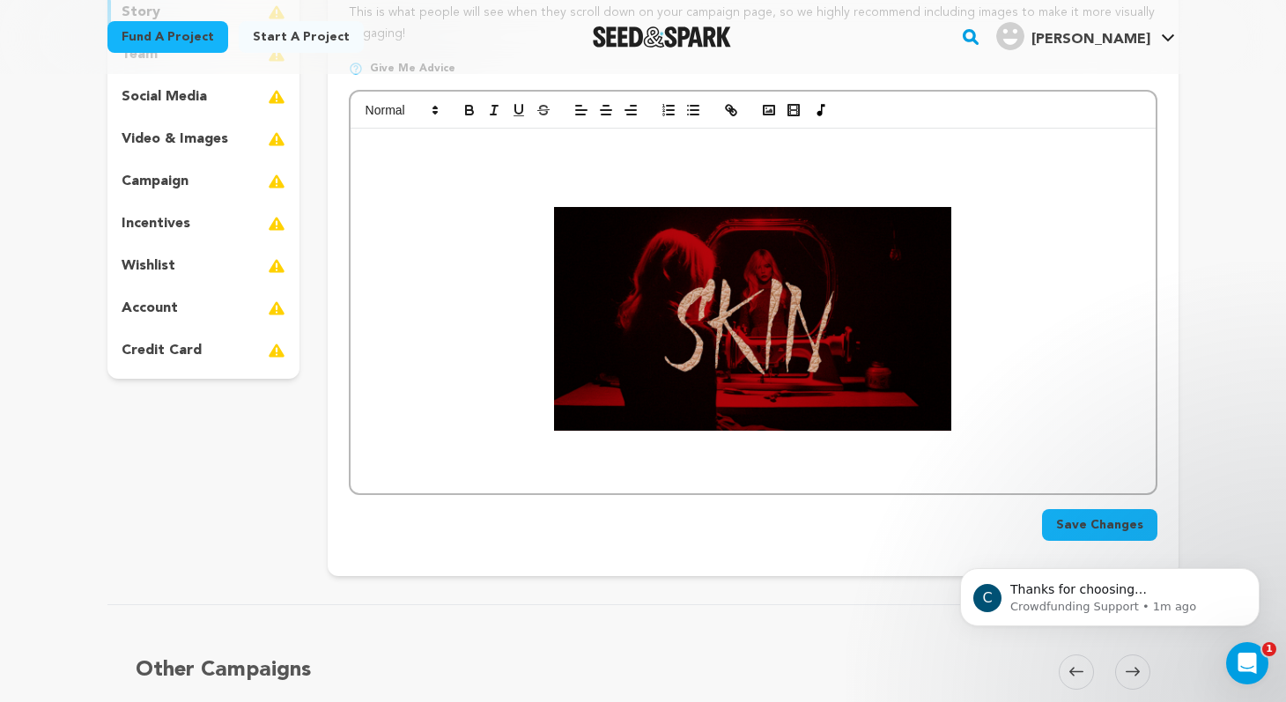
scroll to position [452, 0]
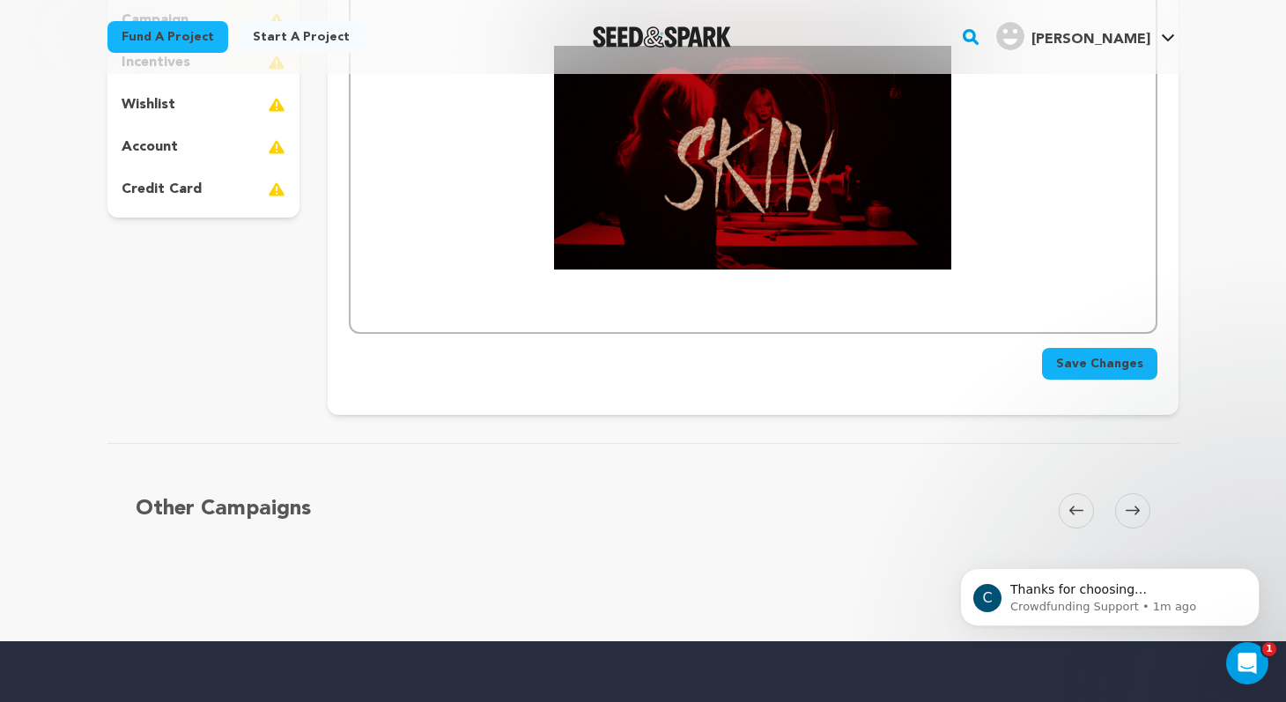
click at [672, 296] on p at bounding box center [753, 288] width 779 height 23
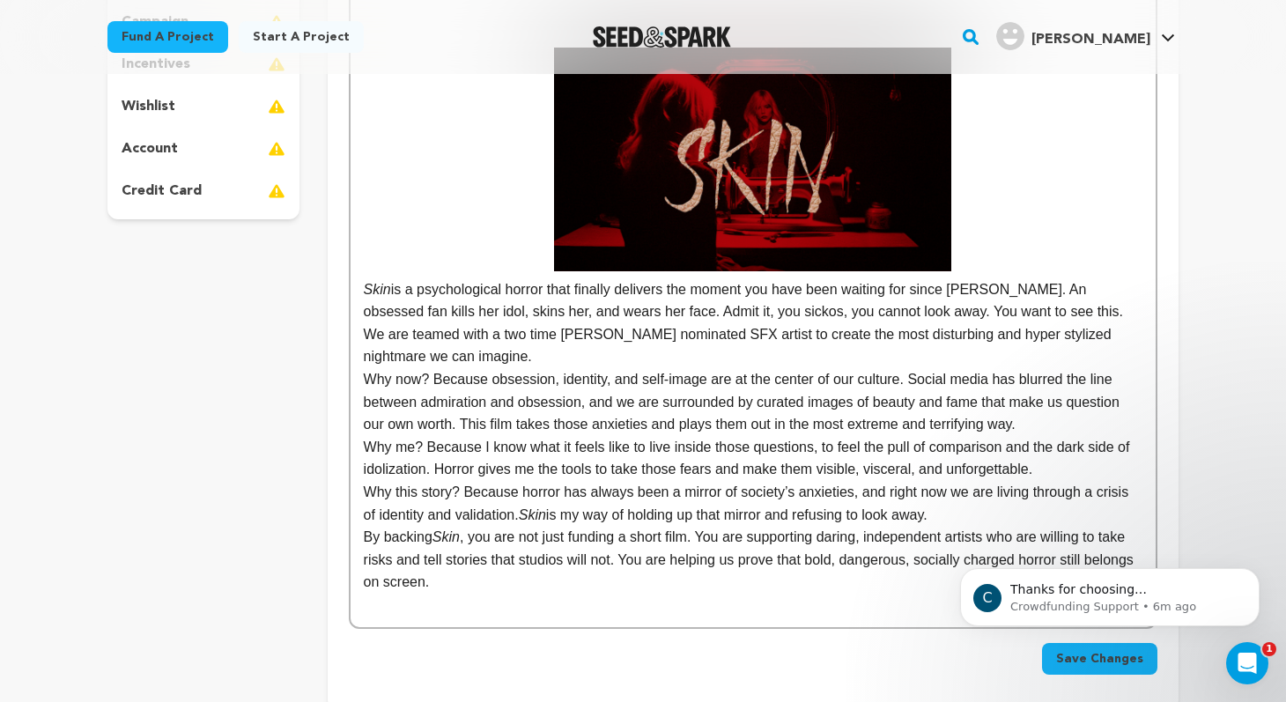
scroll to position [454, 0]
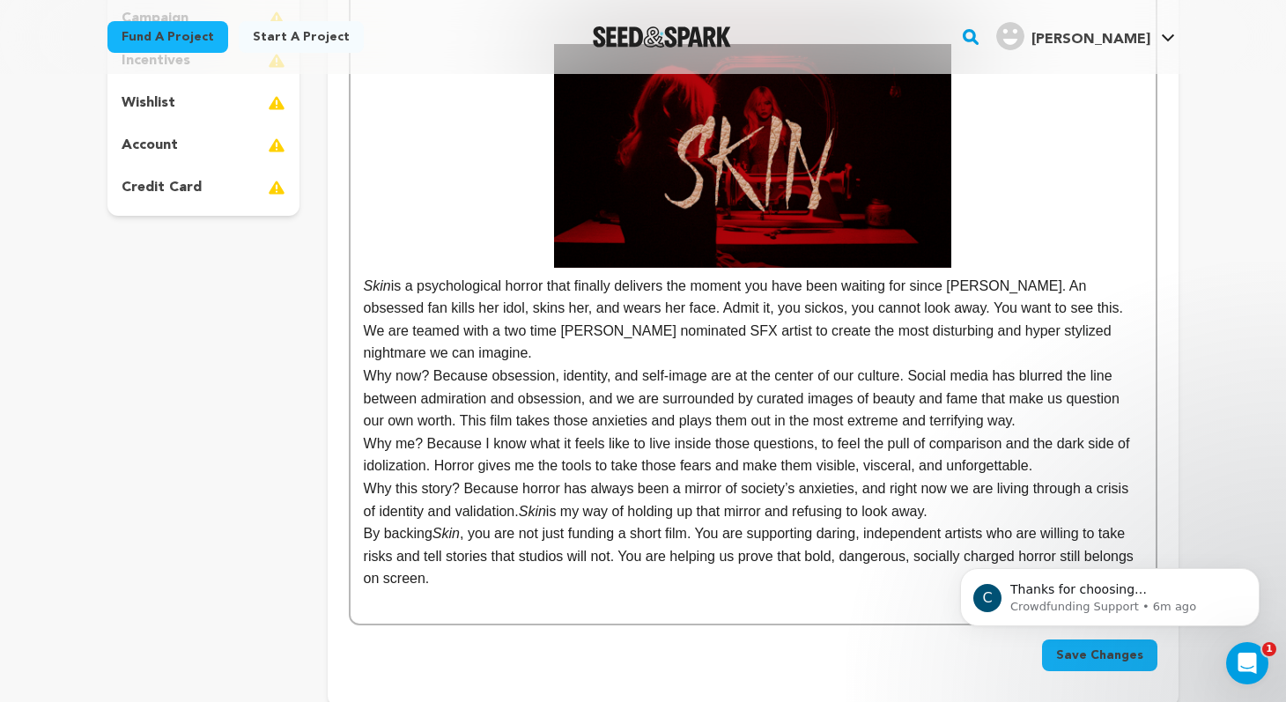
click at [478, 352] on p "Skin is a psychological horror that finally delivers the moment you have been w…" at bounding box center [753, 320] width 779 height 90
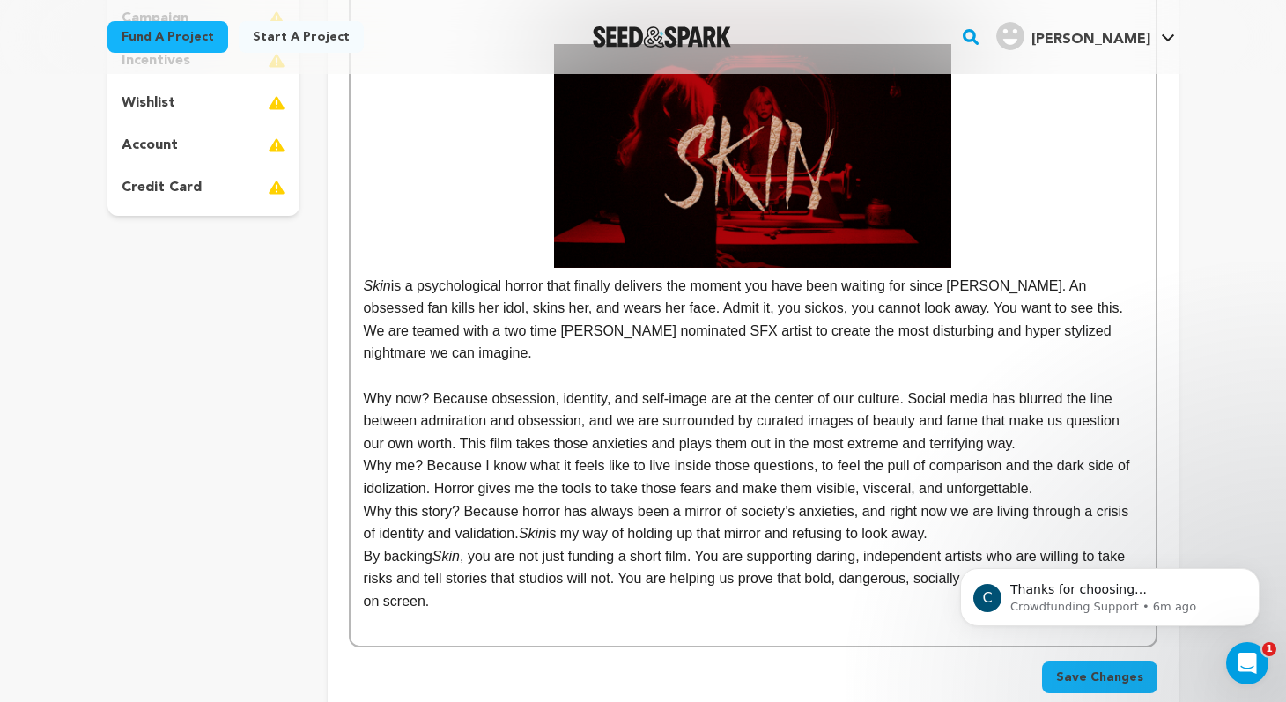
click at [1049, 447] on p "Why now? Because obsession, identity, and self-image are at the center of our c…" at bounding box center [753, 422] width 779 height 68
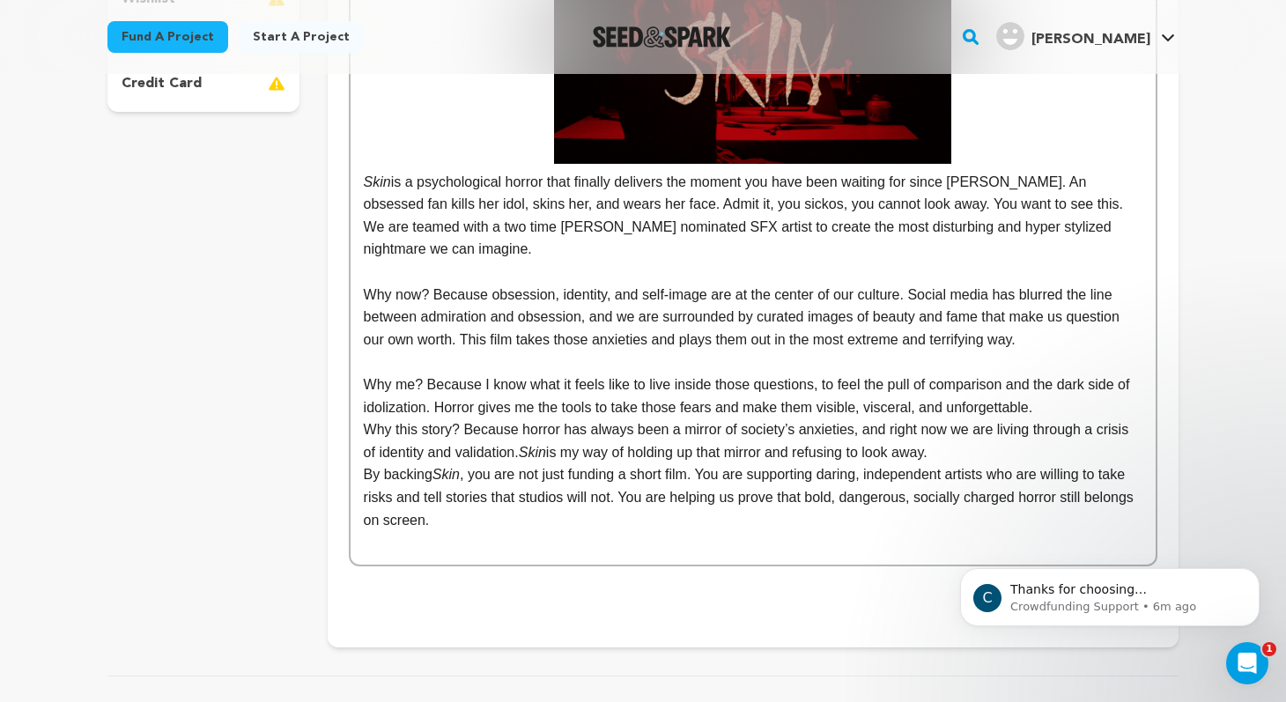
scroll to position [561, 0]
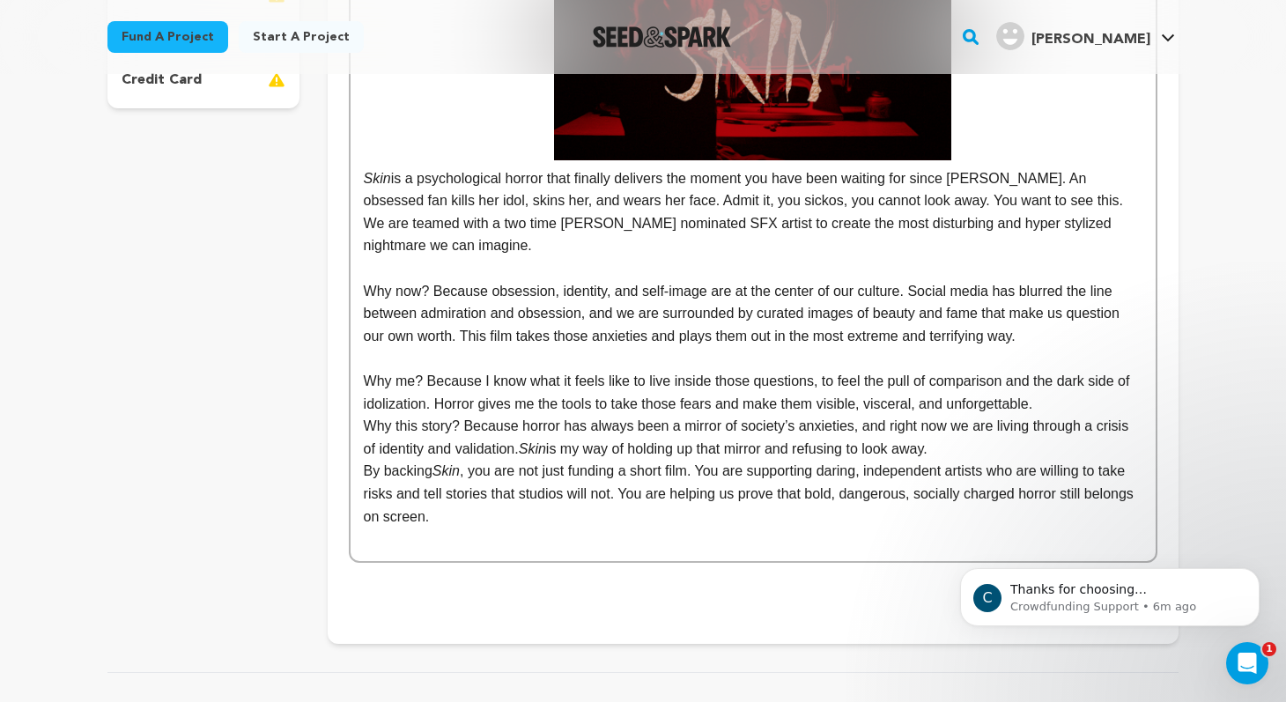
click at [1073, 400] on p "Why me? Because I know what it feels like to live inside those questions, to fe…" at bounding box center [753, 392] width 779 height 45
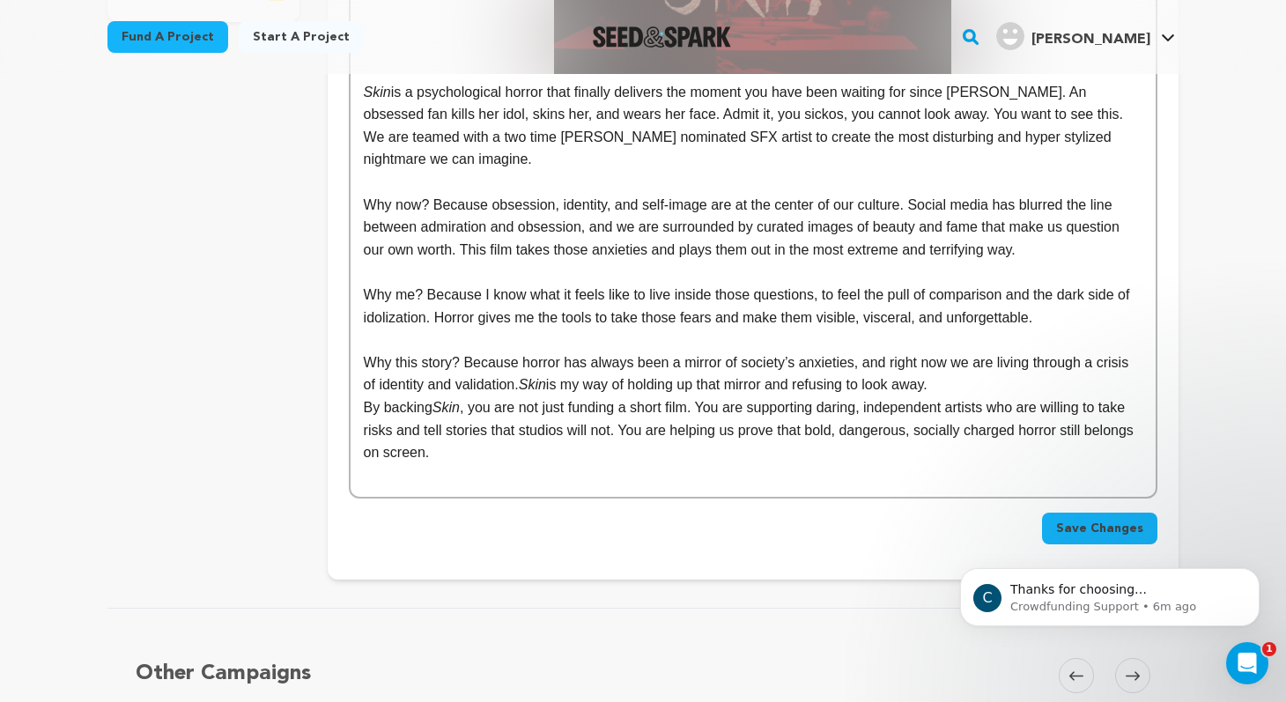
scroll to position [652, 0]
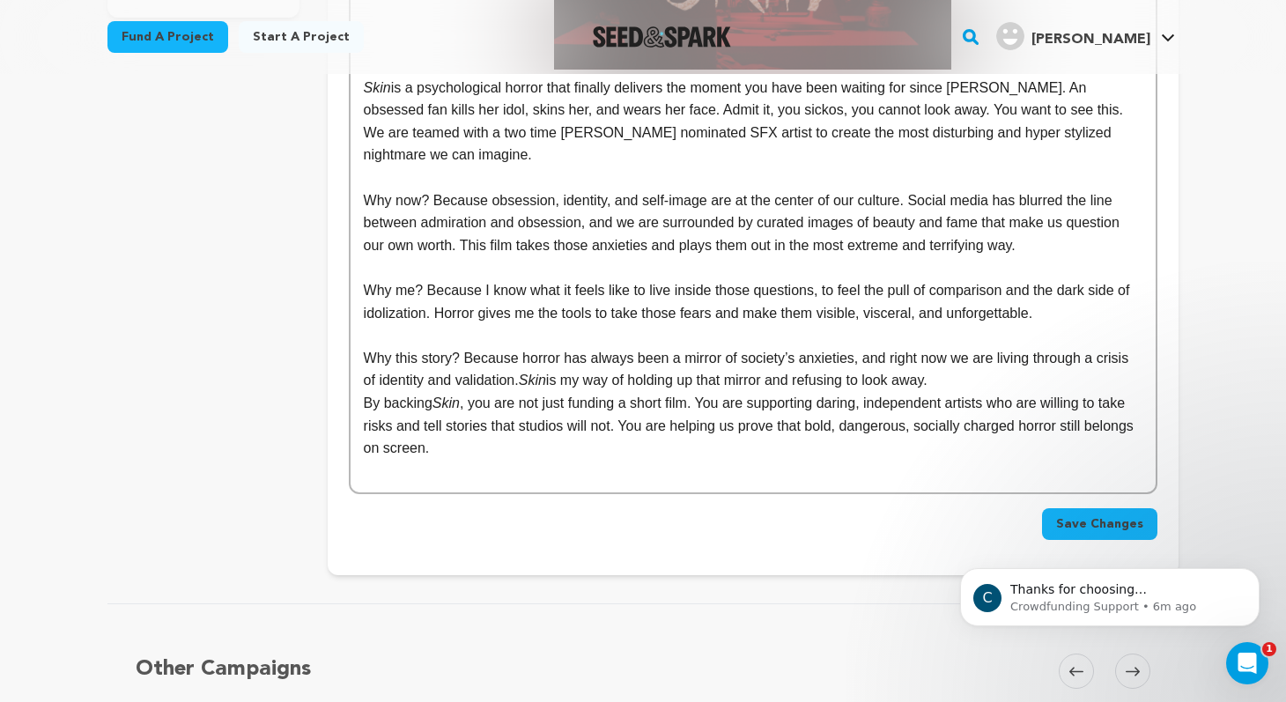
click at [953, 382] on p "Why this story? Because horror has always been a mirror of society’s anxieties,…" at bounding box center [753, 369] width 779 height 45
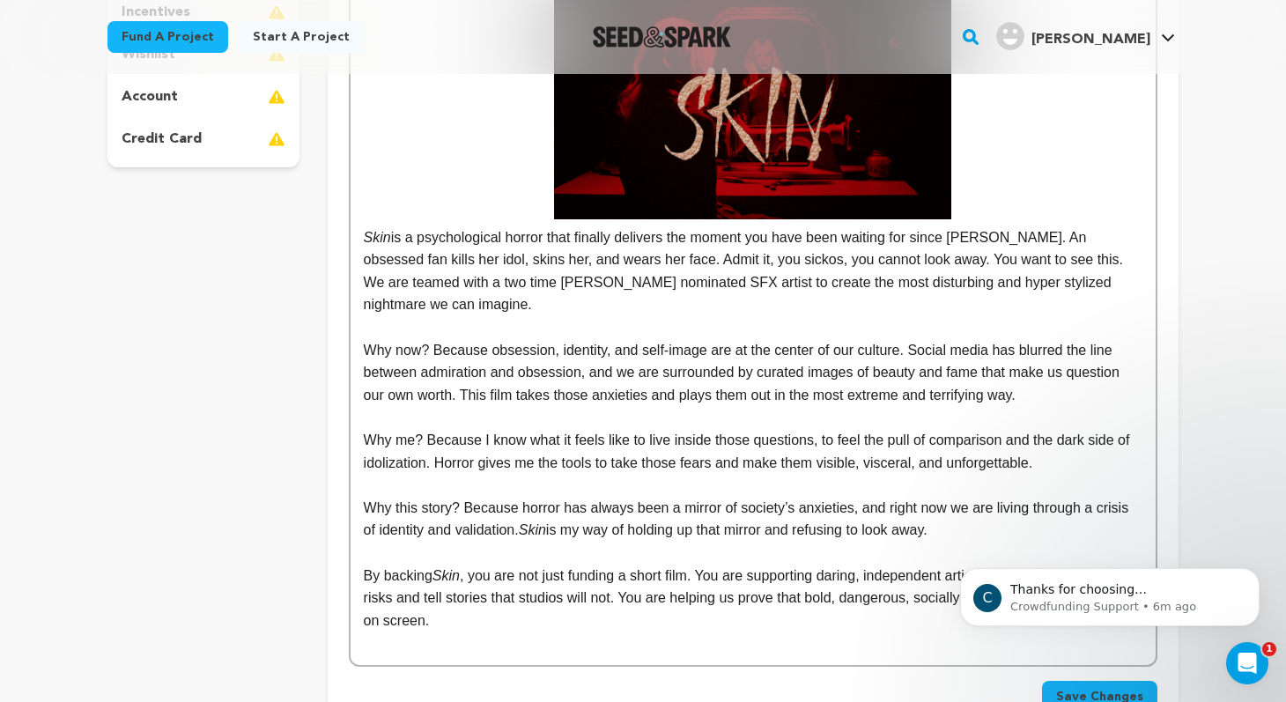
scroll to position [493, 0]
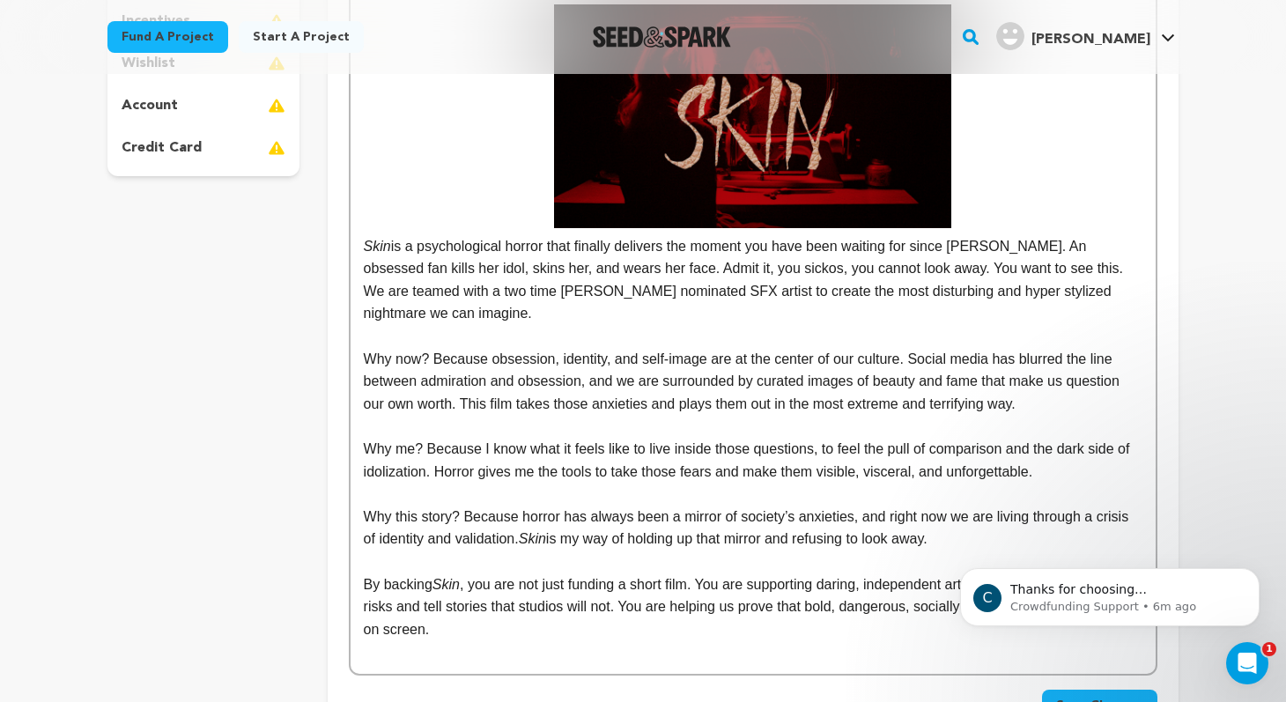
click at [360, 243] on div "Skin is a psychological horror that finally delivers the moment you have been w…" at bounding box center [753, 300] width 805 height 748
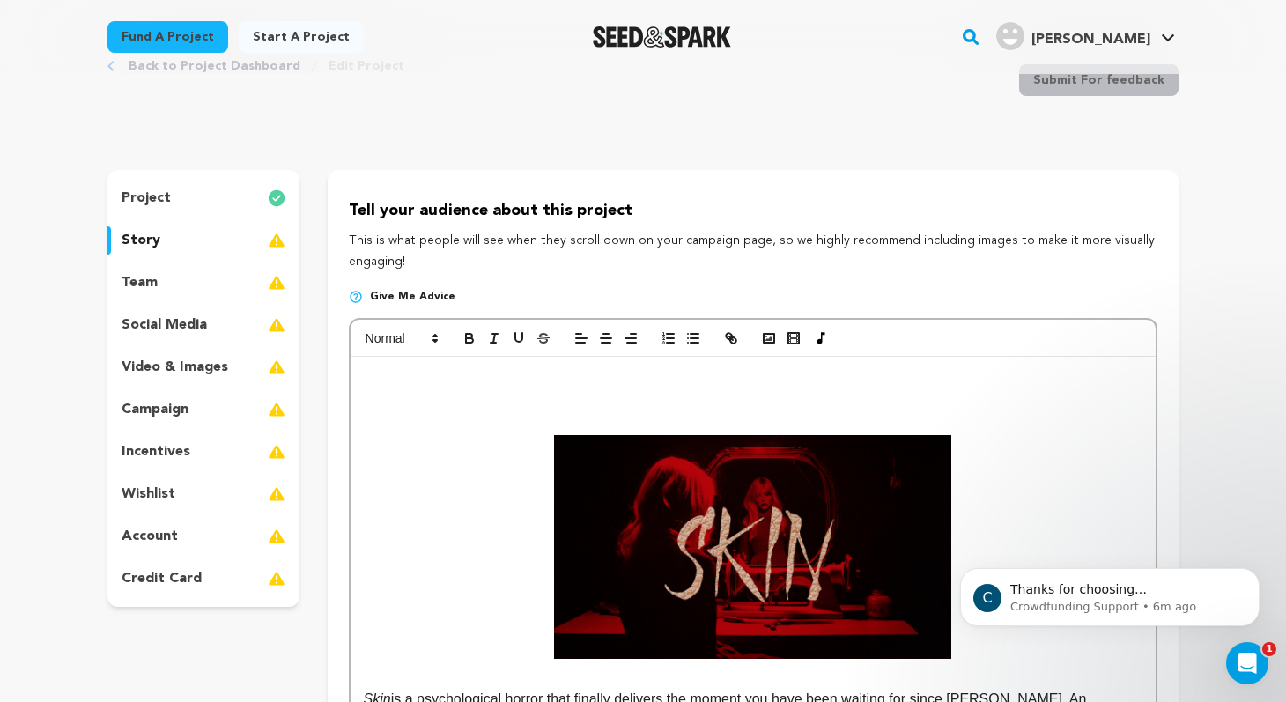
scroll to position [83, 0]
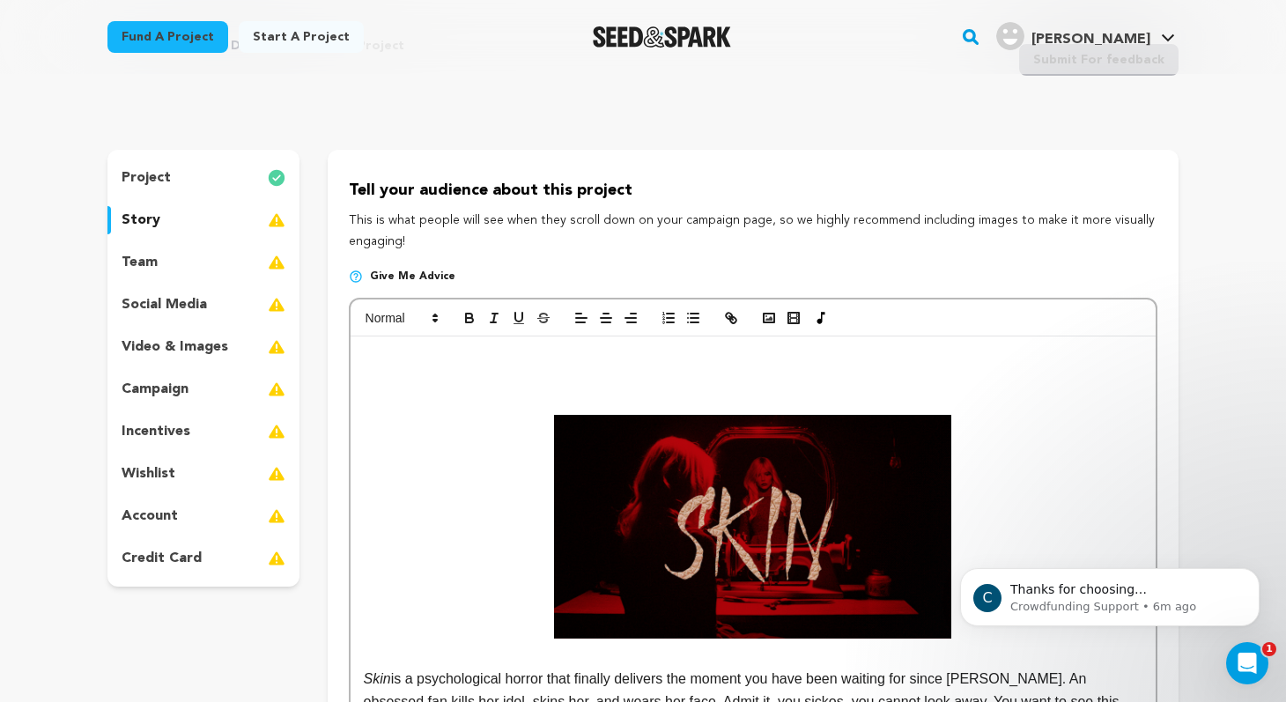
click at [536, 387] on p at bounding box center [753, 381] width 779 height 23
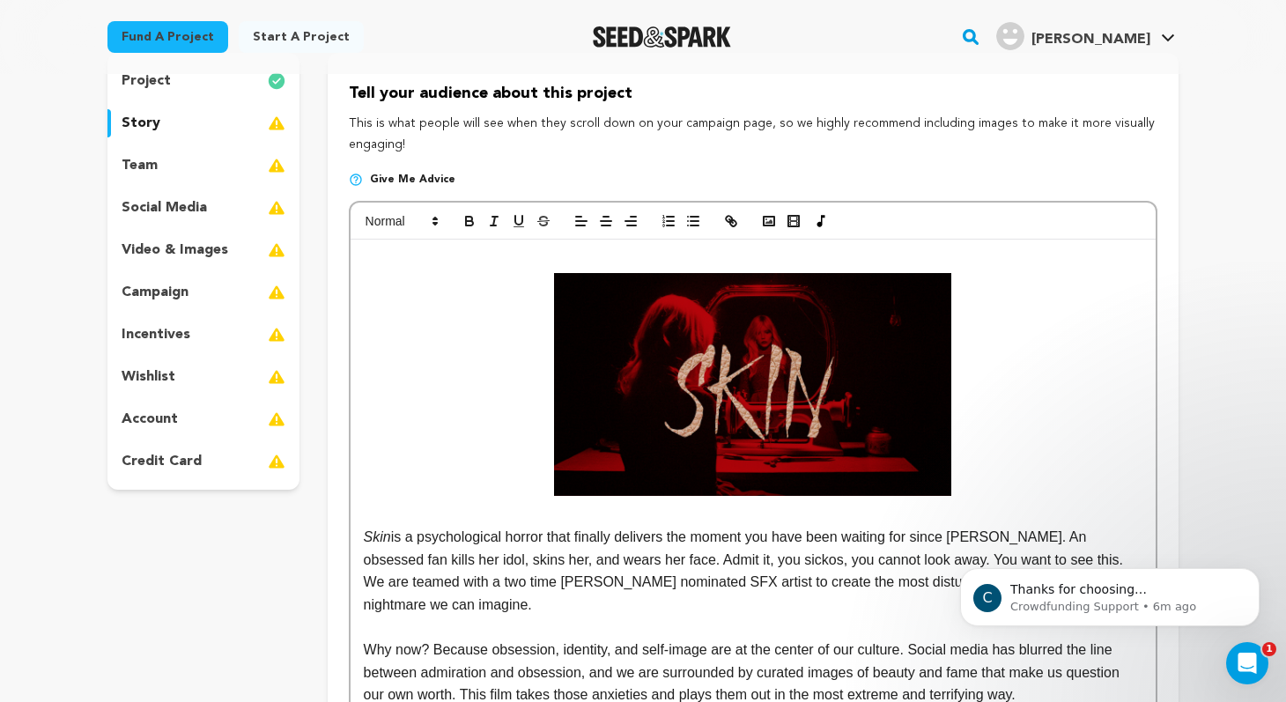
scroll to position [182, 0]
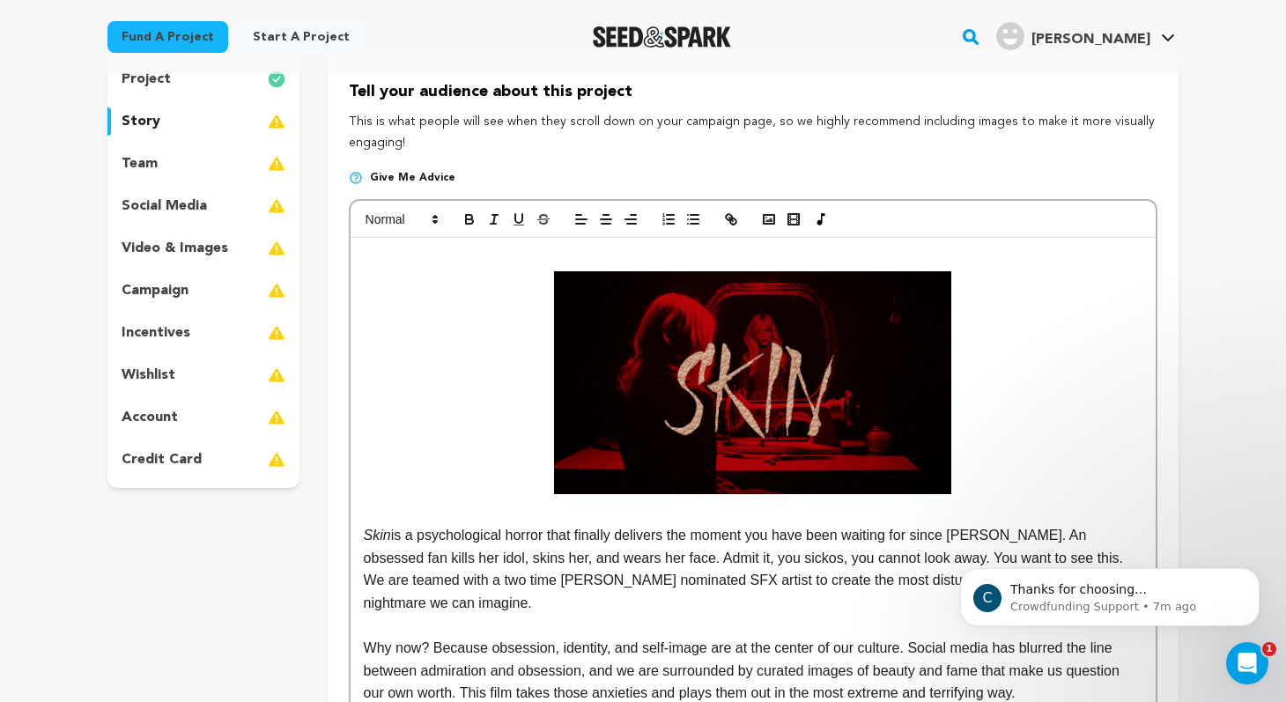
click html "C Thanks for choosing Seed&amp;Spark for your project! If you have any question…"
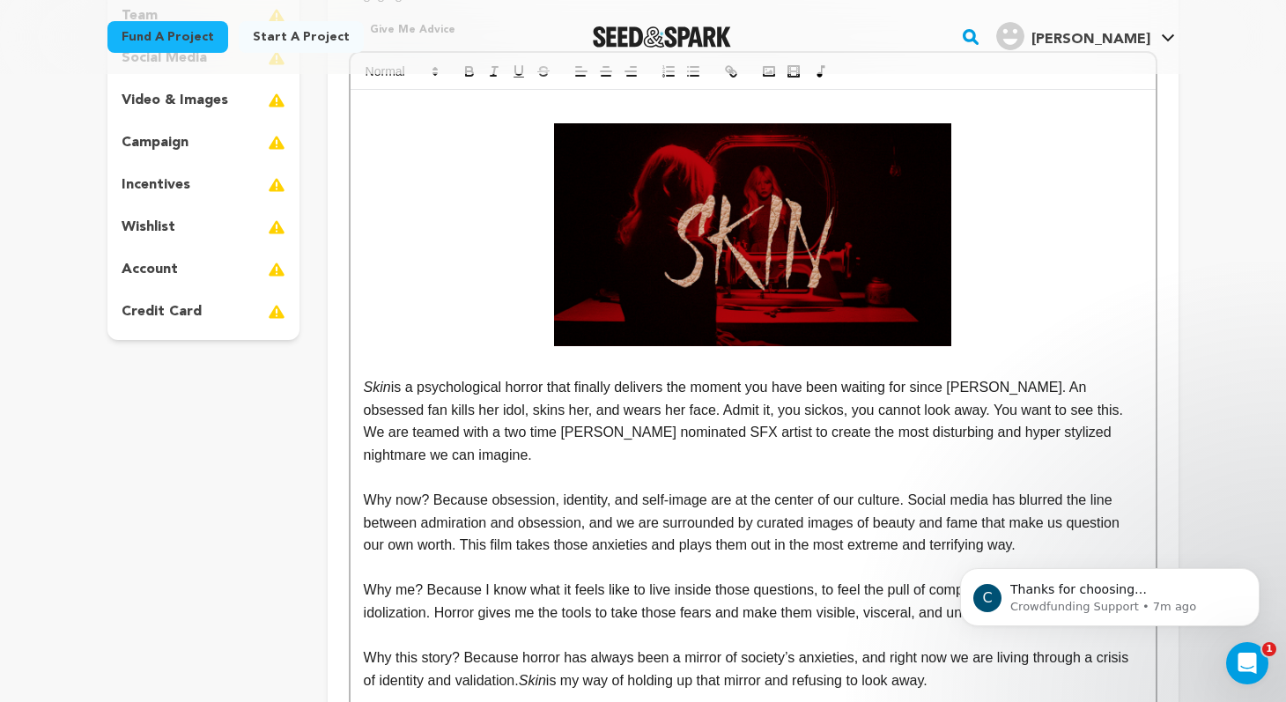
scroll to position [359, 0]
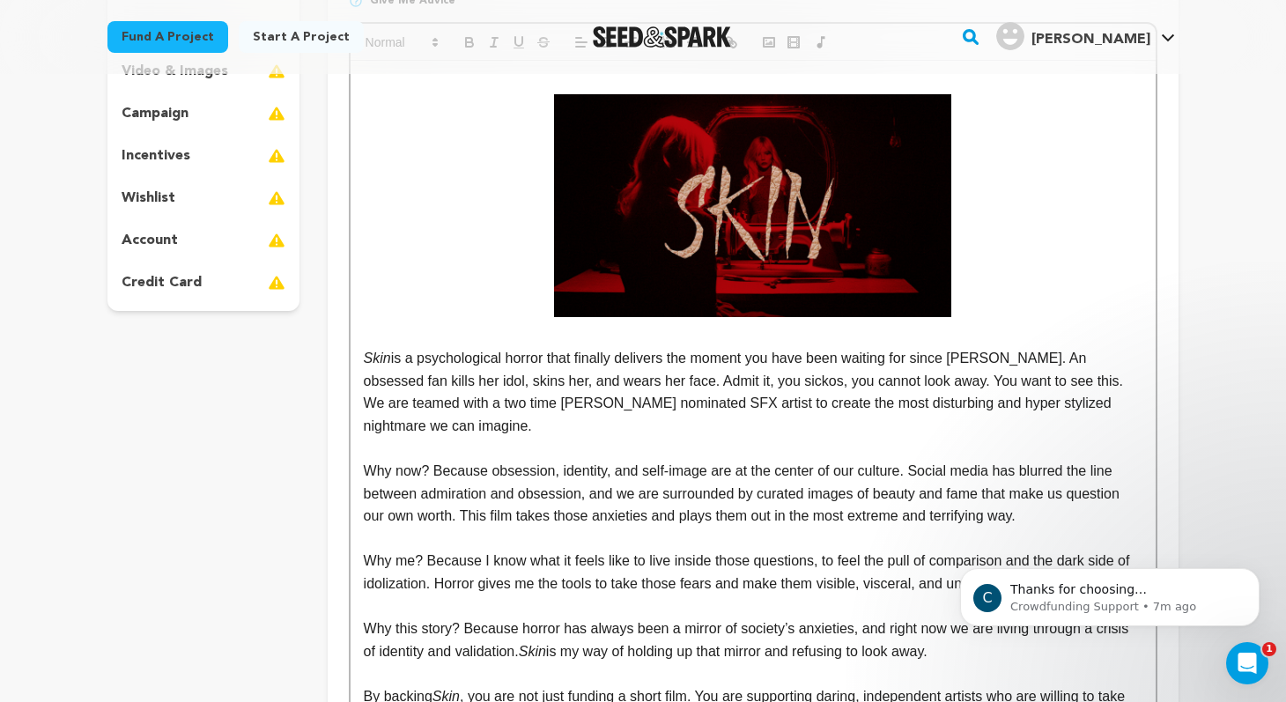
click at [950, 432] on p "Skin is a psychological horror that finally delivers the moment you have been w…" at bounding box center [753, 392] width 779 height 90
click at [958, 357] on p "Skin is a psychological horror that finally delivers the moment you have been w…" at bounding box center [753, 392] width 779 height 90
click at [963, 360] on p "Skin is a psychological horror that finally delivers the moment you have been w…" at bounding box center [753, 392] width 779 height 90
click at [362, 384] on div "Skin is a psychological horror that finally delivers the moment you have been w…" at bounding box center [753, 423] width 805 height 725
click at [471, 382] on p "Skin is a psychological horror that finally delivers the moment you have been w…" at bounding box center [753, 392] width 779 height 90
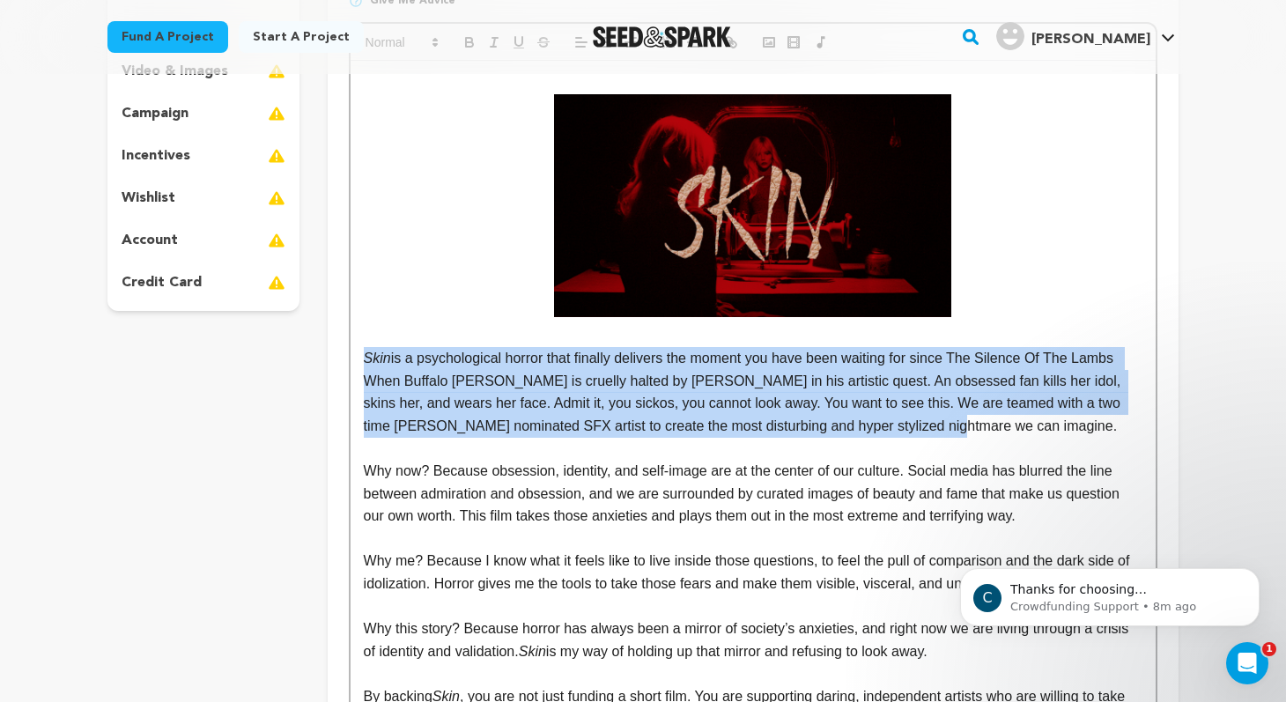
drag, startPoint x: 917, startPoint y: 426, endPoint x: 345, endPoint y: 348, distance: 578.1
click at [345, 348] on div "Tell your audience about this project This is what people will see when they sc…" at bounding box center [753, 371] width 851 height 995
copy p "Skin is a psychological horror that finally delivers the moment you have been w…"
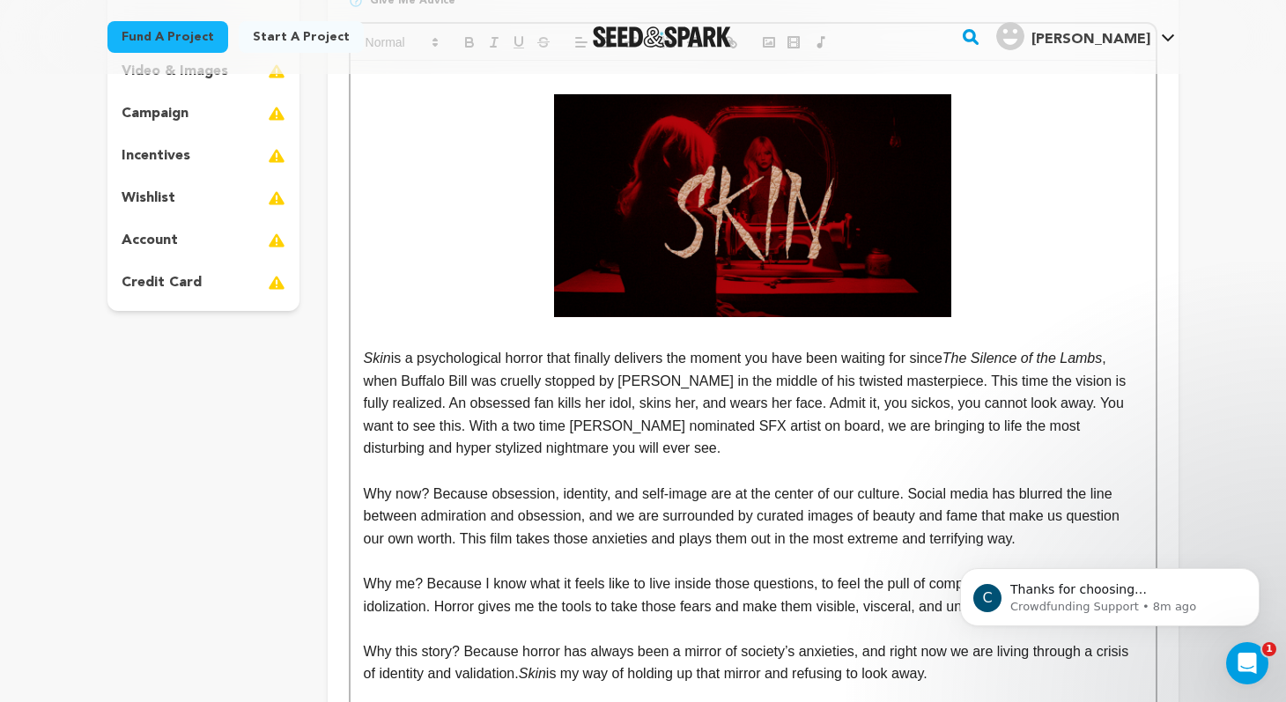
scroll to position [0, 0]
drag, startPoint x: 422, startPoint y: 405, endPoint x: 802, endPoint y: 400, distance: 379.8
click at [802, 400] on p "Skin is a psychological horror that finally delivers the moment you have been w…" at bounding box center [753, 403] width 779 height 113
click at [842, 454] on p "Skin is a psychological horror that finally delivers the moment you have been w…" at bounding box center [753, 403] width 779 height 113
click at [876, 405] on p "Skin is a psychological horror that finally delivers the moment you have been w…" at bounding box center [753, 403] width 779 height 113
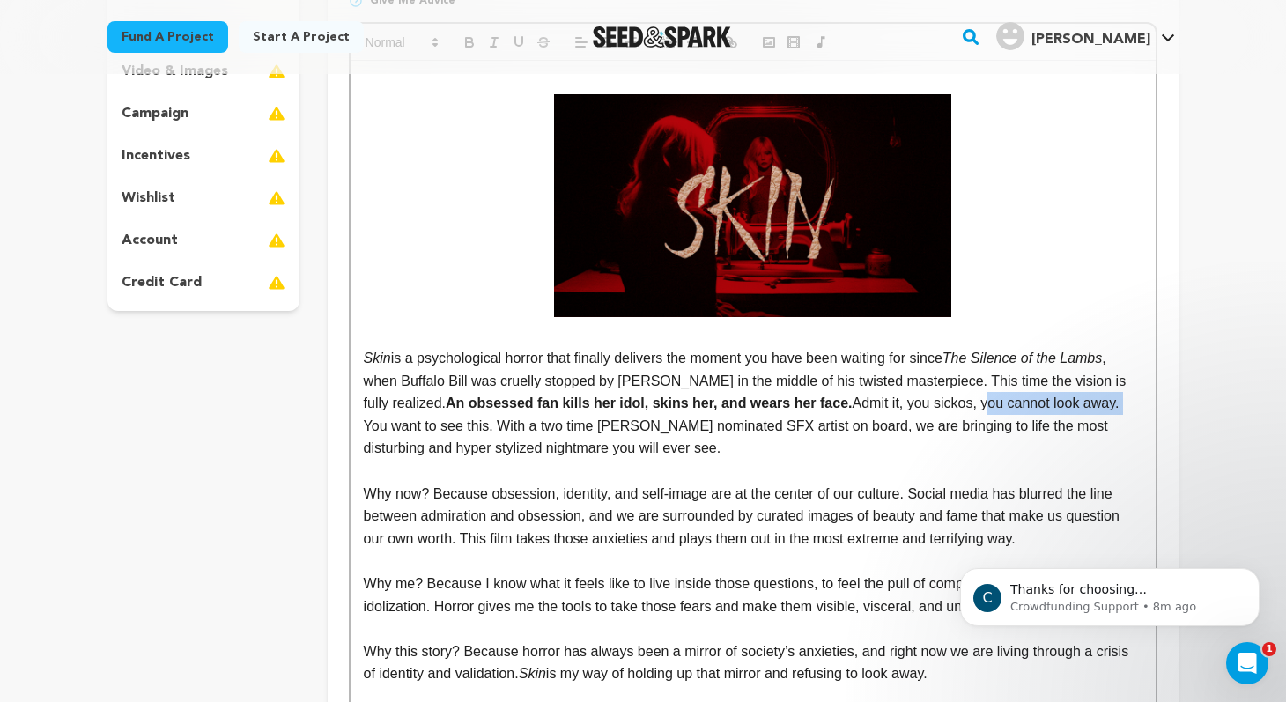
drag, startPoint x: 964, startPoint y: 405, endPoint x: 1105, endPoint y: 405, distance: 141.0
click at [1105, 405] on p "Skin is a psychological horror that finally delivers the moment you have been w…" at bounding box center [753, 403] width 779 height 113
drag, startPoint x: 1025, startPoint y: 405, endPoint x: 995, endPoint y: 405, distance: 30.0
click at [995, 405] on p "Skin is a psychological horror that finally delivers the moment you have been w…" at bounding box center [753, 403] width 779 height 113
click at [996, 435] on p "Skin is a psychological horror that finally delivers the moment you have been w…" at bounding box center [753, 403] width 779 height 113
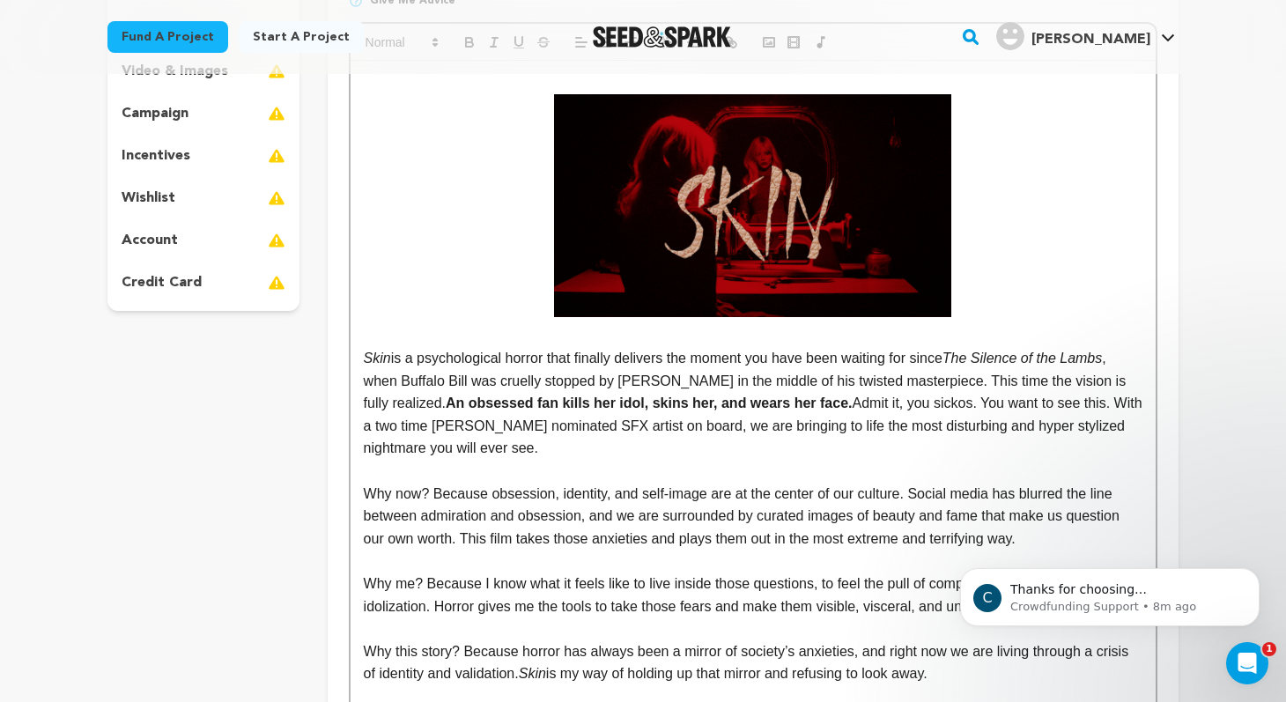
click at [962, 404] on p "Skin is a psychological horror that finally delivers the moment you have been w…" at bounding box center [753, 403] width 779 height 113
click at [968, 405] on p "Skin is a psychological horror that finally delivers the moment you have been w…" at bounding box center [753, 403] width 779 height 113
click at [1101, 404] on p "Skin is a psychological horror that finally delivers the moment you have been w…" at bounding box center [753, 403] width 779 height 113
click at [590, 426] on p "Skin is a psychological horror that finally delivers the moment you have been w…" at bounding box center [753, 403] width 779 height 113
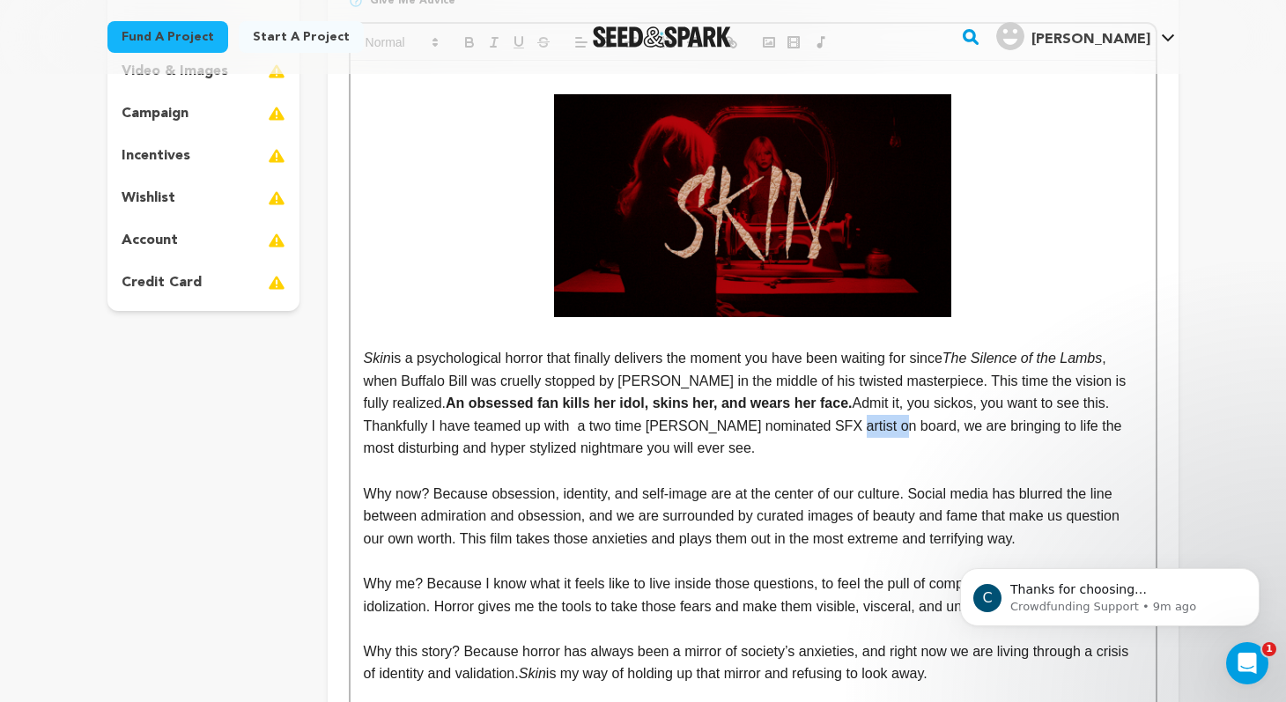
drag, startPoint x: 886, startPoint y: 426, endPoint x: 827, endPoint y: 428, distance: 59.1
click at [827, 428] on p "Skin is a psychological horror that finally delivers the moment you have been w…" at bounding box center [753, 403] width 779 height 113
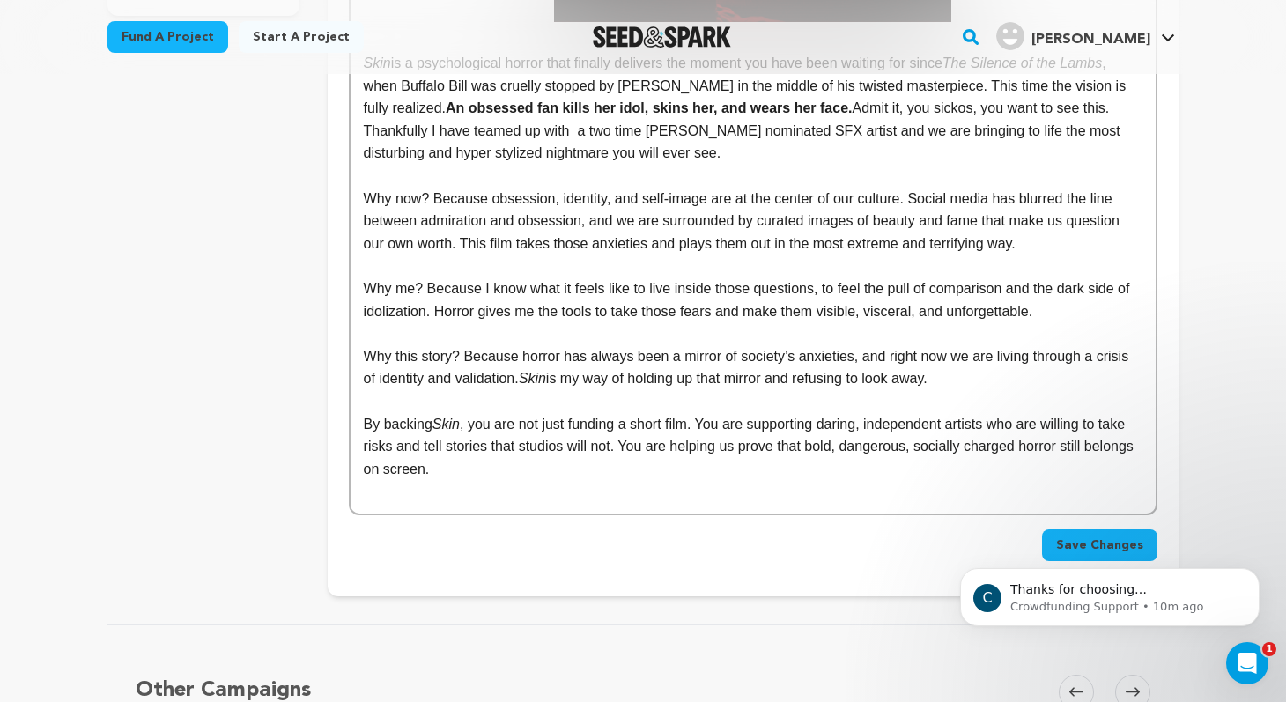
scroll to position [655, 0]
click at [1096, 544] on body "C Thanks for choosing Seed&amp;Spark for your project! If you have any question…" at bounding box center [1110, 592] width 338 height 109
click at [1109, 547] on div "C Thanks for choosing Seed&amp;Spark for your project! If you have any question…" at bounding box center [1110, 516] width 324 height 220
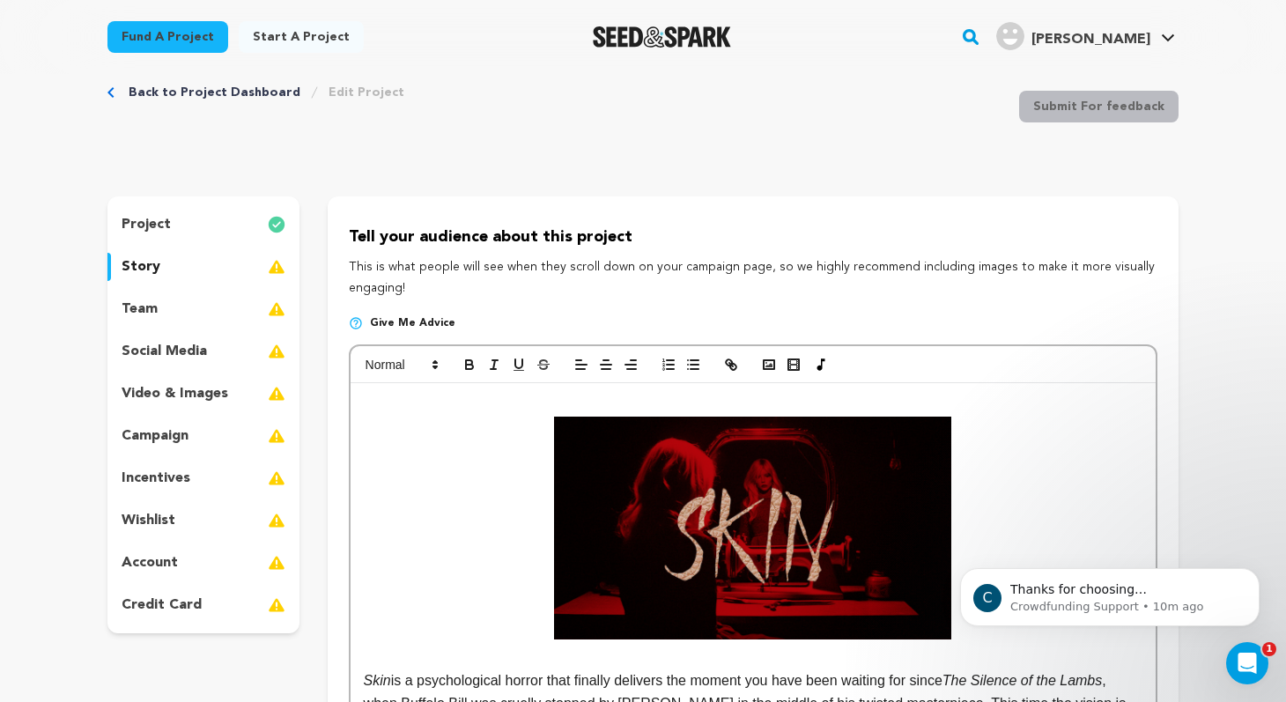
scroll to position [10, 0]
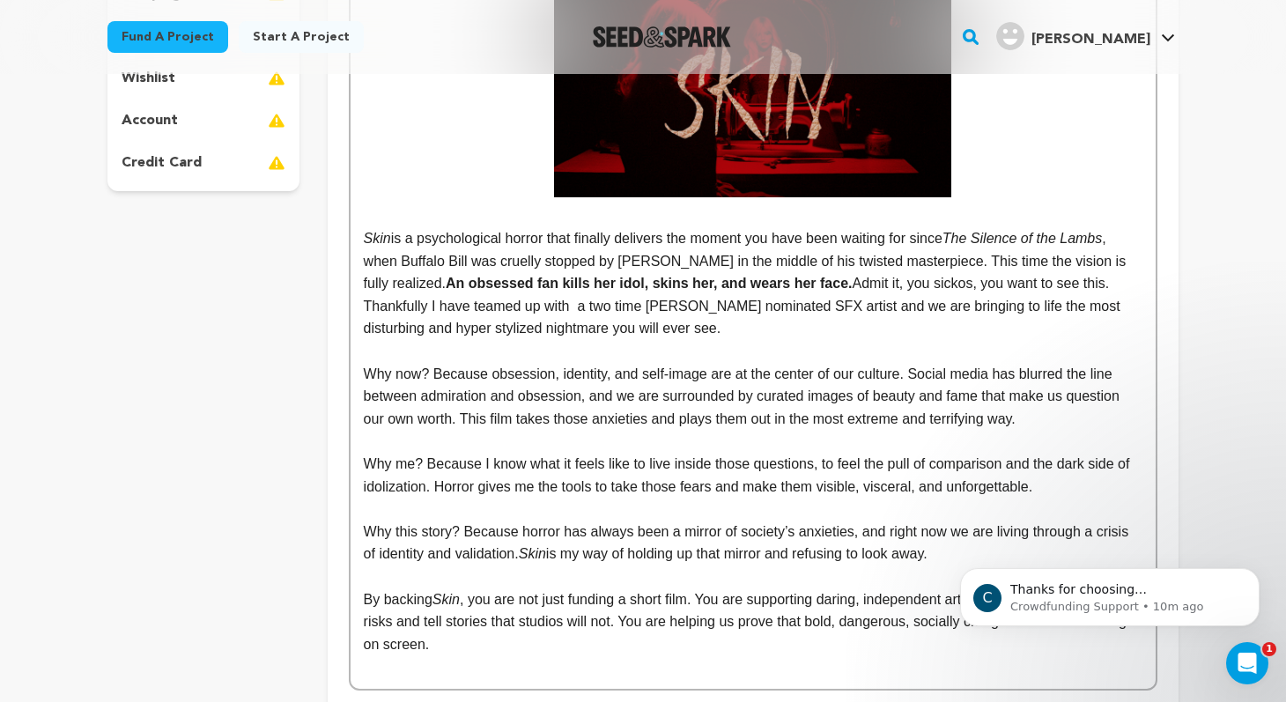
click at [975, 375] on p "Why now? Because obsession, identity, and self-image are at the center of our c…" at bounding box center [753, 397] width 779 height 68
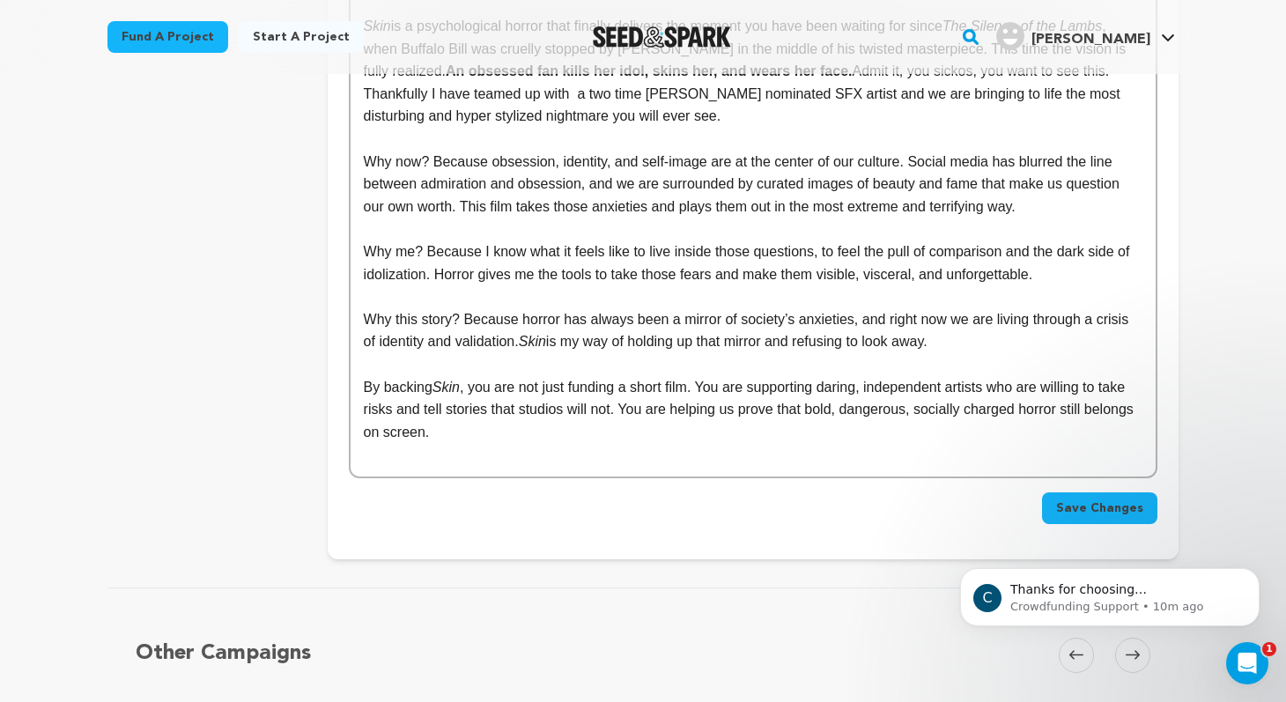
scroll to position [725, 0]
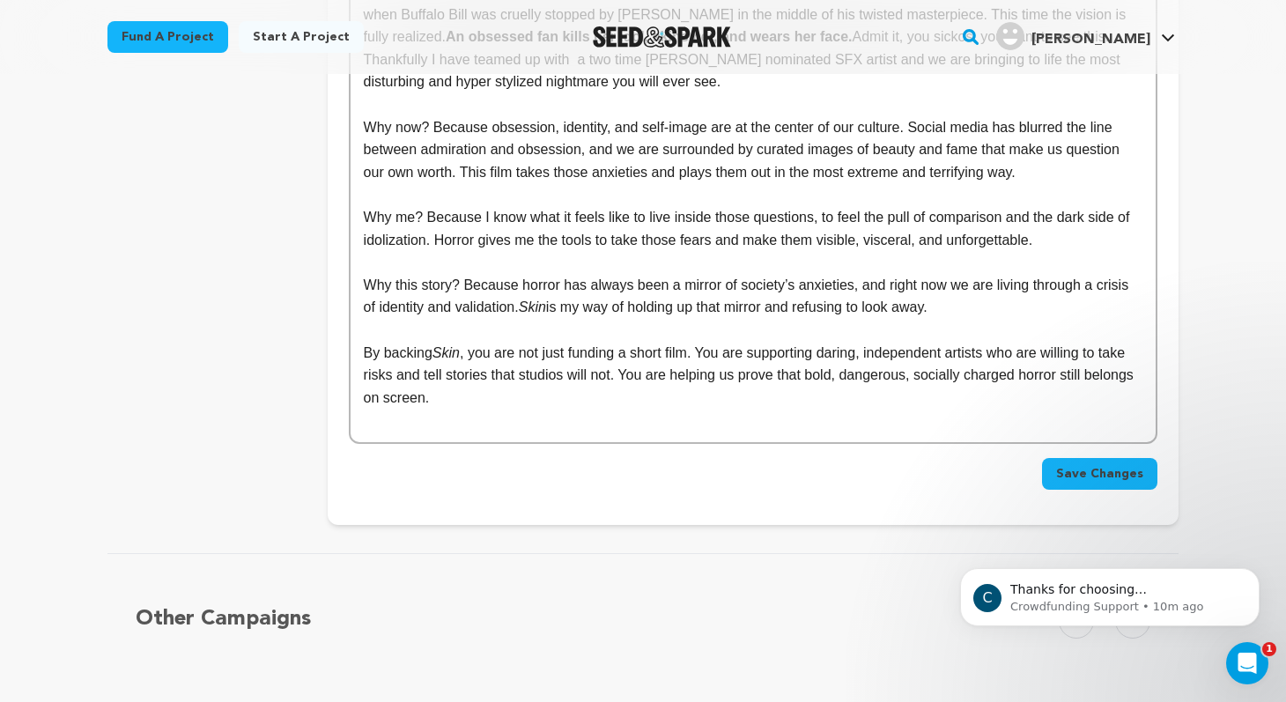
click at [1096, 470] on span "Save Changes" at bounding box center [1100, 474] width 87 height 18
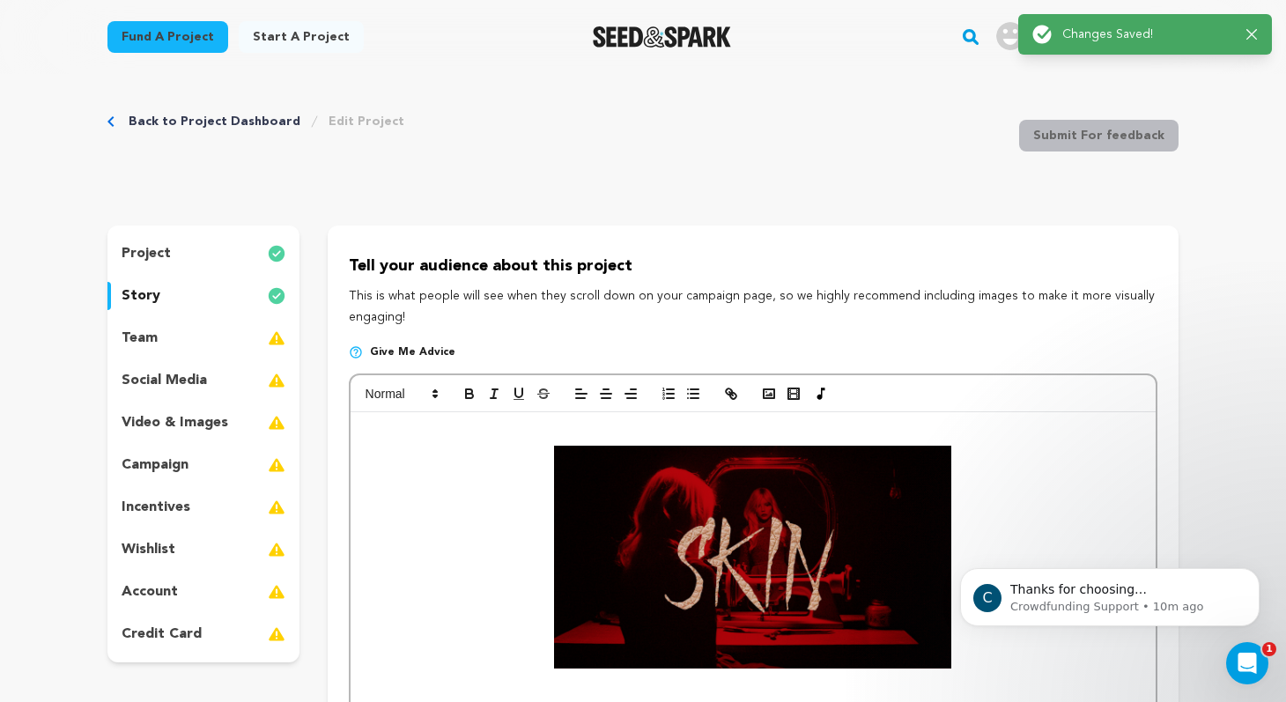
scroll to position [0, 0]
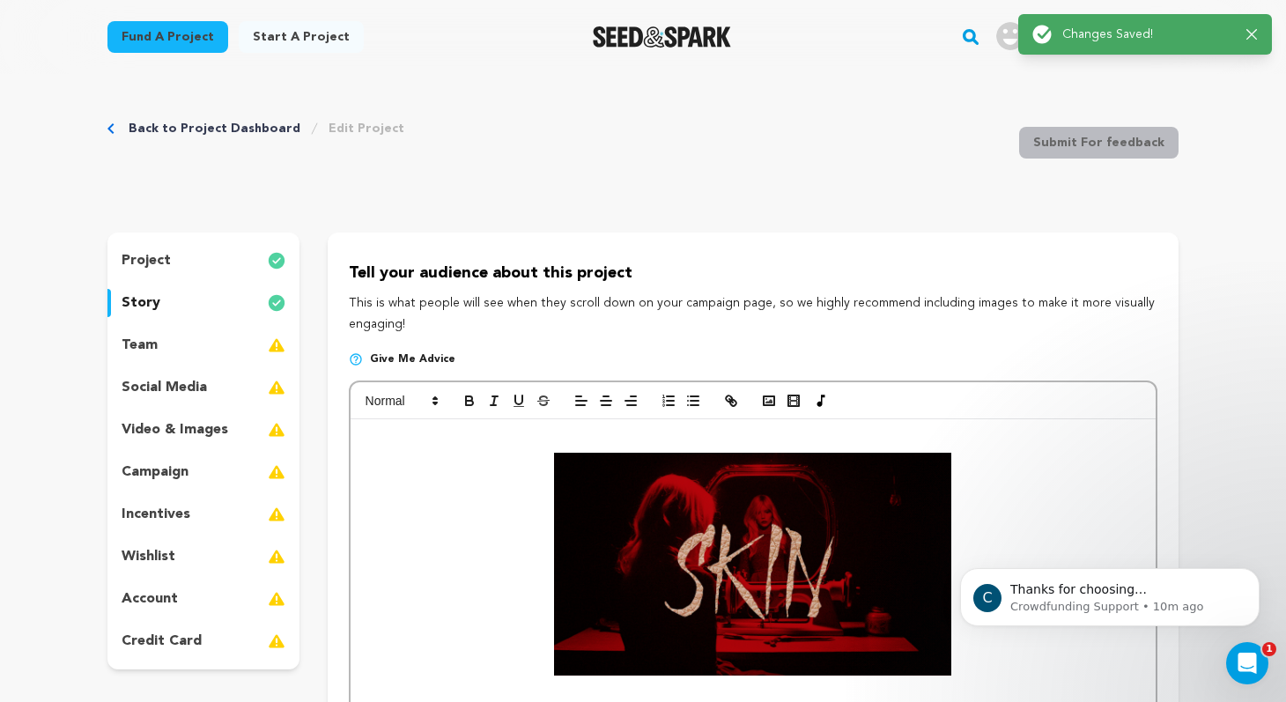
click at [200, 350] on div "team" at bounding box center [204, 345] width 192 height 28
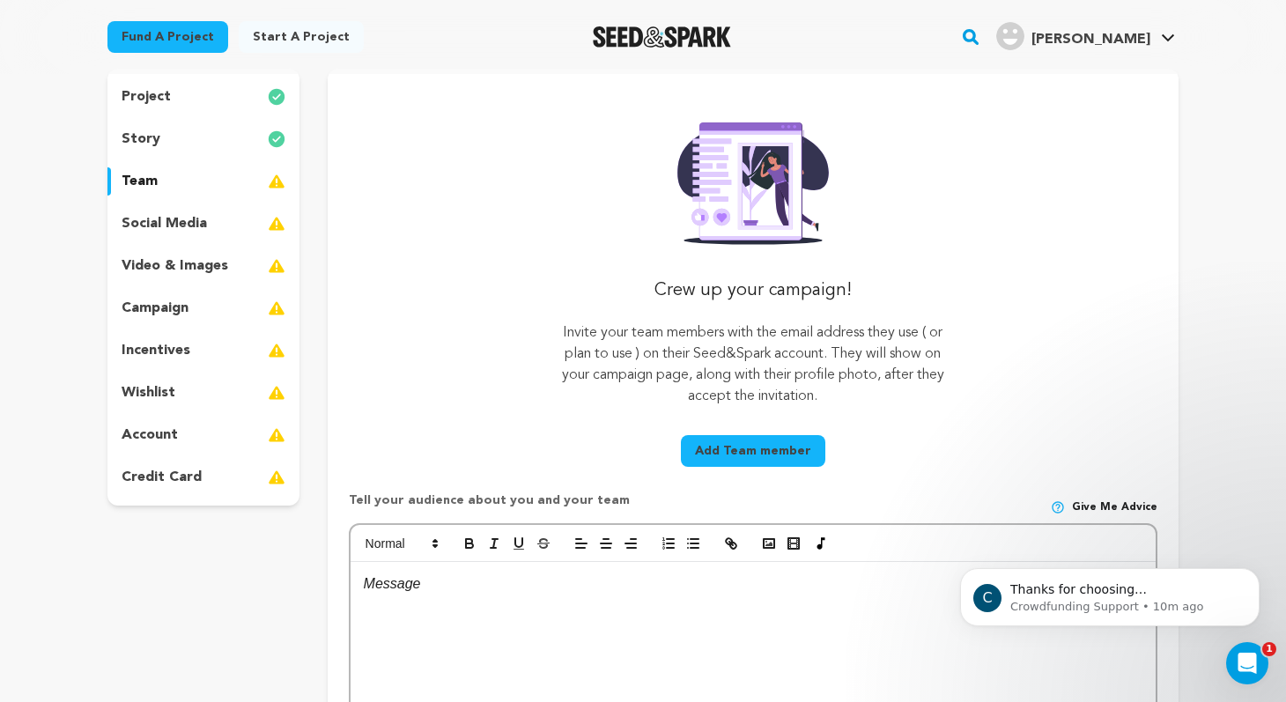
scroll to position [179, 0]
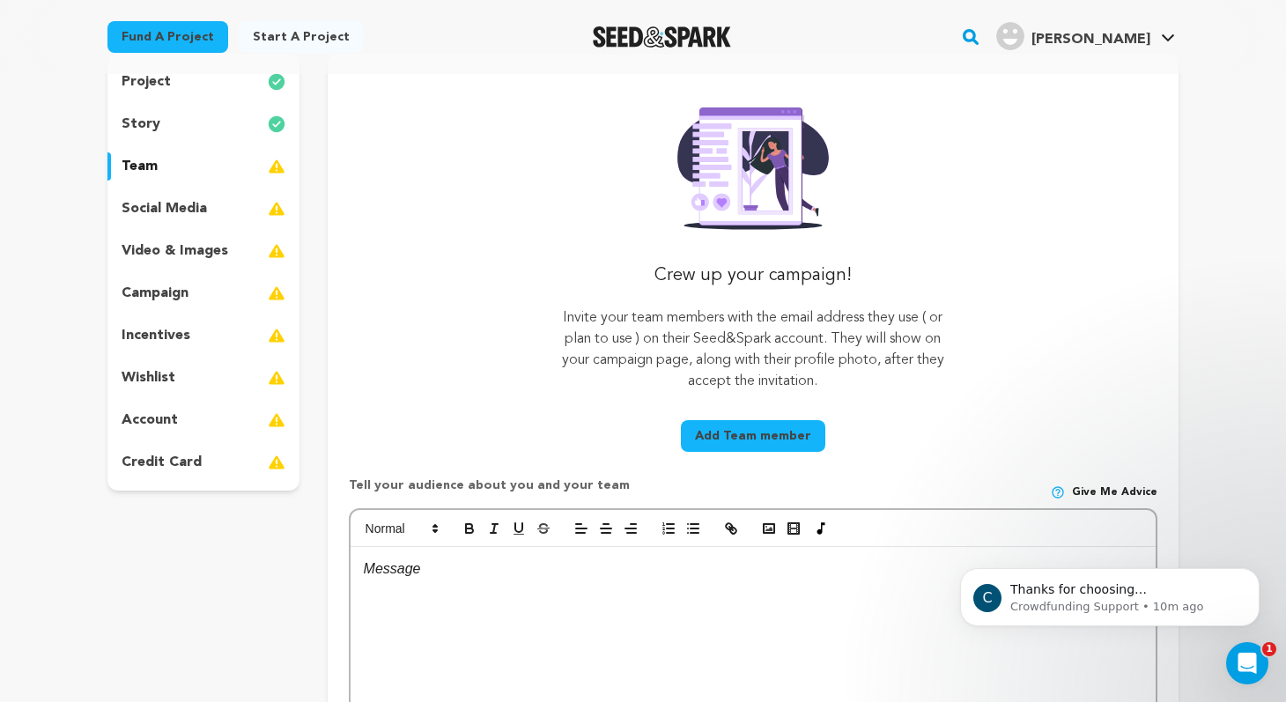
click at [785, 439] on button "Add Team member" at bounding box center [753, 436] width 145 height 32
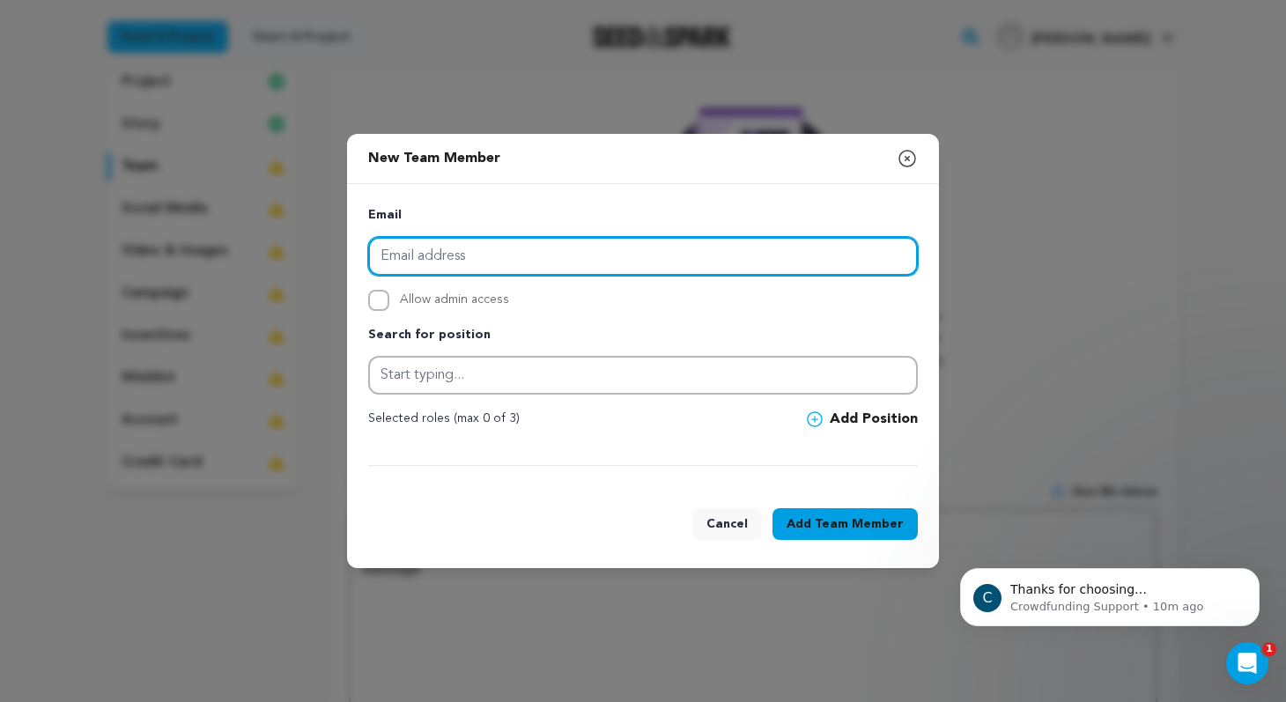
click at [578, 263] on input "email" at bounding box center [643, 256] width 550 height 39
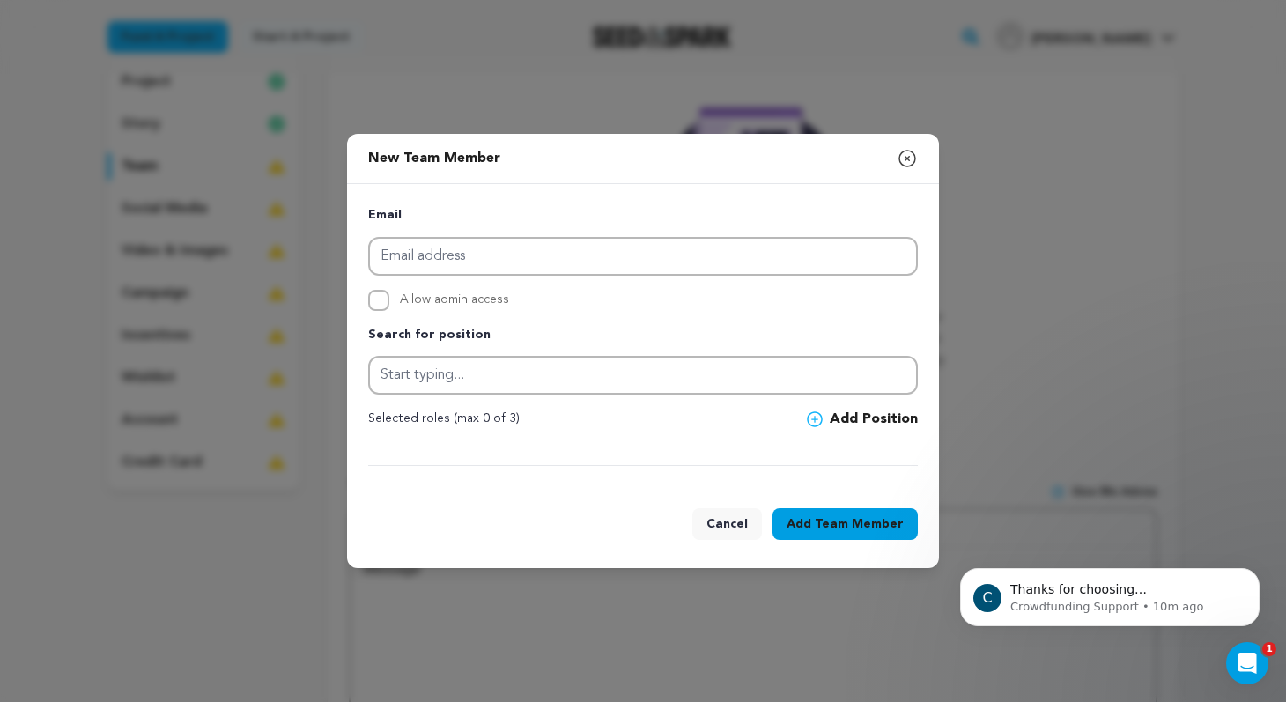
click at [697, 315] on div "Email Allow admin access Search for position Selected roles (max 0 of 3)" at bounding box center [643, 336] width 550 height 262
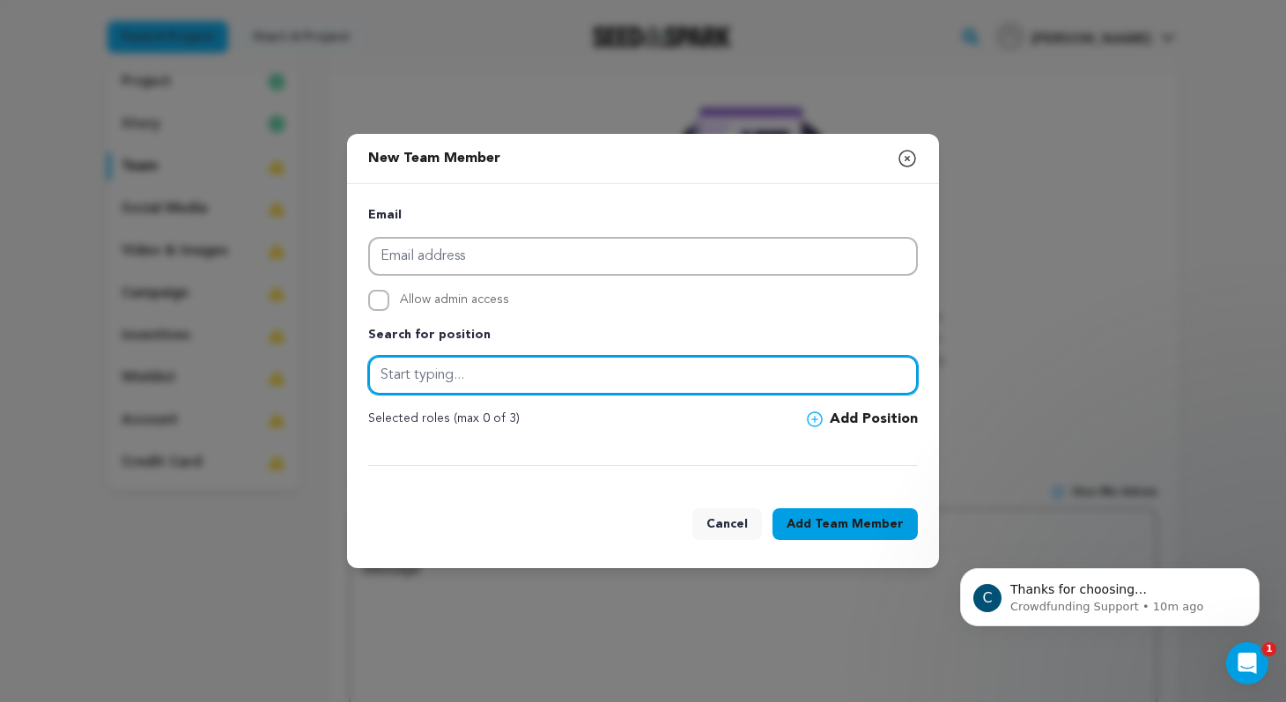
click at [606, 389] on input "text" at bounding box center [643, 375] width 550 height 39
type input "d"
click at [743, 373] on input "text" at bounding box center [643, 375] width 550 height 39
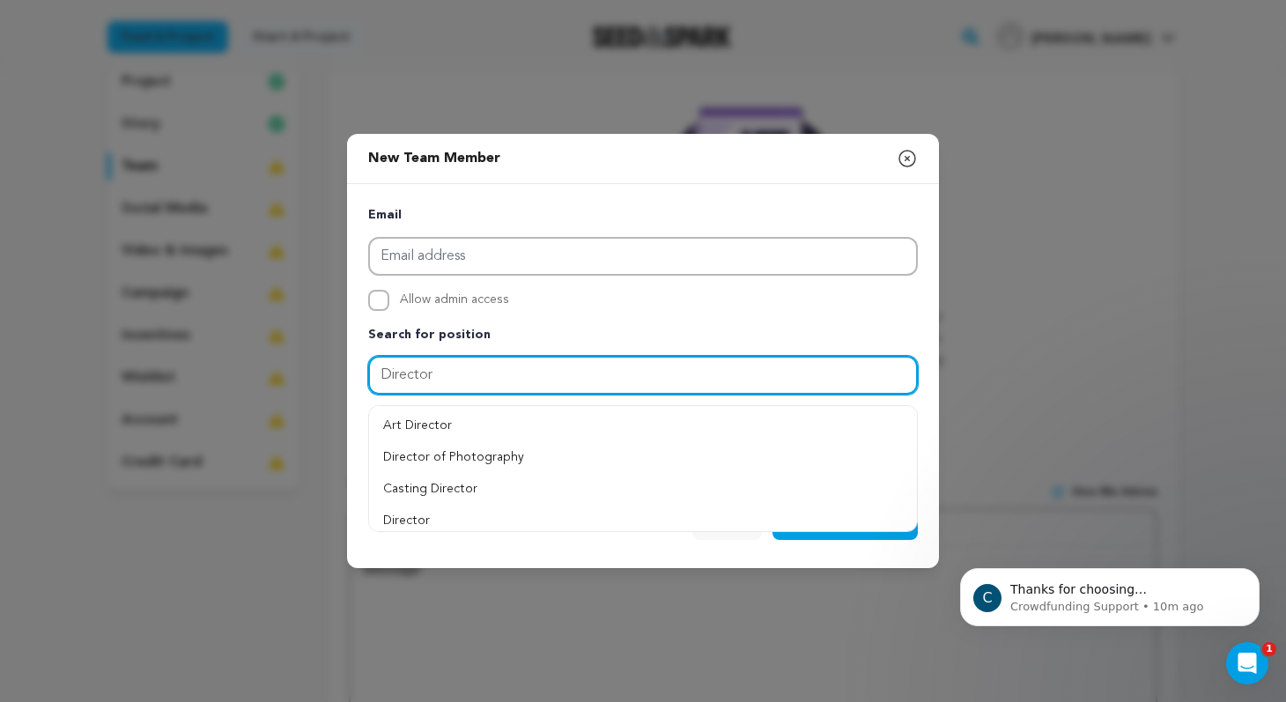
click at [410, 376] on input "Director" at bounding box center [643, 375] width 550 height 39
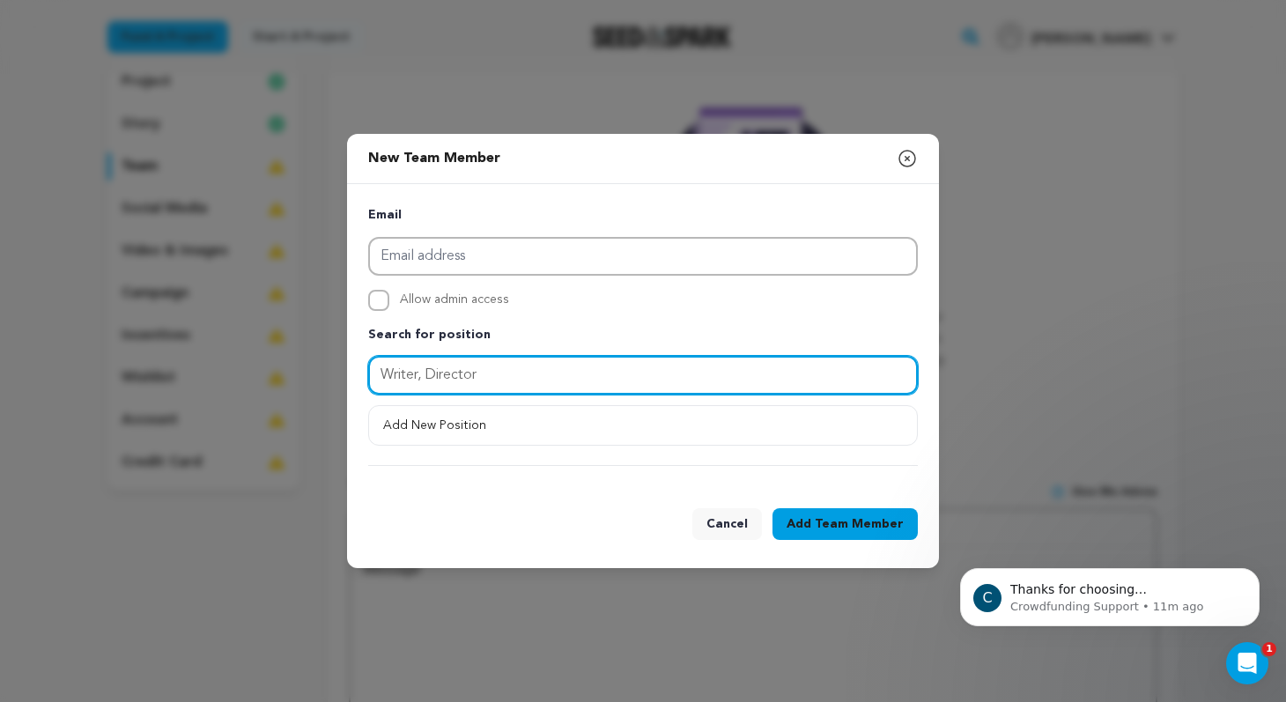
drag, startPoint x: 426, startPoint y: 374, endPoint x: 347, endPoint y: 374, distance: 79.3
click at [348, 374] on div "Email Allow admin access Search for position Writer, Director" at bounding box center [643, 336] width 592 height 304
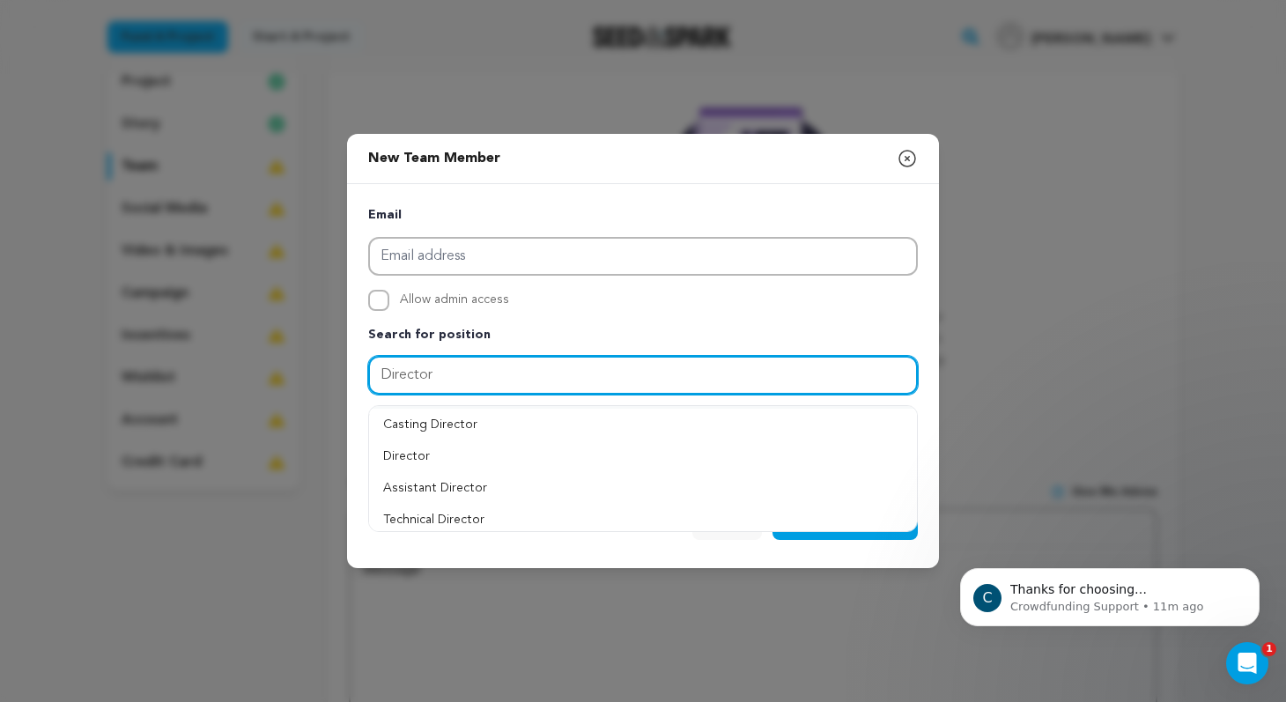
scroll to position [71, 0]
type input "Director"
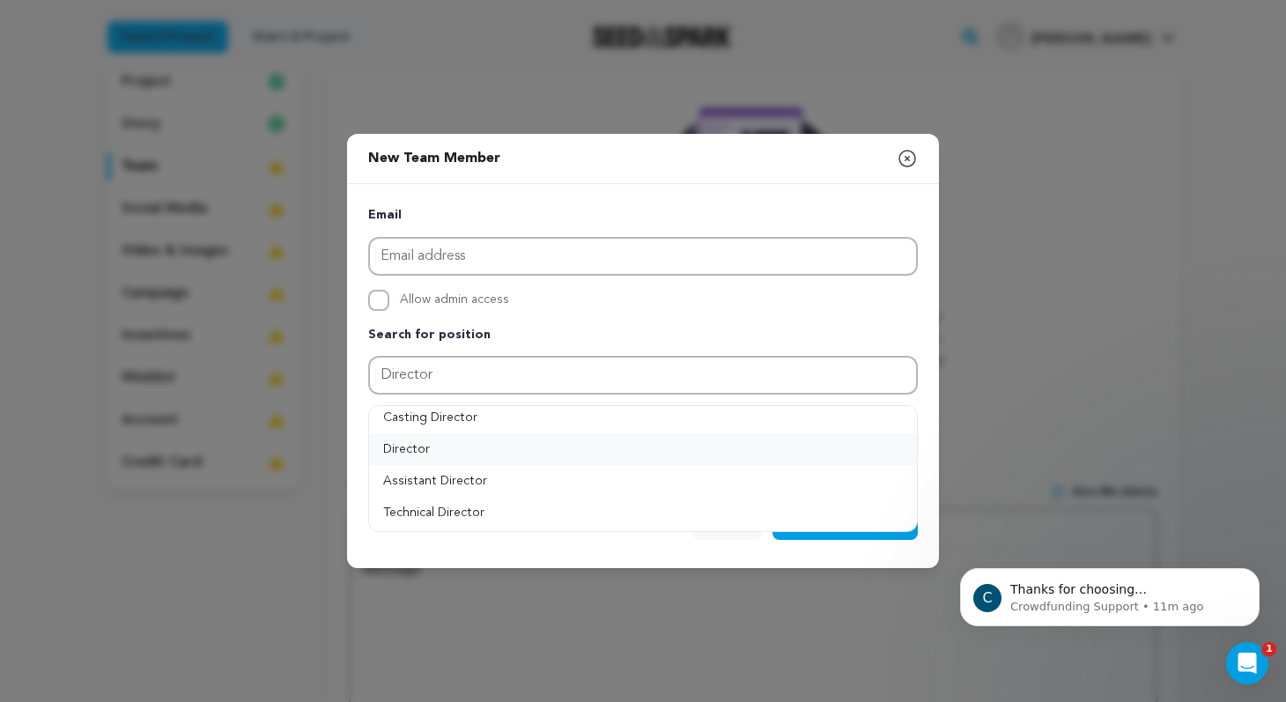
click at [437, 451] on button "Director" at bounding box center [643, 450] width 548 height 32
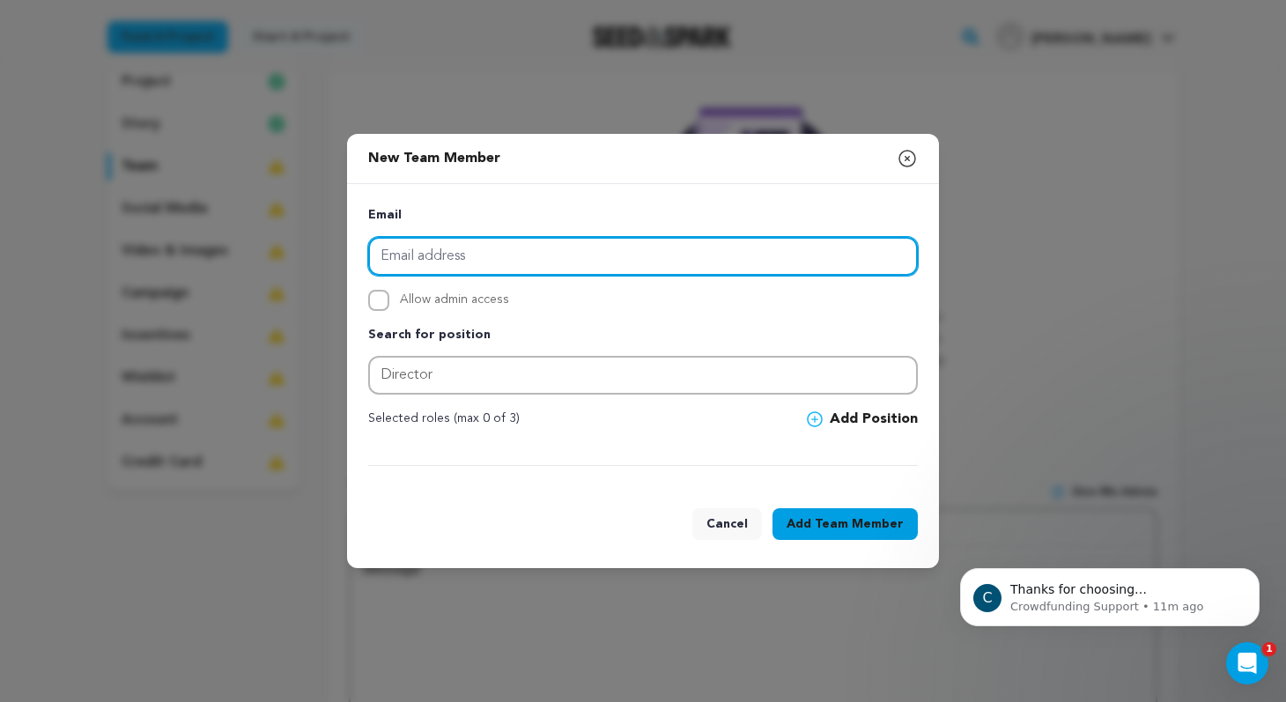
click at [604, 251] on input "email" at bounding box center [643, 256] width 550 height 39
type input "[PERSON_NAME][EMAIL_ADDRESS][DOMAIN_NAME]"
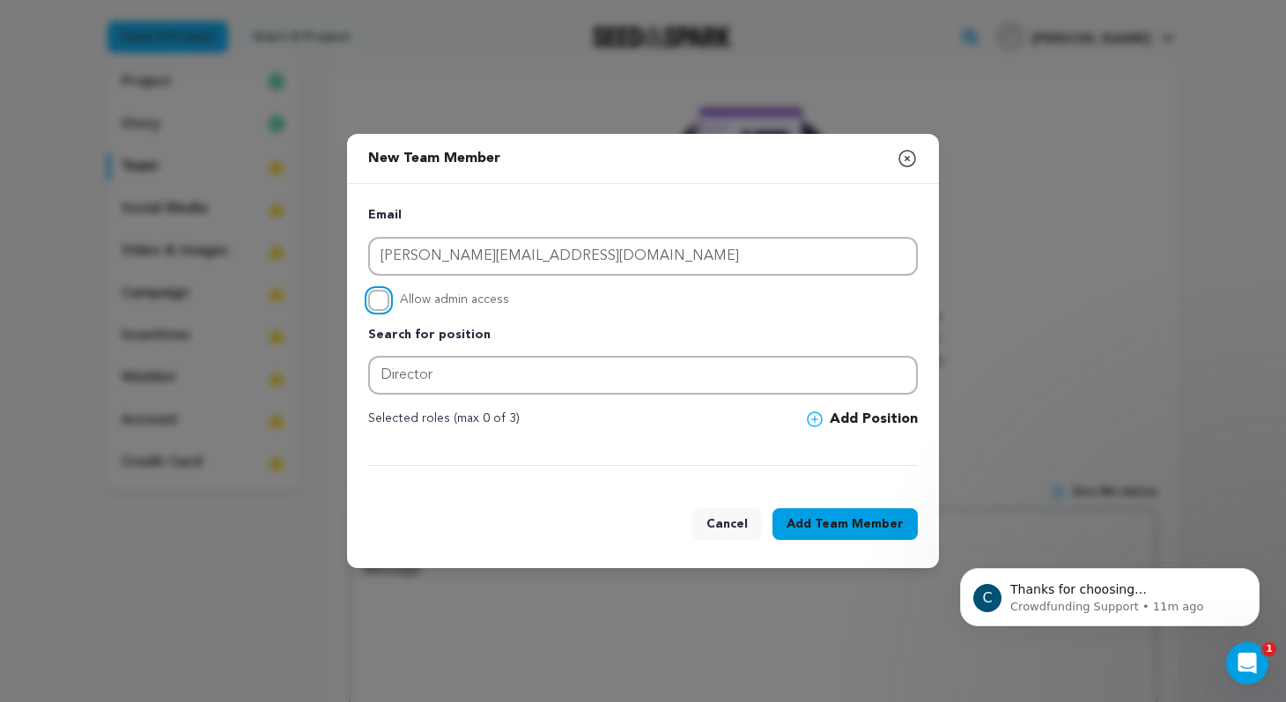
click at [382, 306] on input "Allow admin access" at bounding box center [378, 300] width 21 height 21
checkbox input "true"
click at [879, 525] on span "Team Member" at bounding box center [859, 524] width 89 height 18
click at [823, 417] on icon at bounding box center [815, 420] width 16 height 16
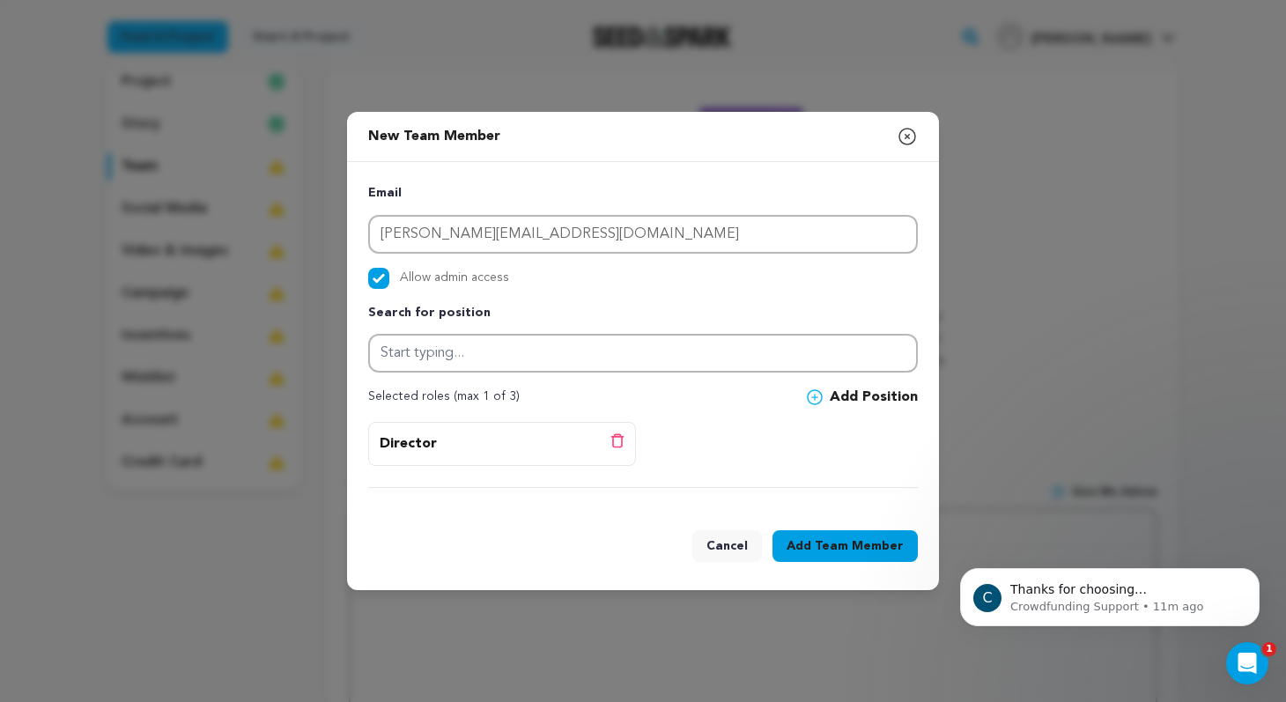
click at [822, 399] on icon at bounding box center [815, 397] width 16 height 16
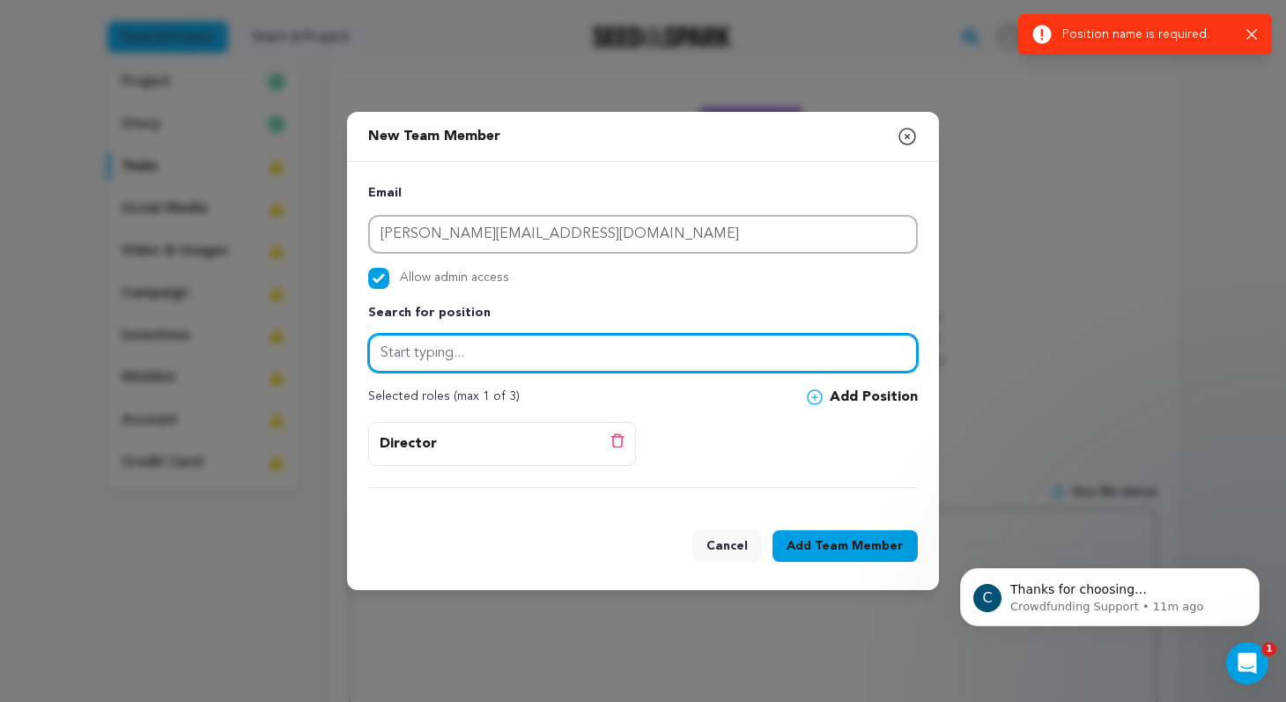
click at [616, 360] on input "text" at bounding box center [643, 353] width 550 height 39
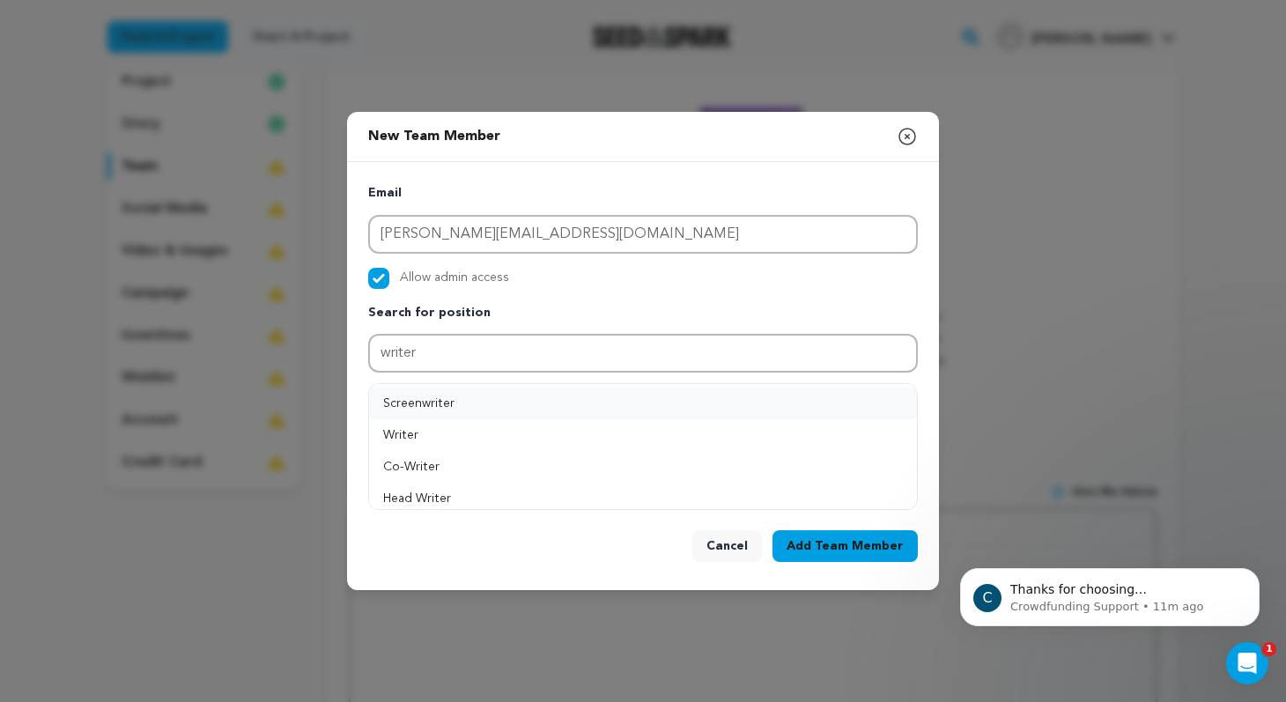
click at [463, 400] on button "Screenwriter" at bounding box center [643, 404] width 548 height 32
type input "Screenwriter"
click at [850, 546] on span "Team Member" at bounding box center [859, 547] width 89 height 18
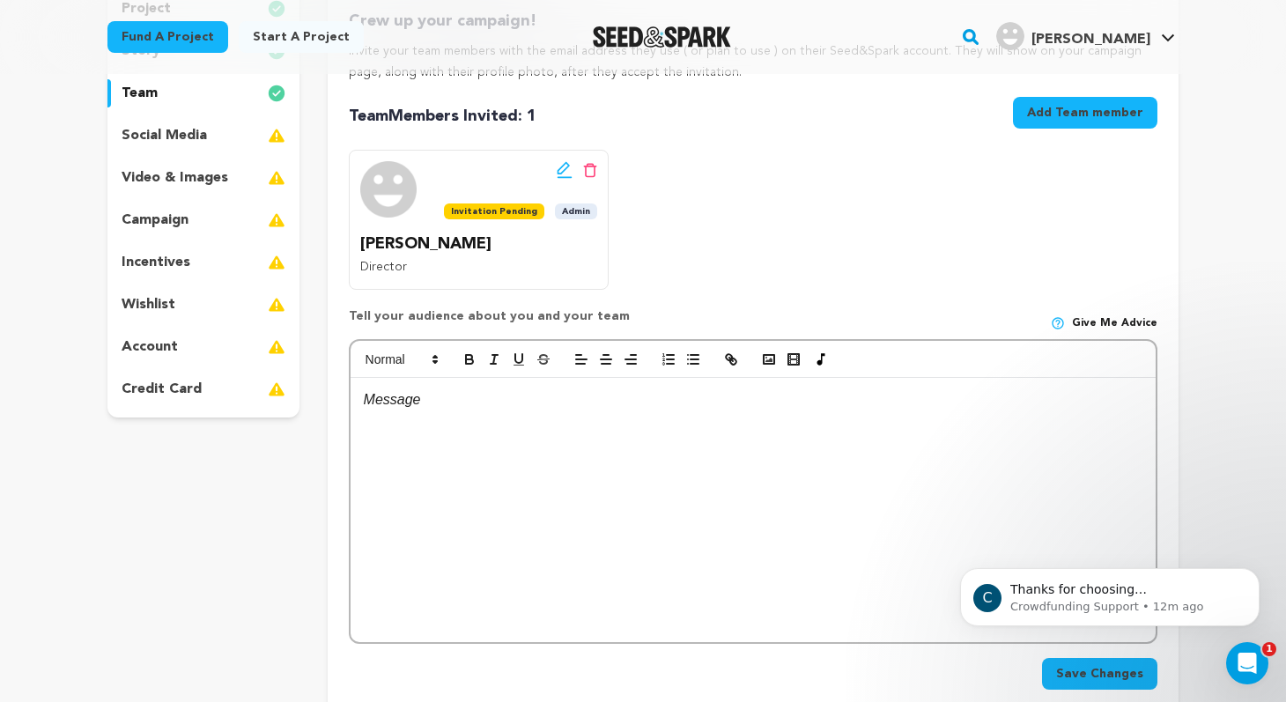
scroll to position [211, 0]
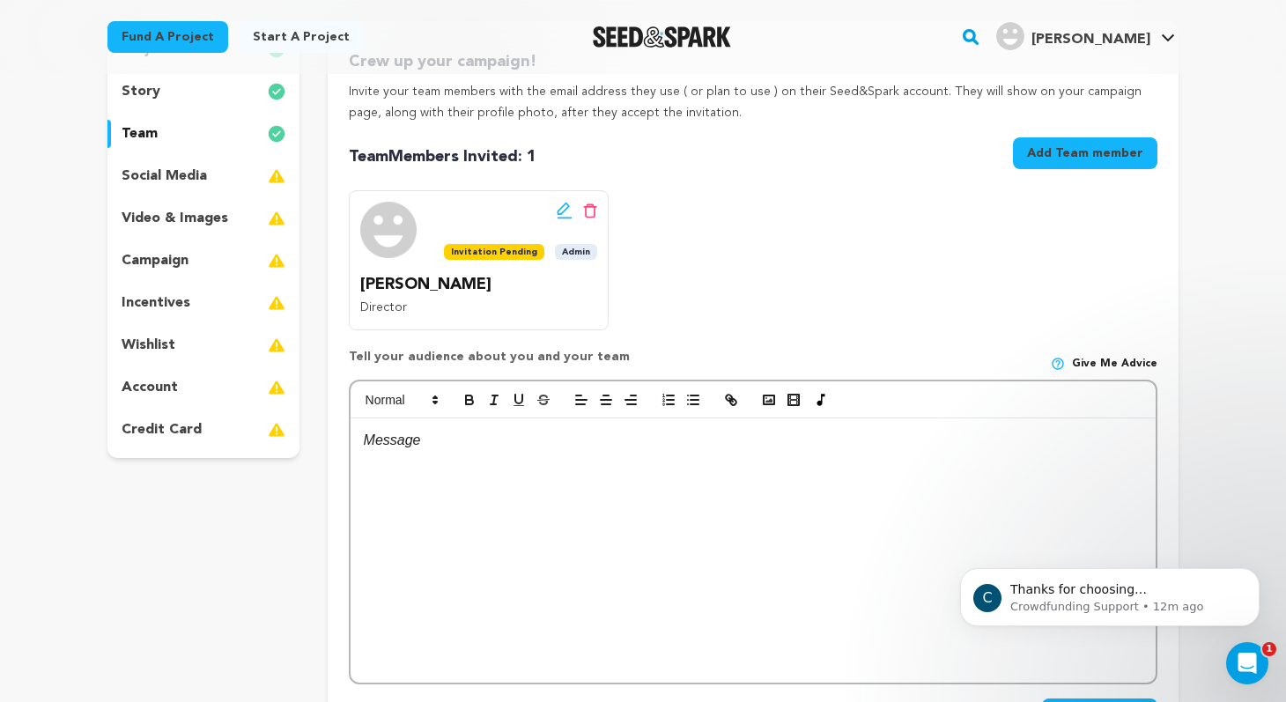
click at [515, 249] on span "Invitation Pending" at bounding box center [494, 252] width 100 height 16
click at [565, 208] on icon at bounding box center [565, 211] width 16 height 18
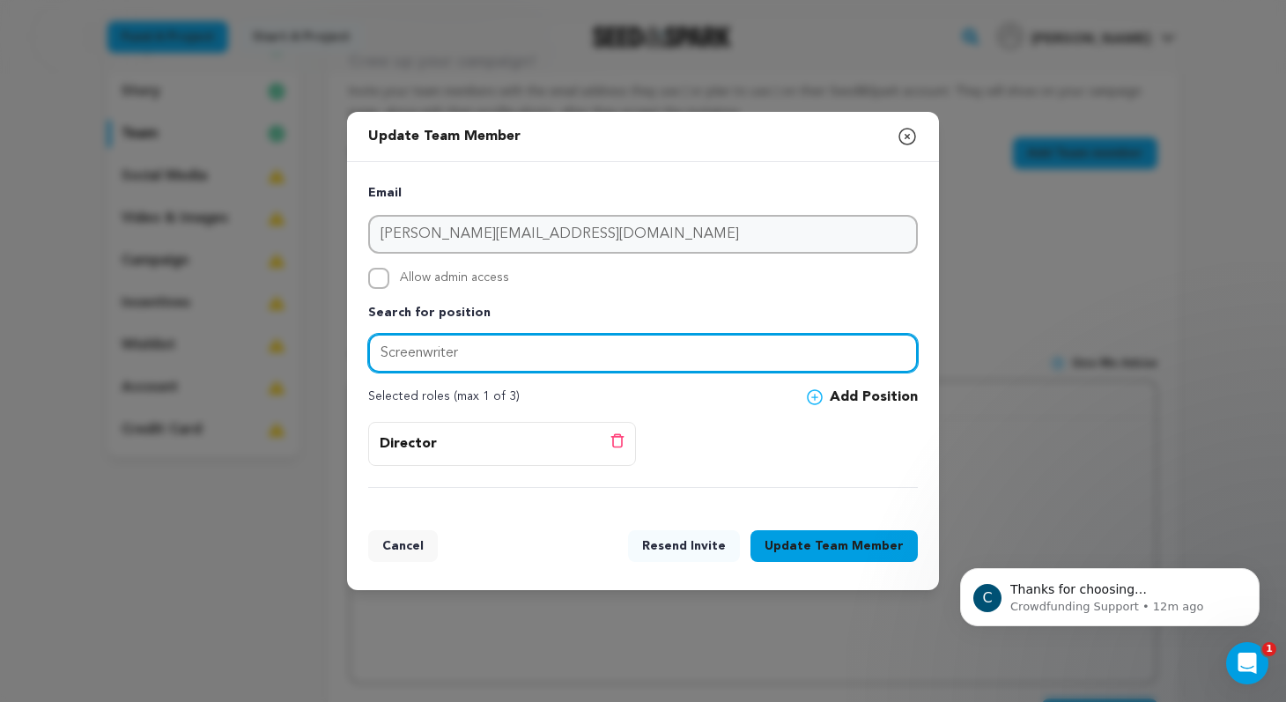
click at [595, 353] on input "Screenwriter" at bounding box center [643, 353] width 550 height 39
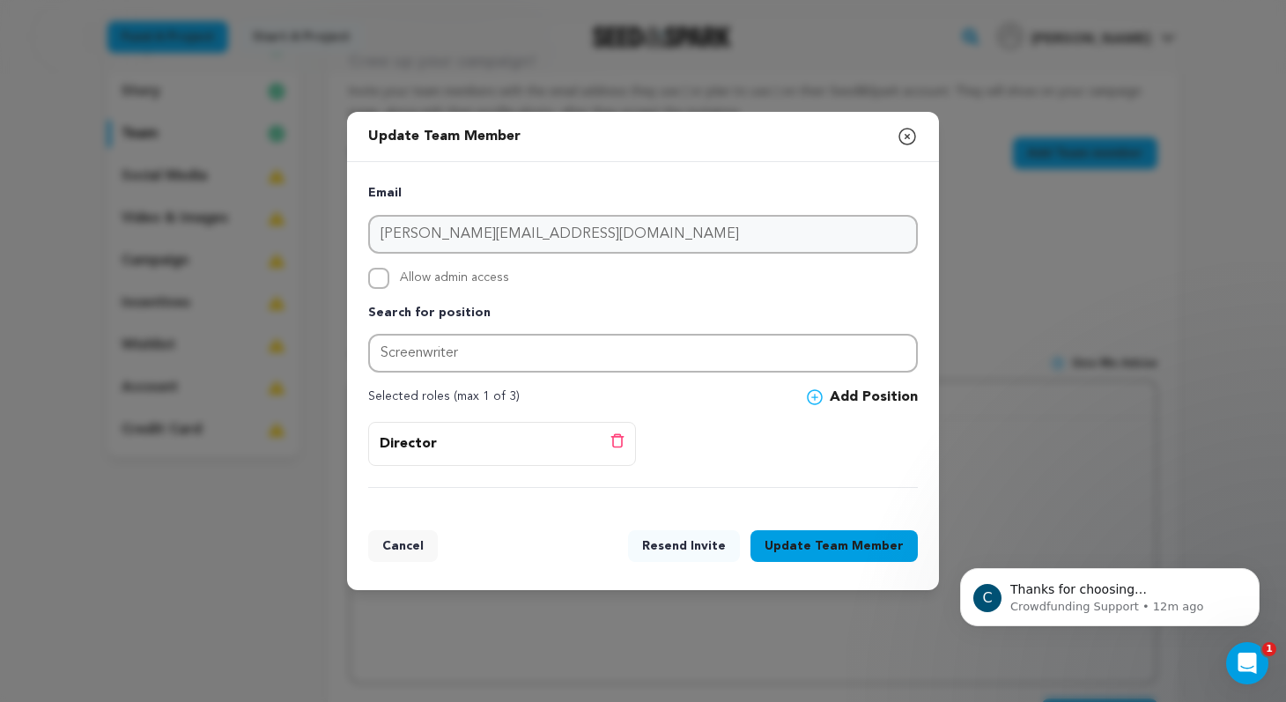
click at [816, 395] on icon at bounding box center [815, 398] width 7 height 7
click at [834, 544] on span "Team Member" at bounding box center [859, 547] width 89 height 18
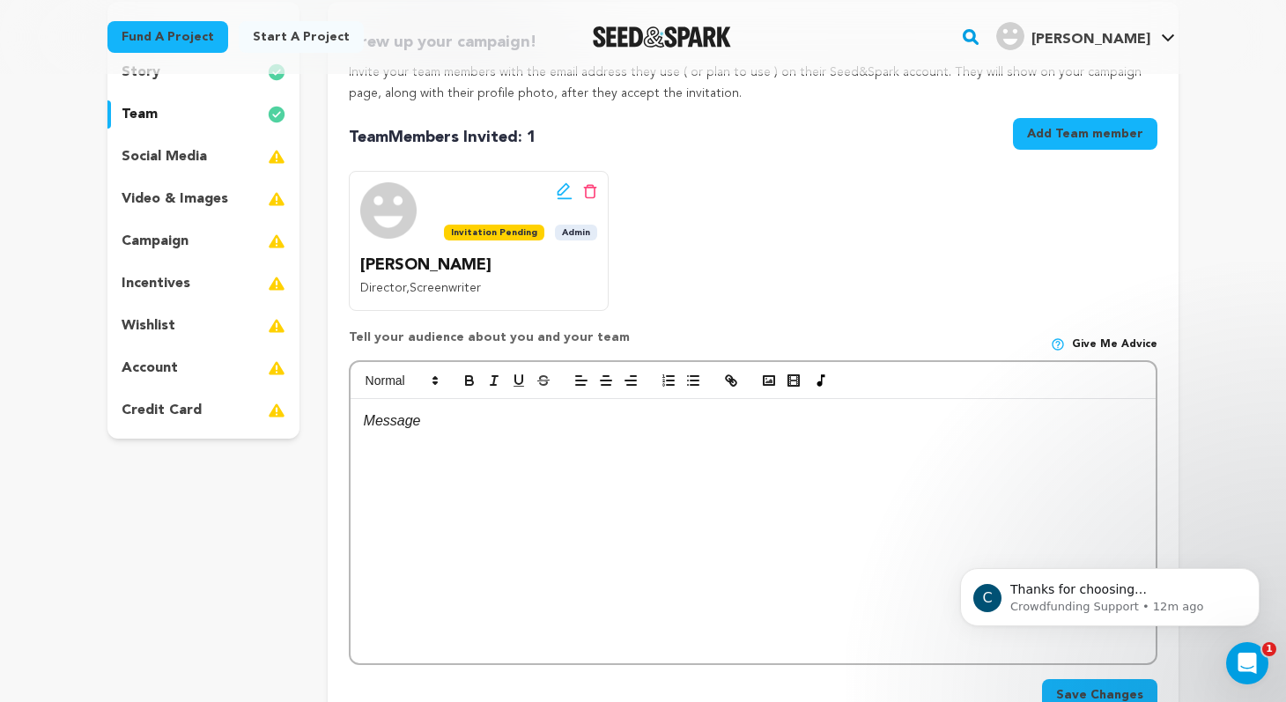
scroll to position [236, 0]
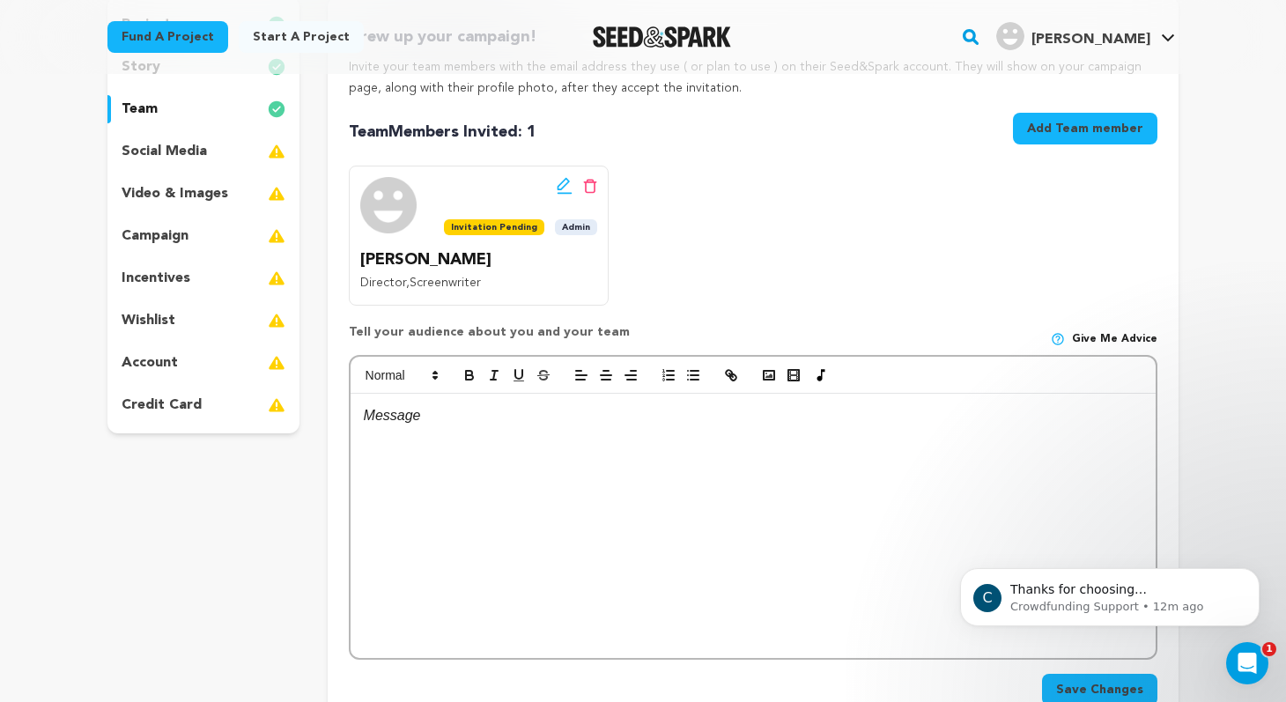
click at [547, 426] on p at bounding box center [753, 415] width 779 height 23
drag, startPoint x: 617, startPoint y: 334, endPoint x: 342, endPoint y: 336, distance: 274.9
click at [342, 336] on div "Crew up your campaign! Invite your team members with the email address they use…" at bounding box center [753, 368] width 851 height 745
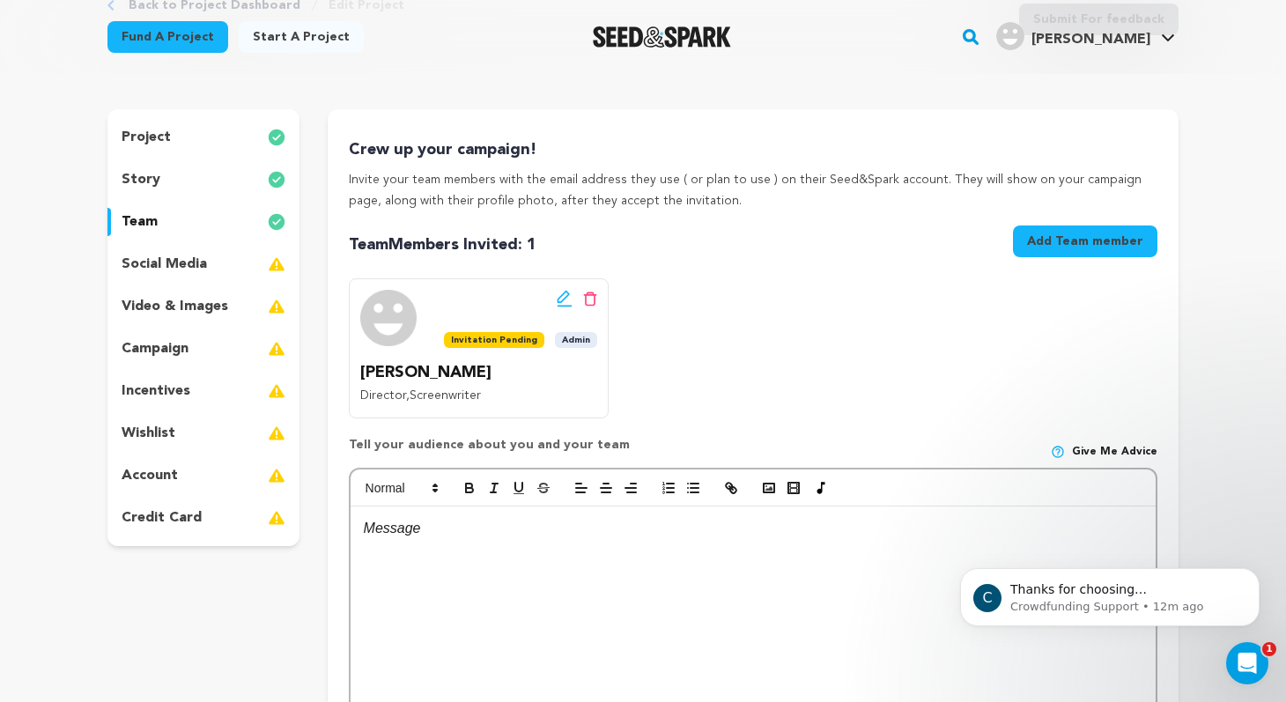
scroll to position [122, 0]
copy p "Tell your audience about you and your team"
click at [567, 305] on icon at bounding box center [565, 300] width 16 height 18
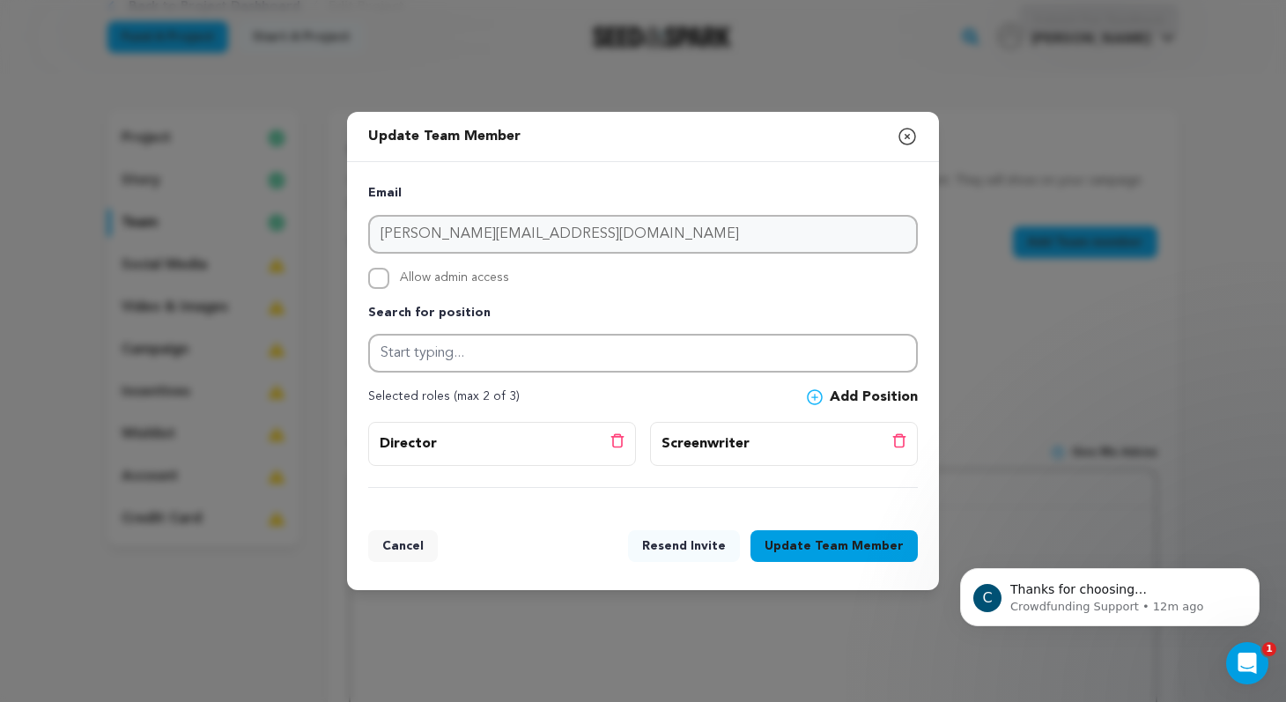
click at [910, 135] on icon "button" at bounding box center [907, 136] width 21 height 21
